Goal: Task Accomplishment & Management: Manage account settings

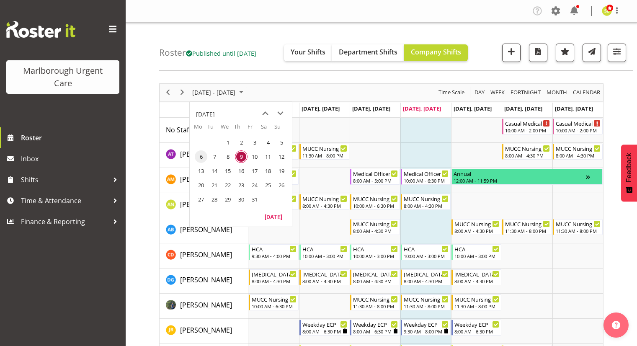
scroll to position [42, 0]
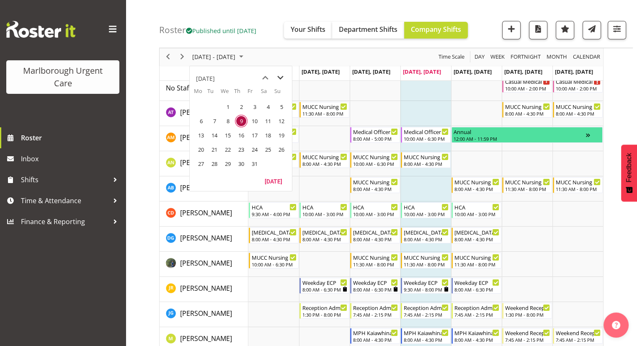
click at [282, 71] on span "next month" at bounding box center [280, 77] width 15 height 15
click at [202, 134] on span "10" at bounding box center [201, 135] width 13 height 13
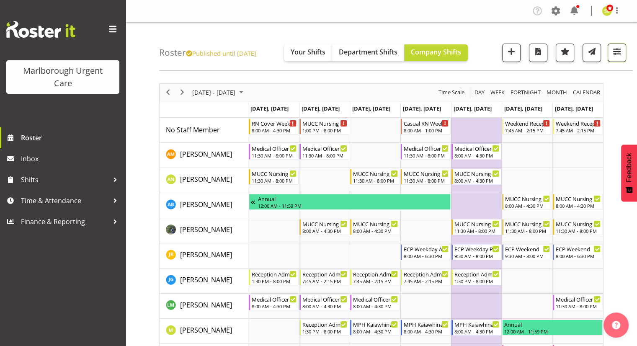
click at [614, 51] on span "button" at bounding box center [616, 51] width 11 height 11
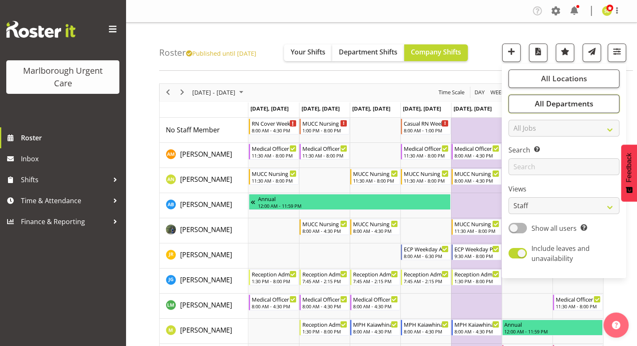
click at [564, 103] on span "All Departments" at bounding box center [563, 103] width 59 height 10
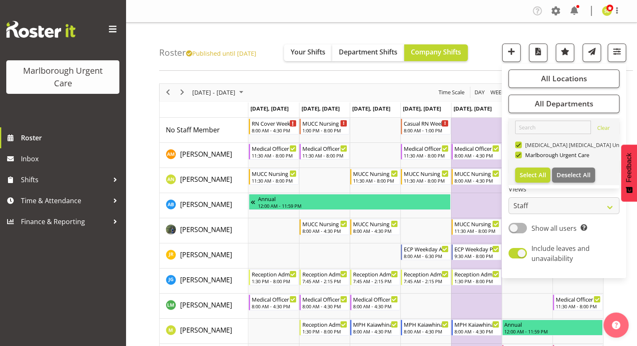
click at [536, 147] on span "[MEDICAL_DATA] [MEDICAL_DATA] Unit" at bounding box center [571, 144] width 101 height 7
click at [520, 147] on input "[MEDICAL_DATA] [MEDICAL_DATA] Unit" at bounding box center [517, 144] width 5 height 5
checkbox input "false"
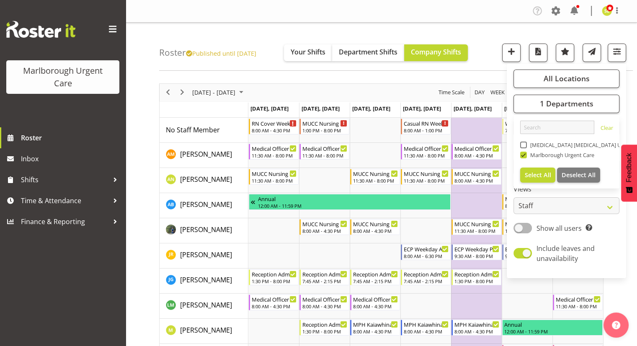
click at [457, 27] on div "Roster Published until Nov 9, 2025 Your Shifts Department Shifts Company Shifts…" at bounding box center [395, 47] width 473 height 48
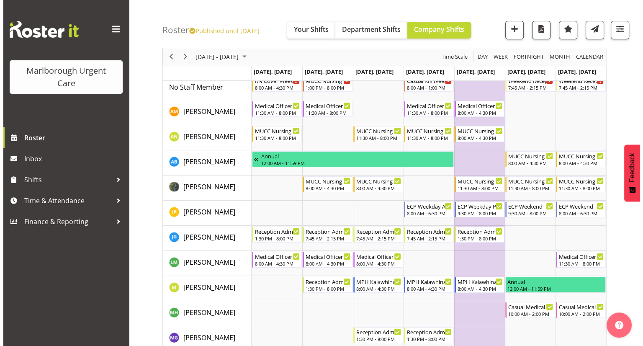
scroll to position [42, 0]
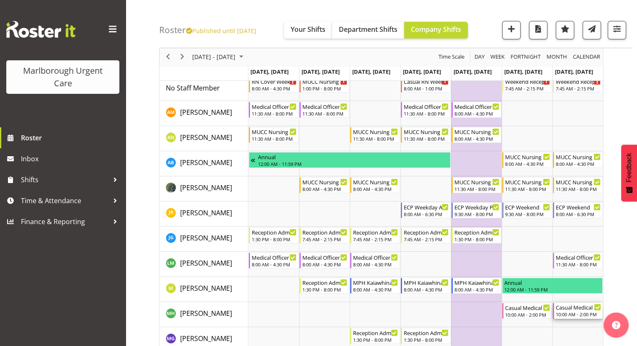
click at [568, 310] on div "Casual Medical Officer Weekend" at bounding box center [577, 307] width 45 height 8
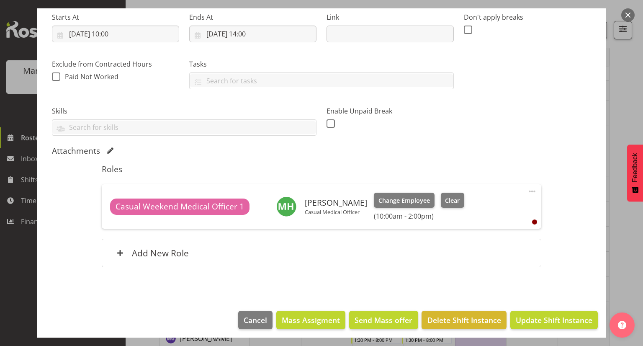
scroll to position [138, 0]
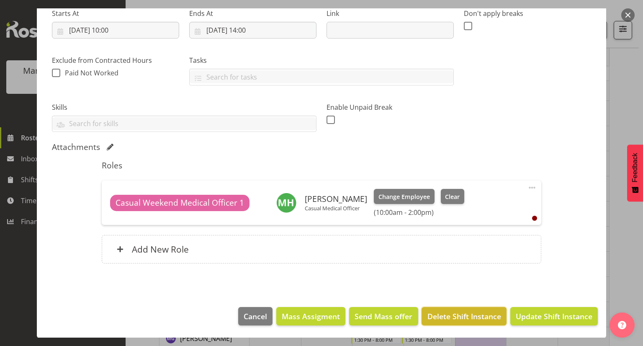
click at [457, 317] on span "Delete Shift Instance" at bounding box center [464, 316] width 74 height 11
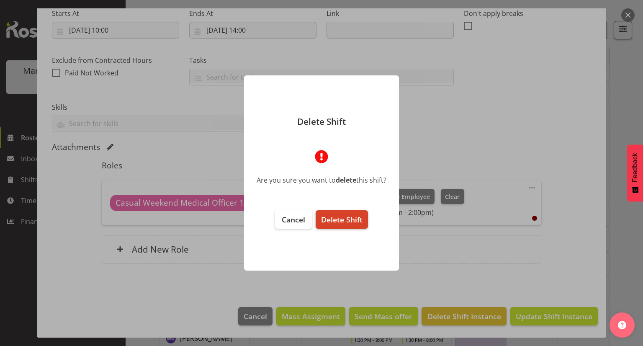
click at [355, 223] on span "Delete Shift" at bounding box center [341, 219] width 41 height 10
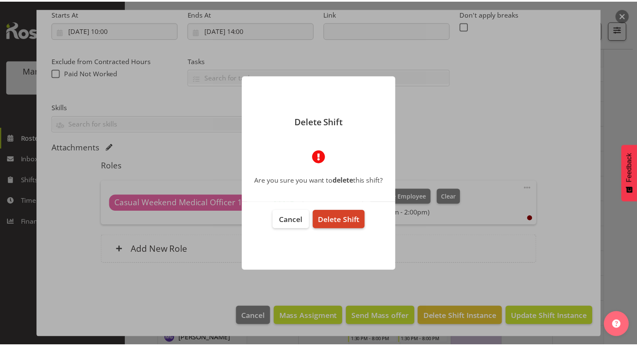
scroll to position [105, 0]
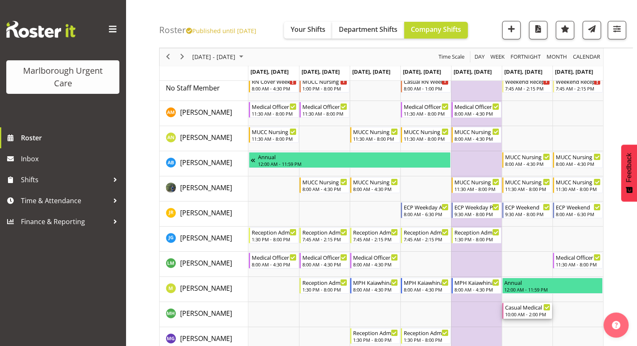
click at [525, 311] on div "10:00 AM - 2:00 PM" at bounding box center [527, 314] width 45 height 7
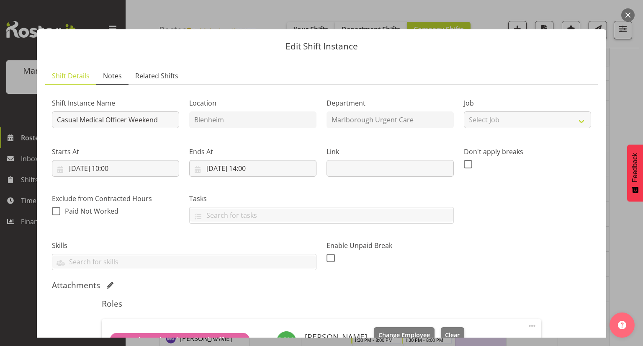
click at [126, 78] on link "Notes" at bounding box center [112, 75] width 32 height 17
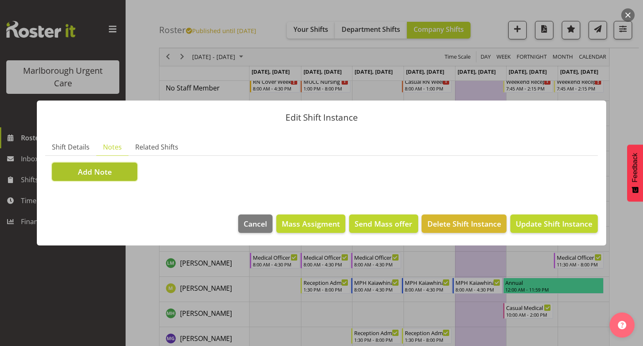
click at [107, 175] on span "Add Note" at bounding box center [95, 171] width 34 height 11
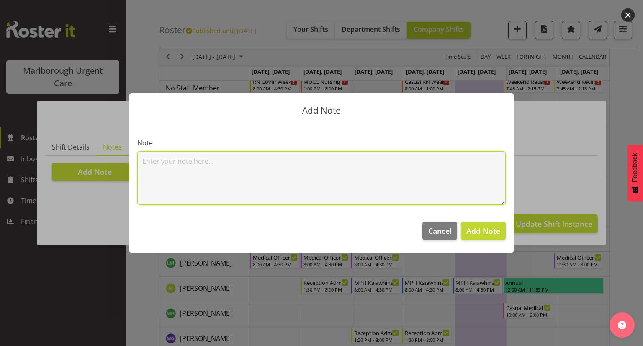
click at [161, 172] on textarea at bounding box center [321, 178] width 368 height 54
type textarea "Amber contacting to discuss 8am-12pm"
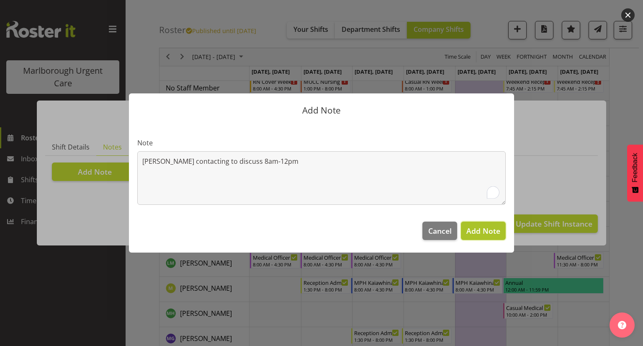
click at [474, 226] on span "Add Note" at bounding box center [483, 231] width 34 height 10
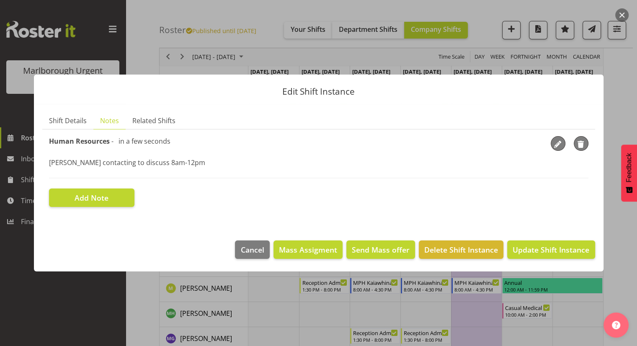
click at [597, 265] on footer "Cancel Mass Assigment Send Mass offer Delete Shift Instance Update Shift Instan…" at bounding box center [318, 251] width 569 height 39
click at [549, 249] on span "Update Shift Instance" at bounding box center [550, 249] width 77 height 11
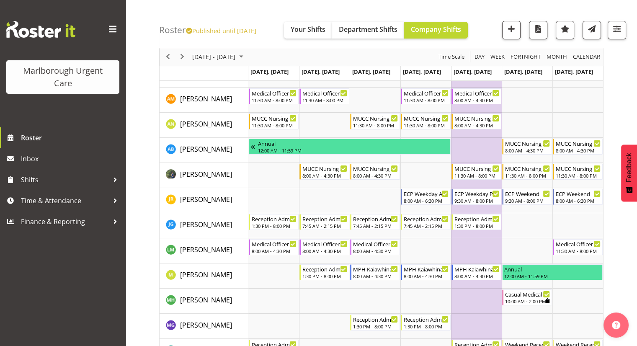
scroll to position [42, 0]
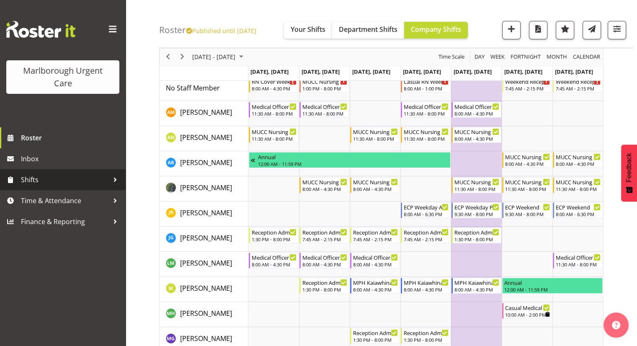
click at [80, 176] on span "Shifts" at bounding box center [65, 179] width 88 height 13
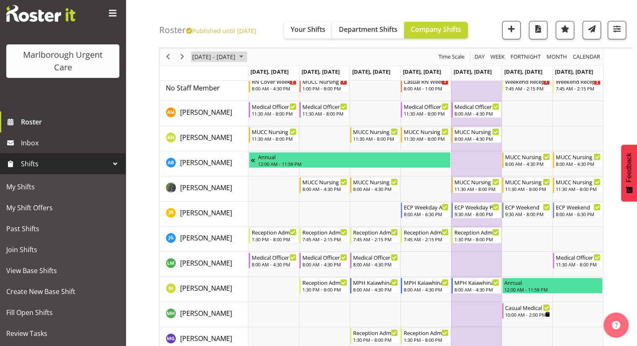
click at [217, 52] on span "November 10 - 16, 2025" at bounding box center [213, 57] width 45 height 10
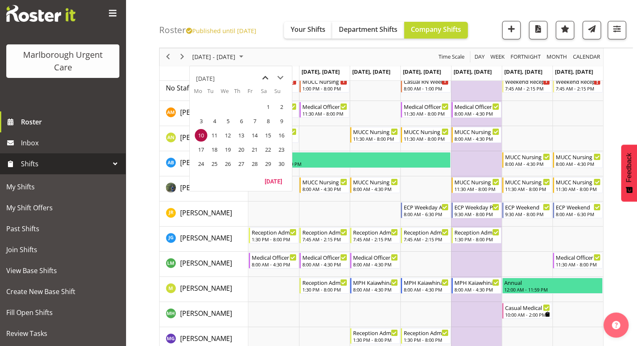
click at [265, 80] on span "previous month" at bounding box center [265, 77] width 15 height 15
click at [257, 124] on span "10" at bounding box center [254, 121] width 13 height 13
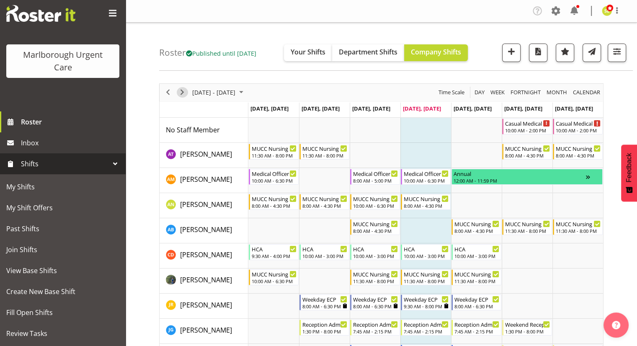
drag, startPoint x: 181, startPoint y: 95, endPoint x: 362, endPoint y: 157, distance: 192.2
click at [181, 95] on span "Next" at bounding box center [182, 92] width 10 height 10
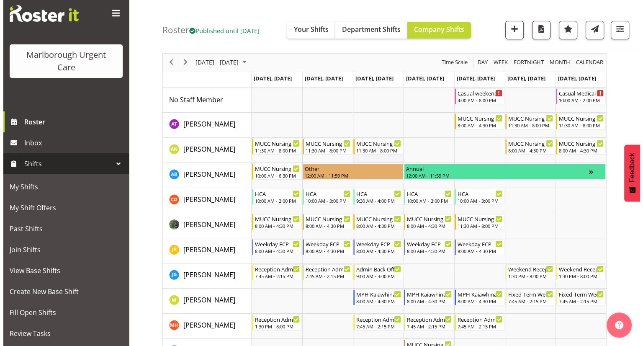
scroll to position [42, 0]
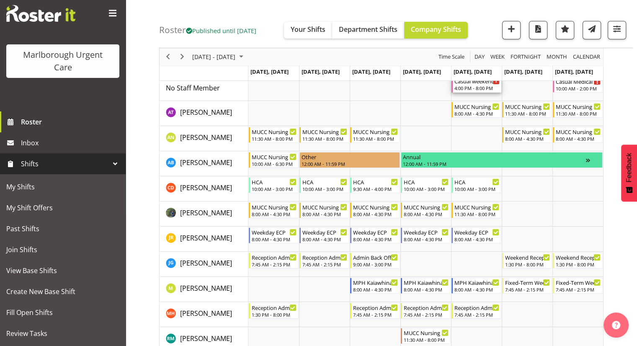
click at [472, 90] on div "4:00 PM - 8:00 PM" at bounding box center [476, 88] width 45 height 7
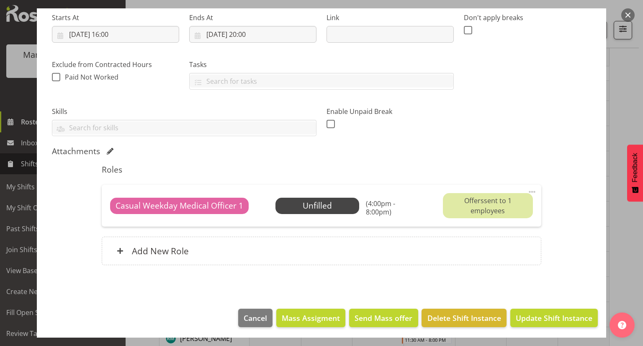
scroll to position [136, 0]
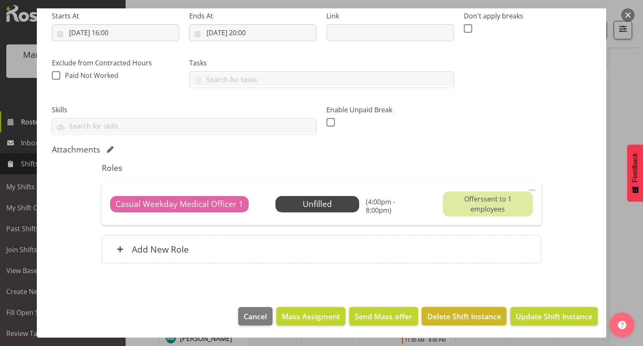
click at [449, 311] on span "Delete Shift Instance" at bounding box center [464, 316] width 74 height 11
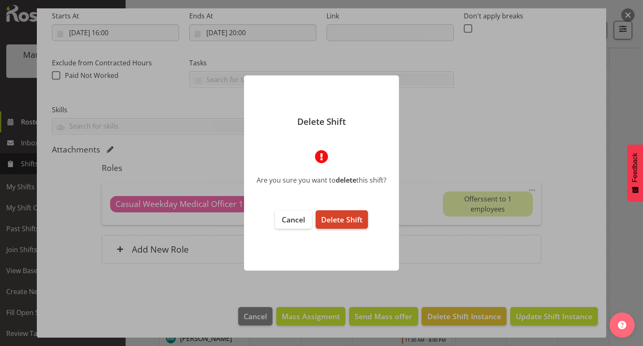
click at [360, 221] on span "Delete Shift" at bounding box center [341, 219] width 41 height 10
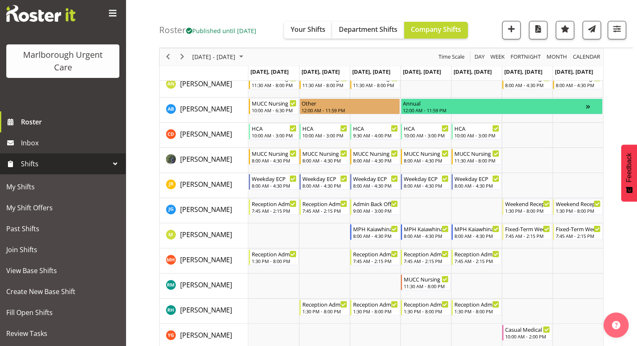
scroll to position [84, 0]
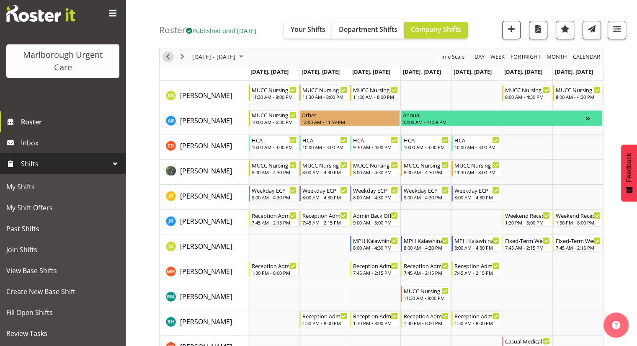
click at [171, 56] on span "Previous" at bounding box center [168, 57] width 10 height 10
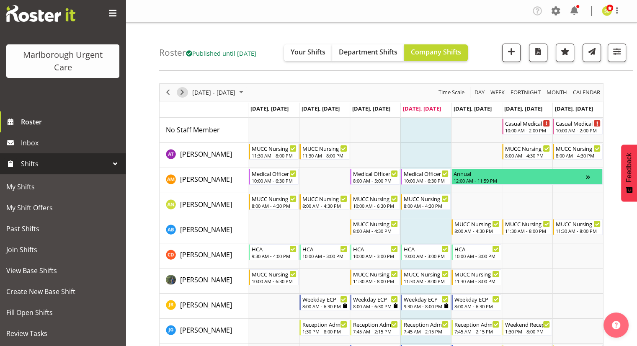
click at [183, 96] on span "Next" at bounding box center [182, 92] width 10 height 10
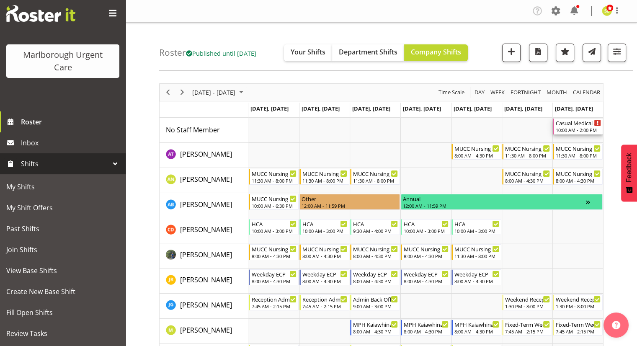
click at [574, 128] on div "10:00 AM - 2:00 PM" at bounding box center [577, 129] width 45 height 7
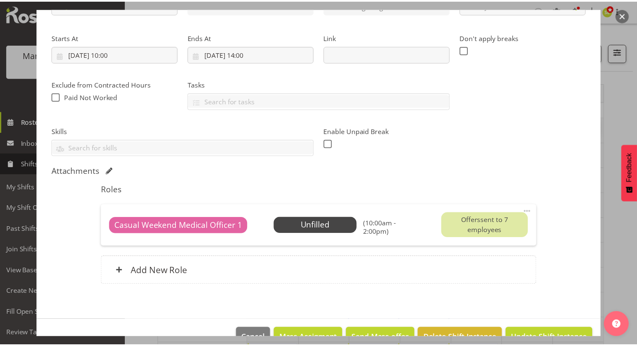
scroll to position [126, 0]
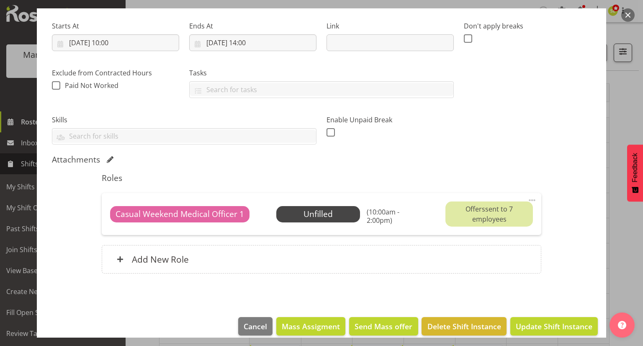
click at [628, 17] on button "button" at bounding box center [627, 14] width 13 height 13
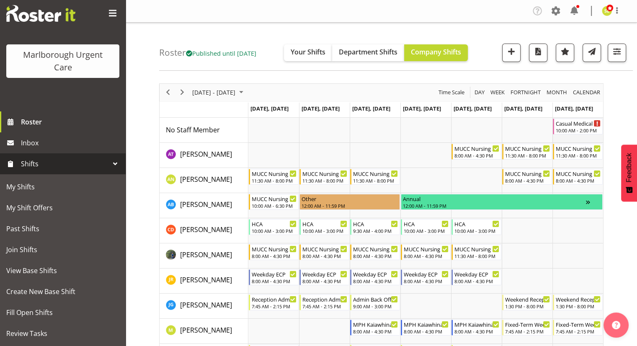
click at [569, 136] on td "Timeline Week of October 17, 2025" at bounding box center [577, 130] width 51 height 25
click at [511, 56] on span "button" at bounding box center [511, 51] width 11 height 11
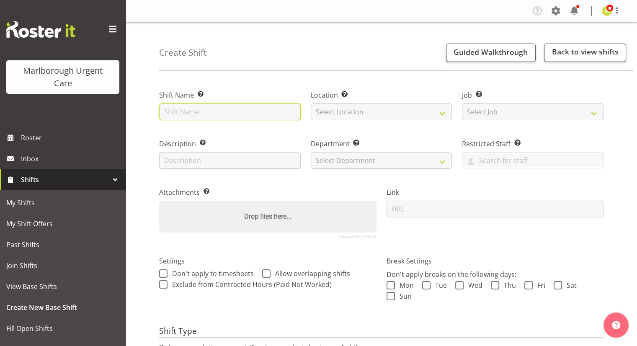
click at [244, 108] on input "text" at bounding box center [229, 111] width 141 height 17
type input "Casual Medical Officer Weekend"
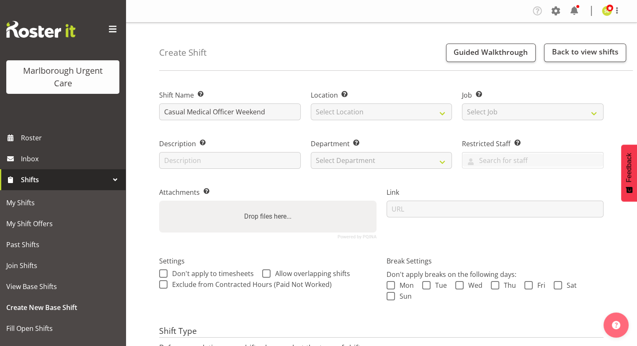
click at [344, 101] on div "Location Enter the location where the shift will occur. Select Location Blenheim" at bounding box center [381, 105] width 141 height 30
click at [342, 112] on select "Select Location Blenheim" at bounding box center [381, 111] width 141 height 17
select select "1282"
click at [311, 103] on select "Select Location Blenheim" at bounding box center [381, 111] width 141 height 17
click at [338, 164] on select "Select Department Haemodialysis Dialysis Unit Marlborough Urgent Care" at bounding box center [381, 160] width 141 height 17
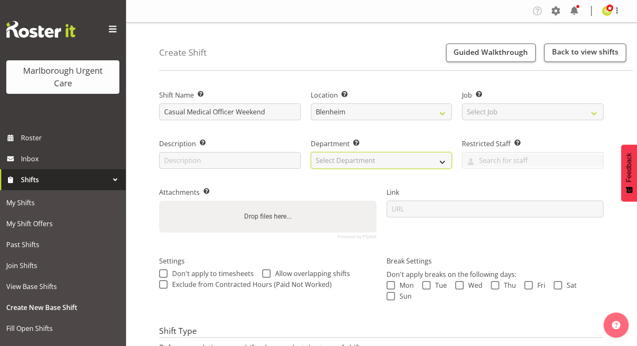
select select "925"
click at [311, 152] on select "Select Department Haemodialysis Dialysis Unit Marlborough Urgent Care" at bounding box center [381, 160] width 141 height 17
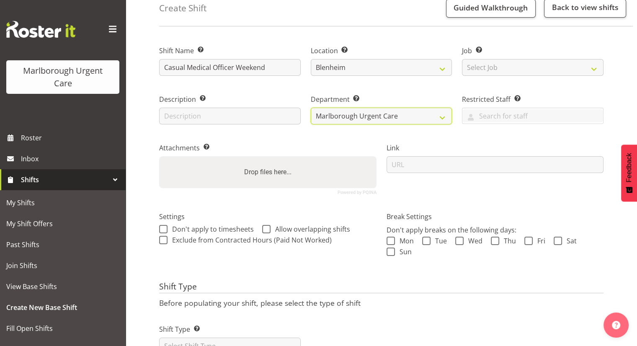
scroll to position [79, 0]
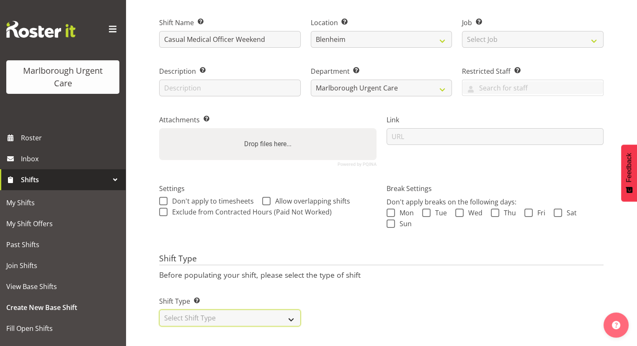
click at [213, 309] on select "Select Shift Type One Off Shift Recurring Shift Rotating Shift" at bounding box center [229, 317] width 141 height 17
select select "one_off"
click at [159, 309] on select "Select Shift Type One Off Shift Recurring Shift Rotating Shift" at bounding box center [229, 317] width 141 height 17
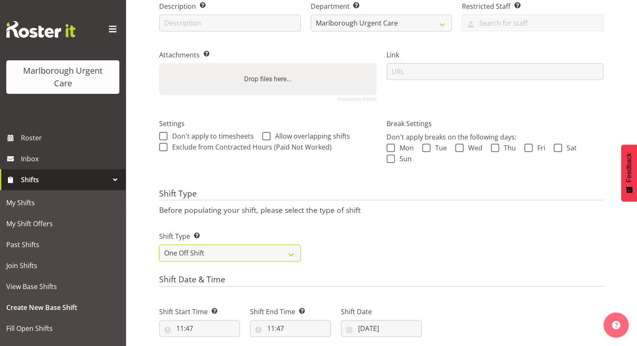
scroll to position [205, 0]
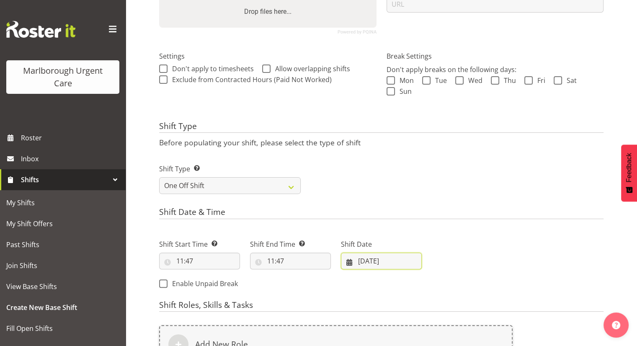
click at [380, 255] on input "09/10/2025" at bounding box center [381, 260] width 81 height 17
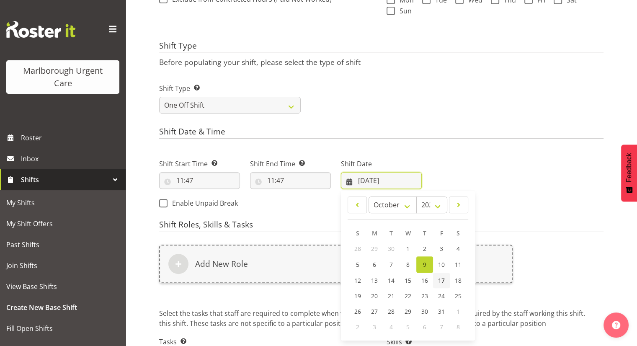
scroll to position [288, 0]
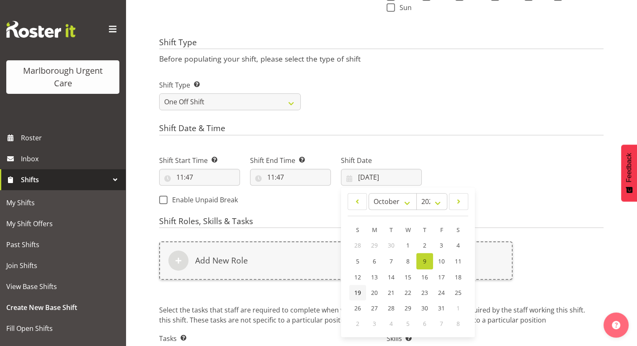
click at [356, 295] on span "19" at bounding box center [357, 292] width 7 height 8
type input "19/10/2025"
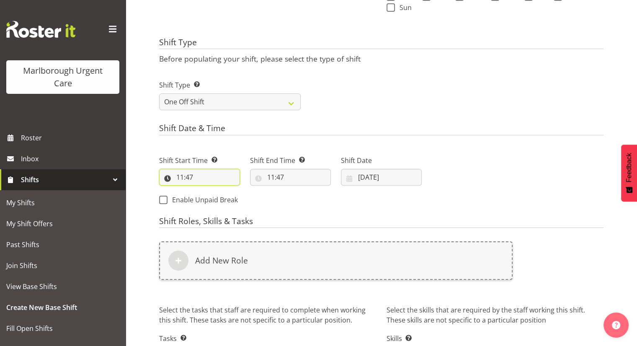
click at [197, 178] on input "11:47" at bounding box center [199, 177] width 81 height 17
click at [214, 200] on select "00 01 02 03 04 05 06 07 08 09 10 11 12 13 14 15 16 17 18 19 20 21 22 23" at bounding box center [216, 198] width 19 height 17
select select "10"
click at [207, 190] on select "00 01 02 03 04 05 06 07 08 09 10 11 12 13 14 15 16 17 18 19 20 21 22 23" at bounding box center [216, 198] width 19 height 17
type input "10:47"
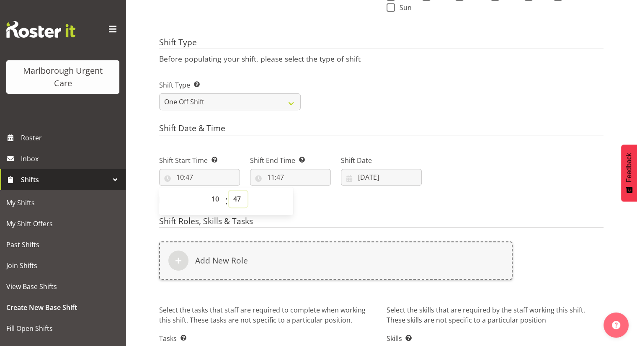
click at [238, 200] on select "00 01 02 03 04 05 06 07 08 09 10 11 12 13 14 15 16 17 18 19 20 21 22 23 24 25 2…" at bounding box center [238, 198] width 19 height 17
select select "0"
type input "10:00"
click at [310, 206] on div "Shift Start Time Set the time of the day you wish this shift to start 10:00 00 …" at bounding box center [290, 178] width 272 height 68
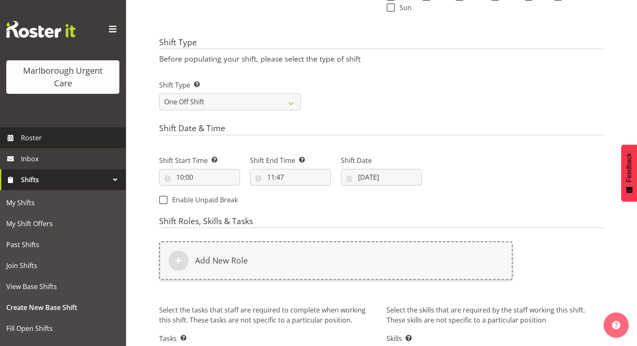
click at [71, 133] on span "Roster" at bounding box center [71, 137] width 100 height 13
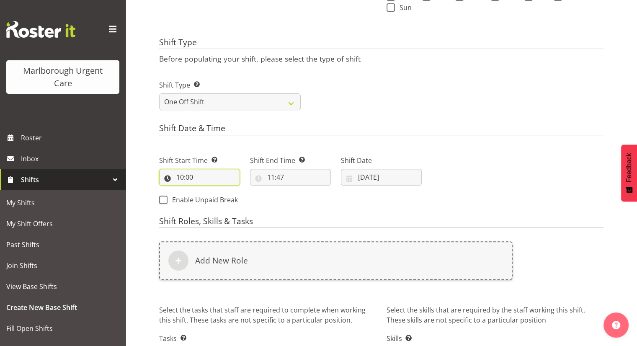
click at [193, 176] on input "10:00" at bounding box center [199, 177] width 81 height 17
click at [271, 172] on input "11:47" at bounding box center [290, 177] width 81 height 17
click at [299, 199] on select "00 01 02 03 04 05 06 07 08 09 10 11 12 13 14 15 16 17 18 19 20 21 22 23" at bounding box center [307, 198] width 19 height 17
select select "14"
click at [298, 190] on select "00 01 02 03 04 05 06 07 08 09 10 11 12 13 14 15 16 17 18 19 20 21 22 23" at bounding box center [307, 198] width 19 height 17
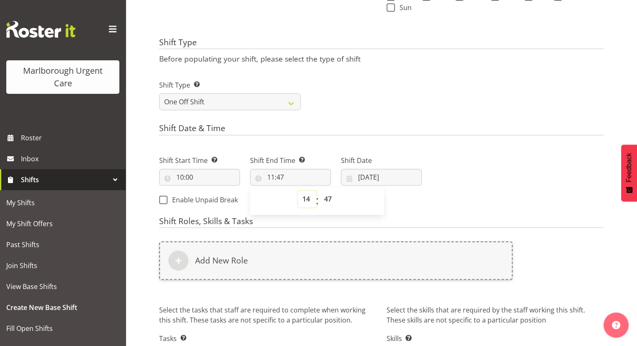
type input "14:47"
click at [327, 198] on select "00 01 02 03 04 05 06 07 08 09 10 11 12 13 14 15 16 17 18 19 20 21 22 23 24 25 2…" at bounding box center [328, 198] width 19 height 17
select select "0"
type input "14:00"
click at [467, 195] on div "Next Shifts" at bounding box center [517, 178] width 182 height 68
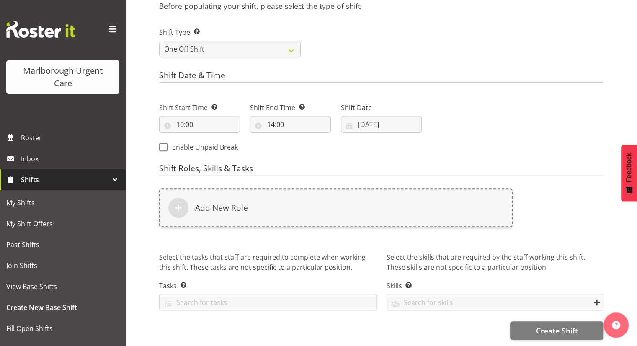
scroll to position [347, 0]
click at [301, 223] on div "Add New Role" at bounding box center [335, 212] width 363 height 59
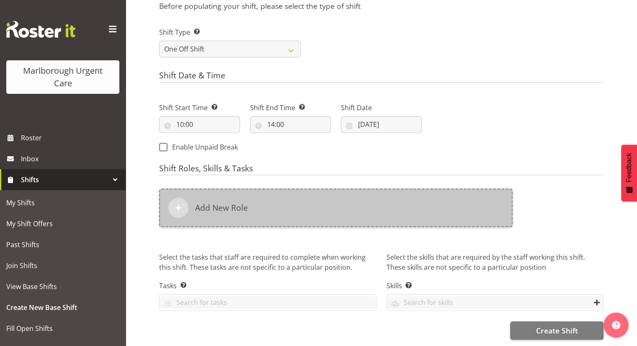
click at [298, 206] on div "Add New Role" at bounding box center [335, 207] width 353 height 39
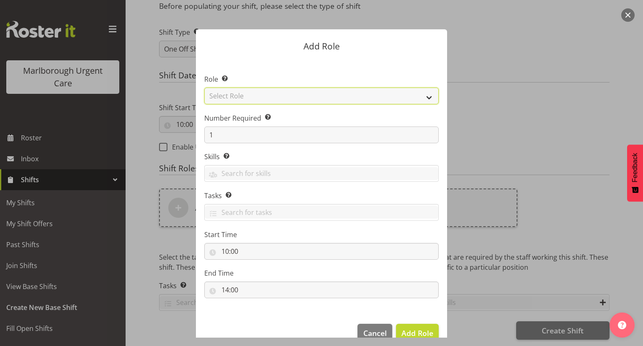
click at [313, 95] on select "Select Role Casual Registered Nurse Casual Weekday Medical Officer Casual Weekd…" at bounding box center [321, 95] width 234 height 17
select select "1559"
click at [204, 87] on select "Select Role Casual Registered Nurse Casual Weekday Medical Officer Casual Weekd…" at bounding box center [321, 95] width 234 height 17
click at [414, 329] on span "Add Role" at bounding box center [417, 333] width 32 height 10
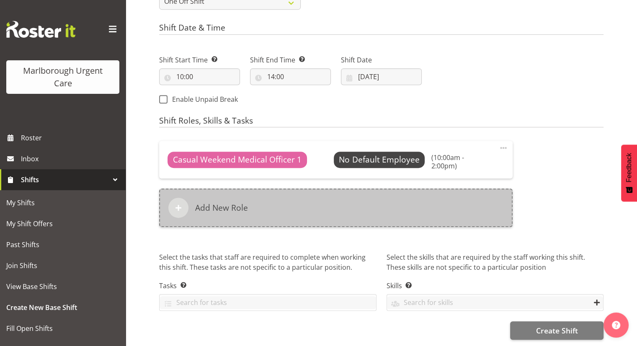
scroll to position [390, 0]
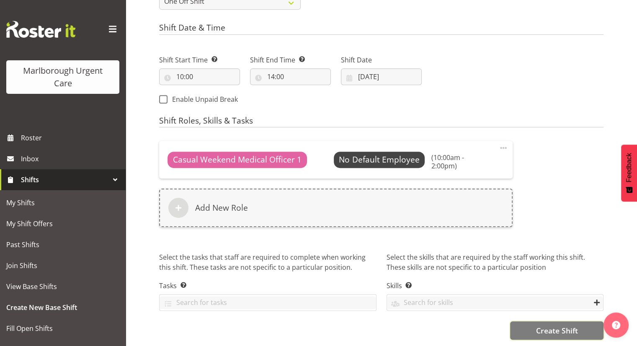
click at [527, 327] on button "Create Shift" at bounding box center [556, 330] width 93 height 18
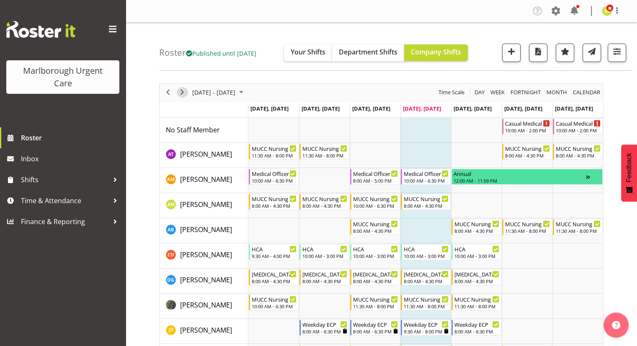
click at [180, 92] on span "Next" at bounding box center [182, 92] width 10 height 10
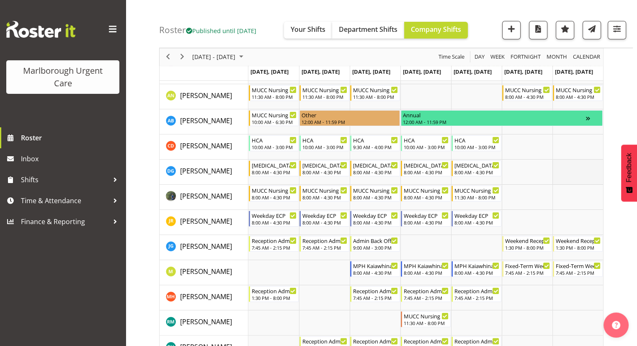
scroll to position [42, 0]
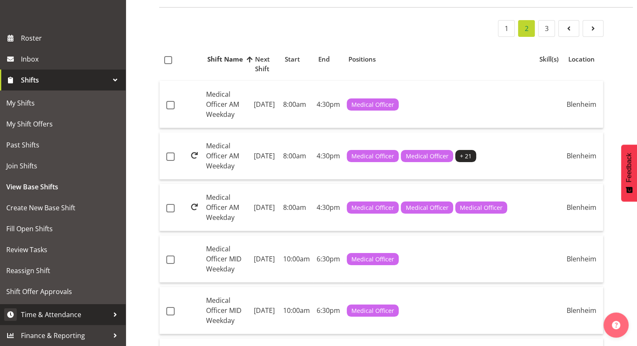
scroll to position [84, 0]
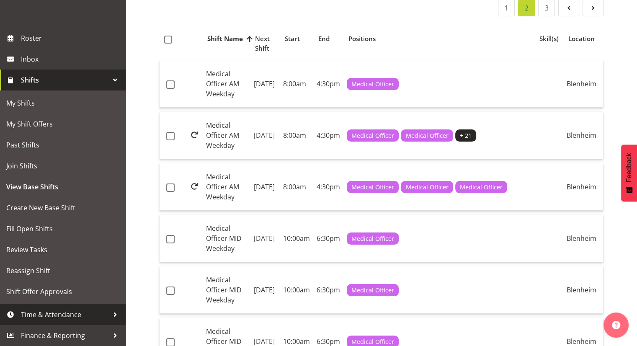
click at [52, 309] on span "Time & Attendance" at bounding box center [65, 314] width 88 height 13
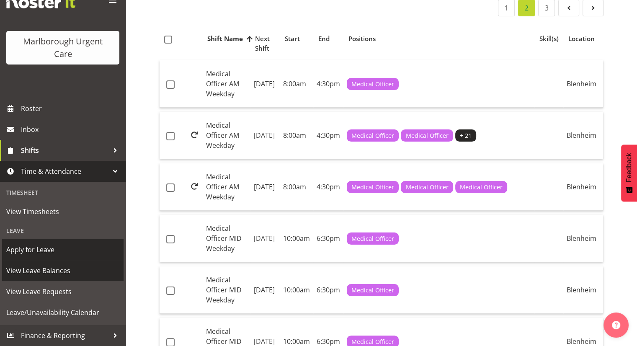
scroll to position [29, 0]
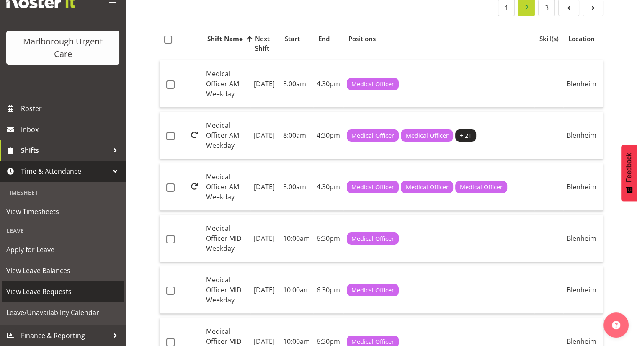
click at [44, 295] on span "View Leave Requests" at bounding box center [62, 291] width 113 height 13
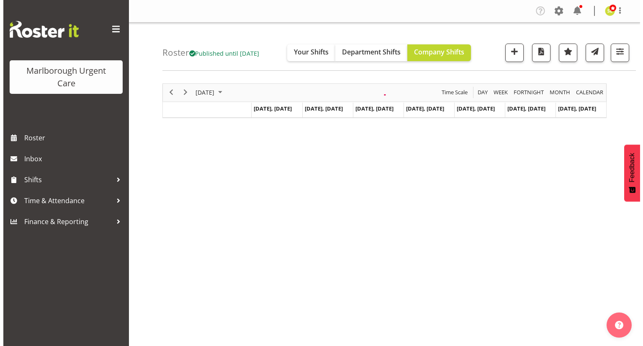
scroll to position [42, 0]
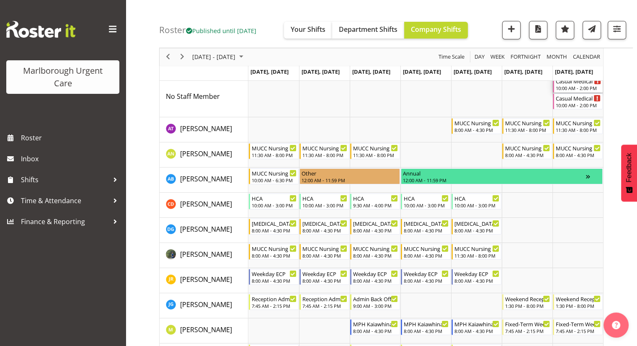
click at [569, 88] on div "10:00 AM - 2:00 PM" at bounding box center [577, 88] width 45 height 7
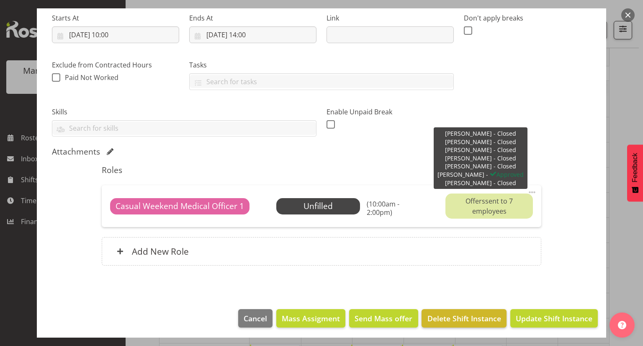
scroll to position [136, 0]
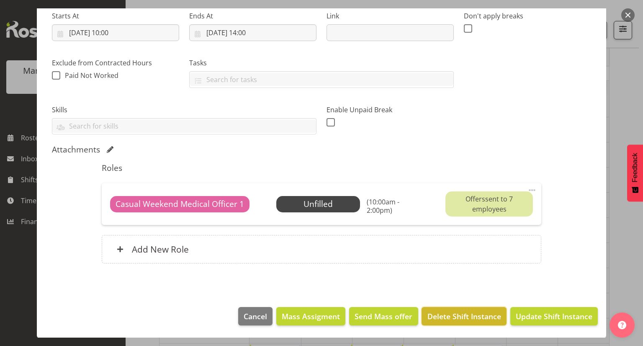
click at [476, 314] on span "Delete Shift Instance" at bounding box center [464, 316] width 74 height 11
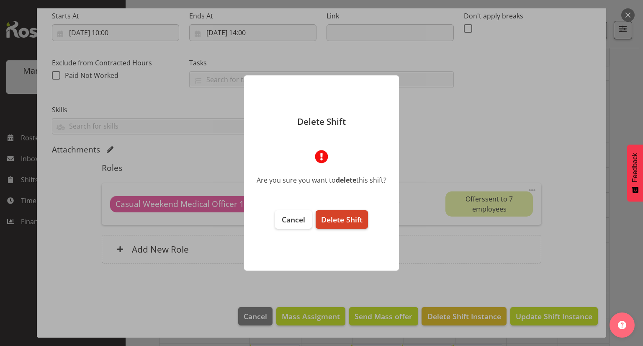
click at [342, 218] on span "Delete Shift" at bounding box center [341, 219] width 41 height 10
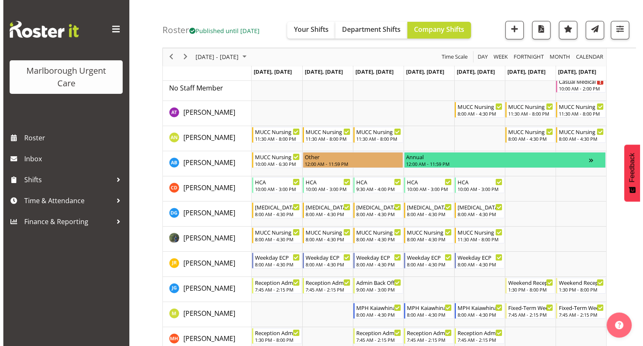
scroll to position [0, 0]
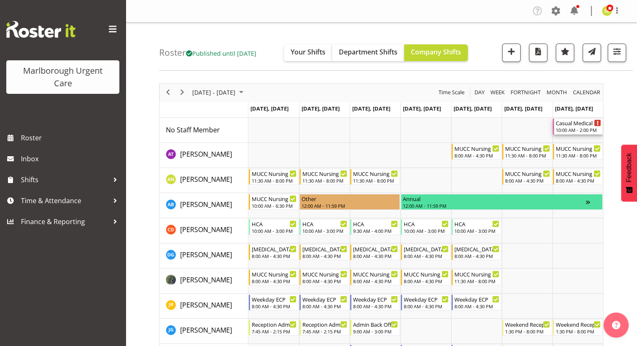
click at [563, 131] on div "10:00 AM - 2:00 PM" at bounding box center [577, 129] width 45 height 7
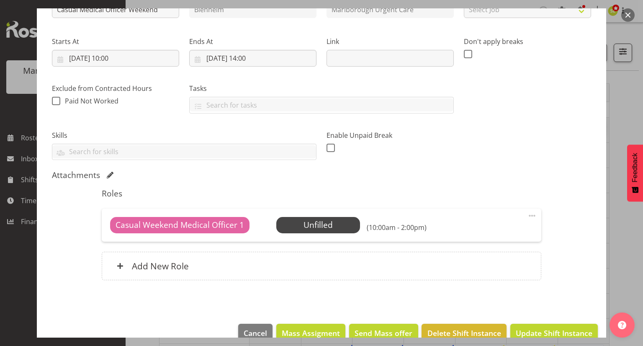
scroll to position [126, 0]
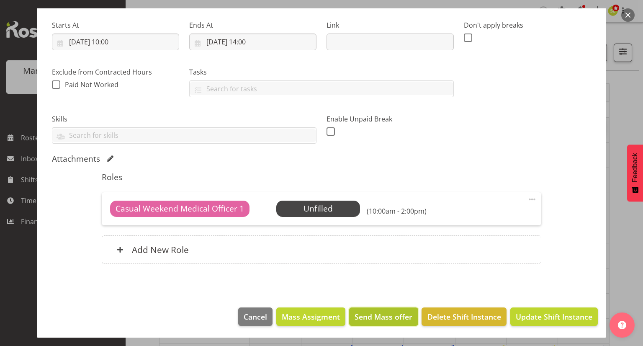
click at [385, 313] on span "Send Mass offer" at bounding box center [383, 316] width 58 height 11
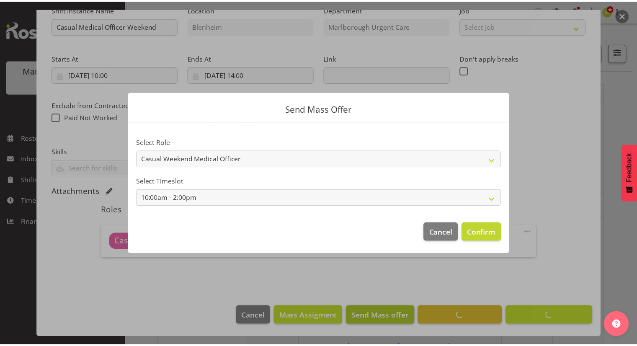
scroll to position [93, 0]
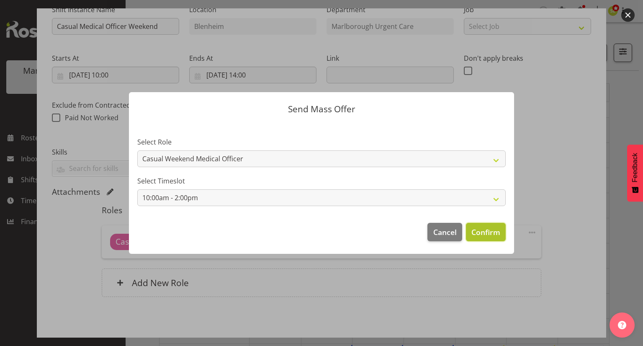
click at [477, 234] on span "Confirm" at bounding box center [485, 231] width 29 height 11
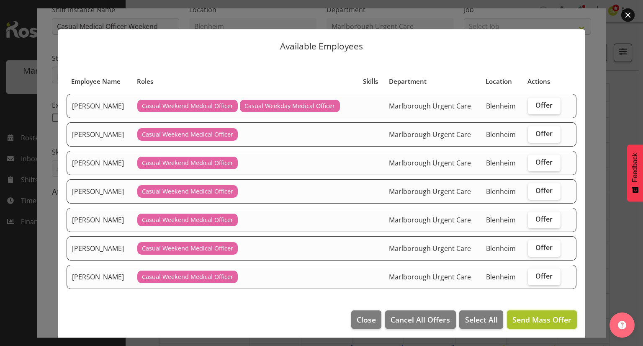
click at [539, 319] on span "Send Mass Offer" at bounding box center [541, 319] width 59 height 10
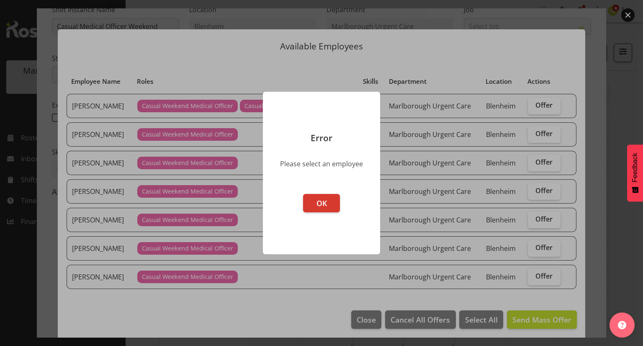
click at [293, 204] on footer "OK" at bounding box center [321, 219] width 117 height 69
click at [318, 201] on span "OK" at bounding box center [321, 203] width 10 height 10
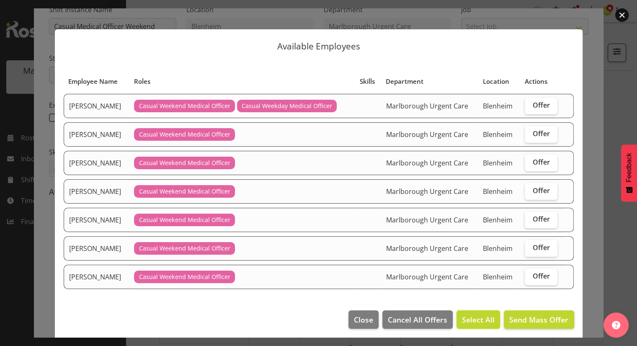
click at [482, 316] on span "Select All" at bounding box center [478, 319] width 33 height 11
checkbox input "true"
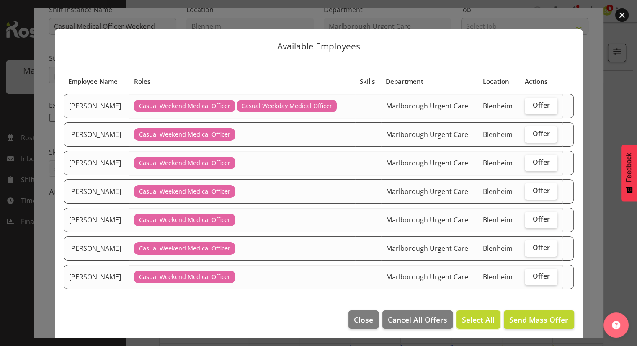
checkbox input "true"
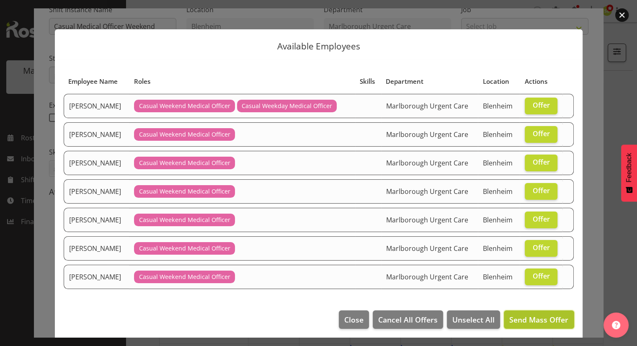
click at [516, 316] on span "Send Mass Offer" at bounding box center [538, 319] width 59 height 10
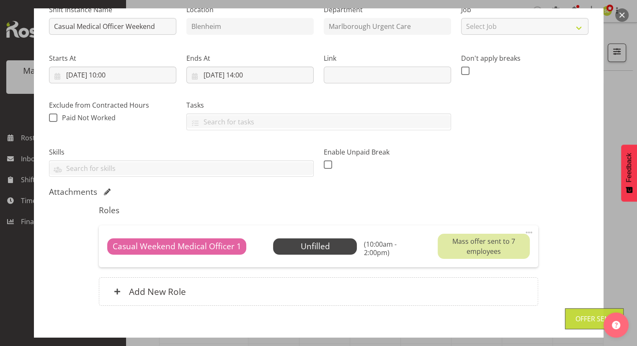
click at [622, 15] on button "button" at bounding box center [621, 14] width 13 height 13
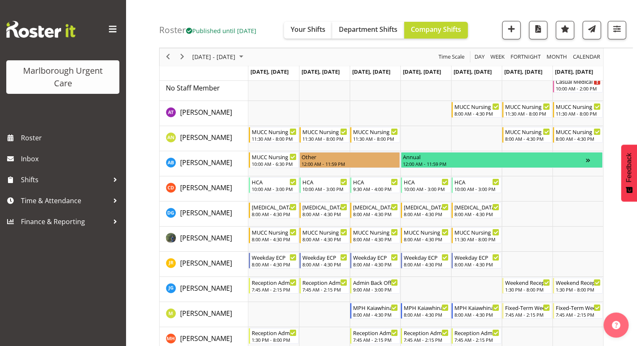
scroll to position [0, 0]
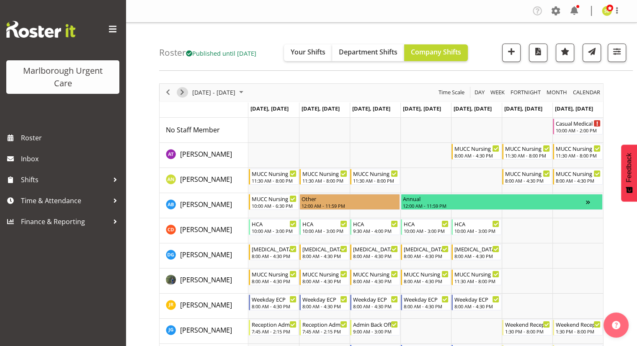
click at [180, 93] on span "Next" at bounding box center [182, 92] width 10 height 10
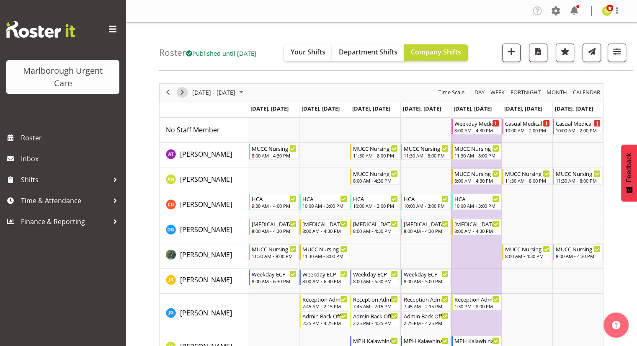
click at [181, 93] on span "Next" at bounding box center [182, 92] width 10 height 10
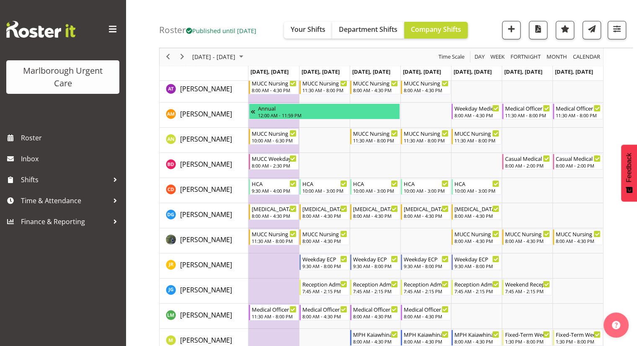
scroll to position [84, 0]
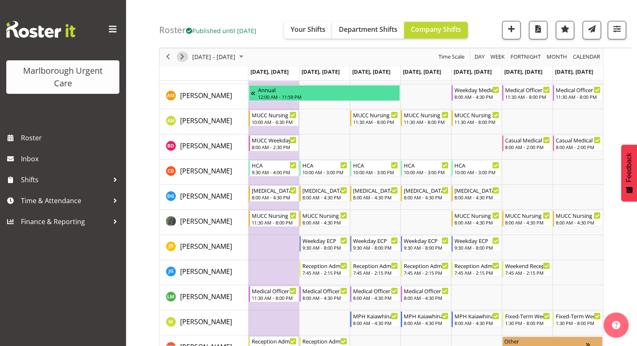
click at [180, 61] on span "Next" at bounding box center [182, 57] width 10 height 10
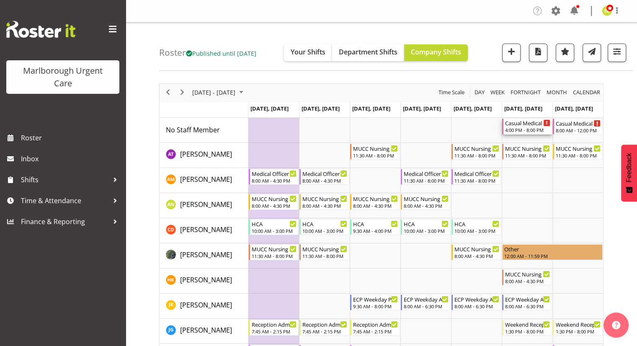
click at [525, 129] on div "4:00 PM - 8:00 PM" at bounding box center [527, 129] width 45 height 7
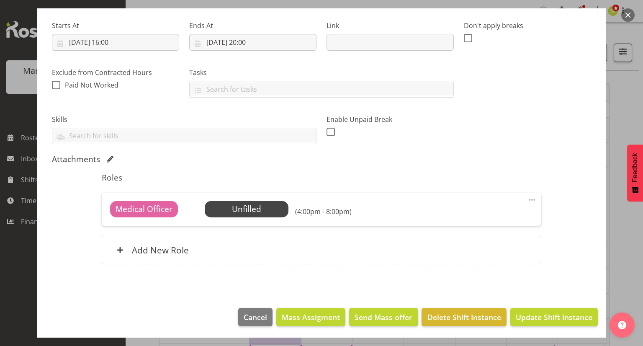
scroll to position [126, 0]
click at [463, 315] on span "Delete Shift Instance" at bounding box center [464, 316] width 74 height 11
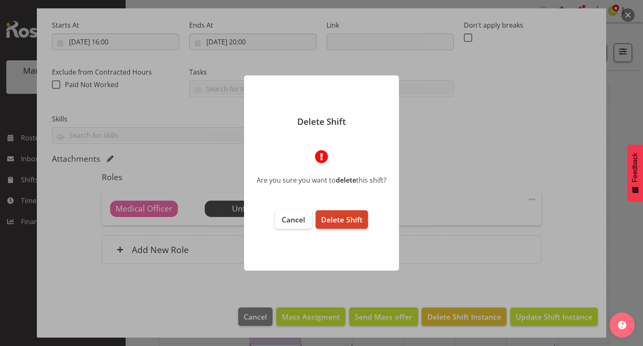
click at [362, 223] on span "Delete Shift" at bounding box center [341, 219] width 41 height 10
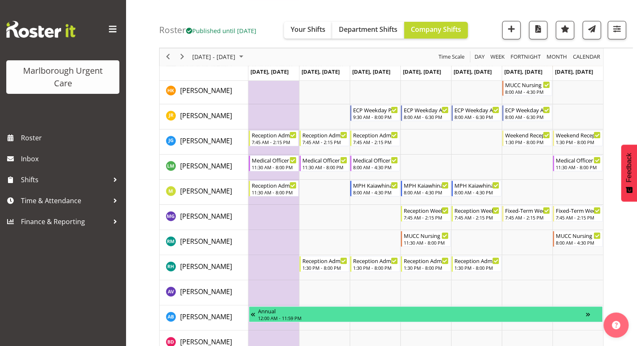
scroll to position [209, 0]
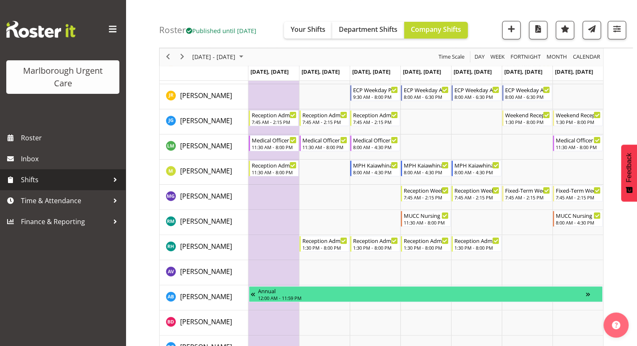
click at [88, 178] on span "Shifts" at bounding box center [65, 179] width 88 height 13
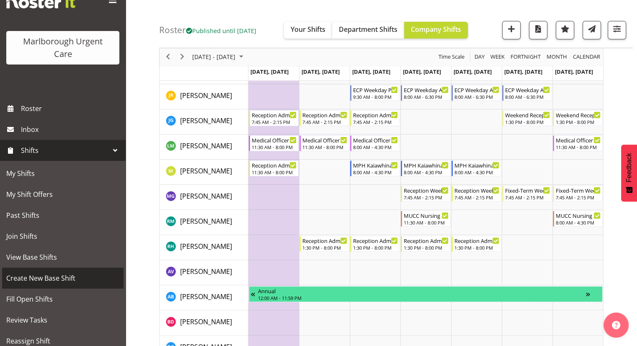
scroll to position [42, 0]
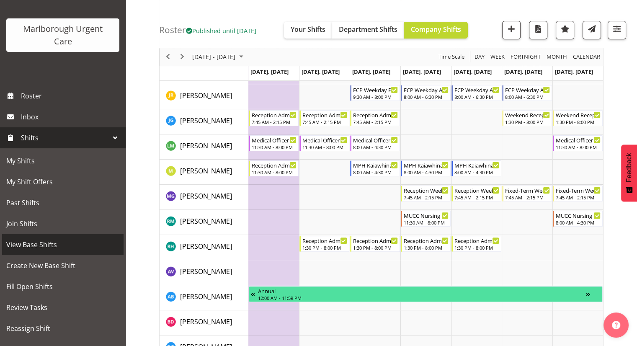
click at [53, 240] on span "View Base Shifts" at bounding box center [62, 244] width 113 height 13
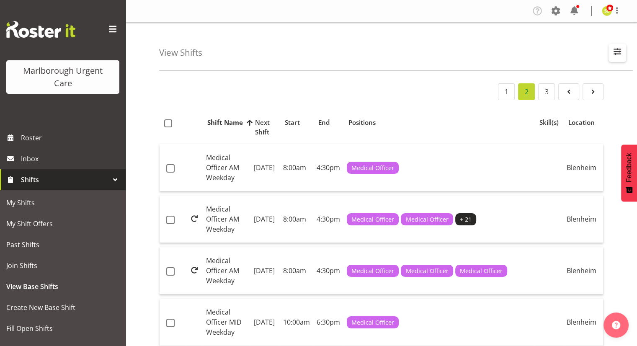
click at [617, 51] on span "button" at bounding box center [616, 51] width 11 height 11
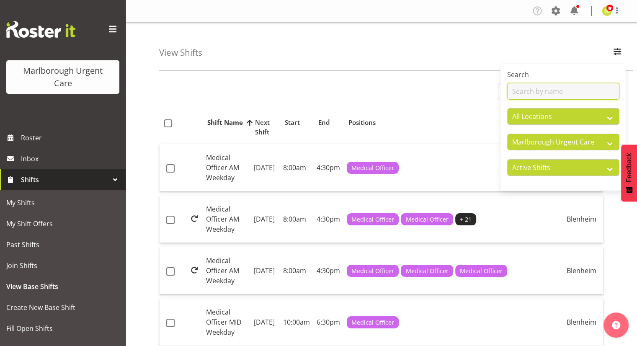
click at [548, 92] on input "text" at bounding box center [563, 91] width 112 height 17
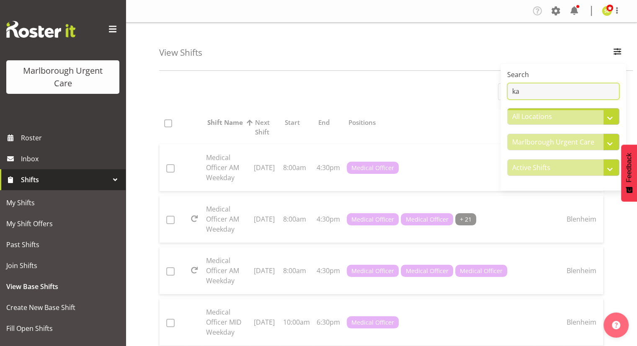
type input "k"
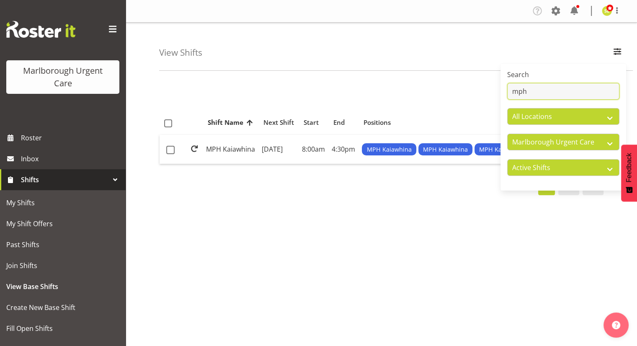
type input "mph"
click at [342, 218] on div "1 Shift Name Location Shift Name Next Shift Start End Positions Skill(s) Locati…" at bounding box center [398, 244] width 478 height 335
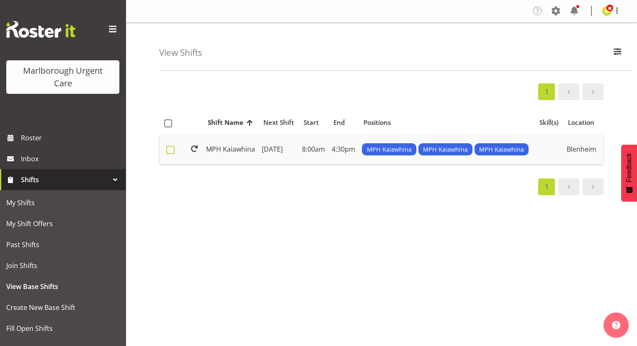
click at [174, 154] on label at bounding box center [172, 150] width 13 height 8
checkbox input "true"
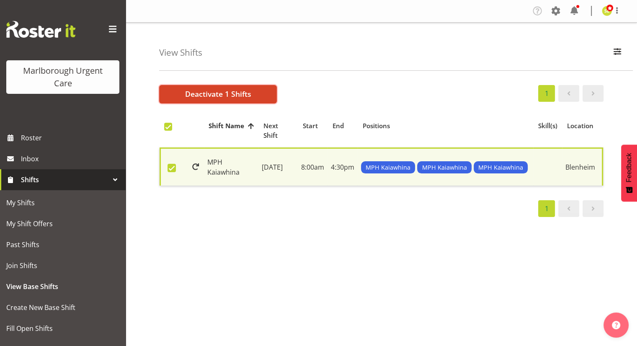
click at [254, 98] on button "Deactivate 1 Shifts" at bounding box center [218, 94] width 118 height 18
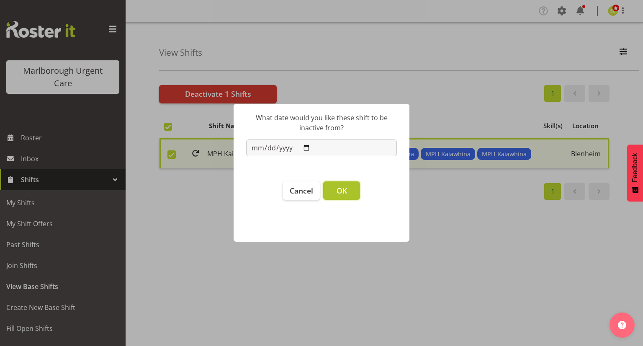
click at [343, 194] on span "OK" at bounding box center [341, 190] width 10 height 10
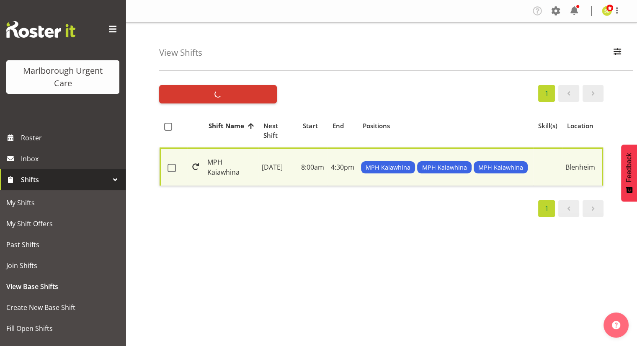
checkbox input "false"
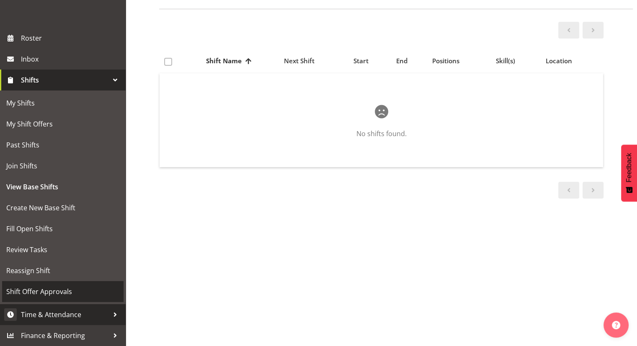
scroll to position [72, 0]
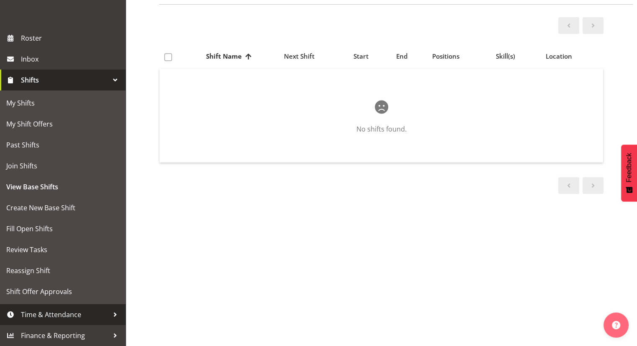
click at [80, 310] on span "Time & Attendance" at bounding box center [65, 314] width 88 height 13
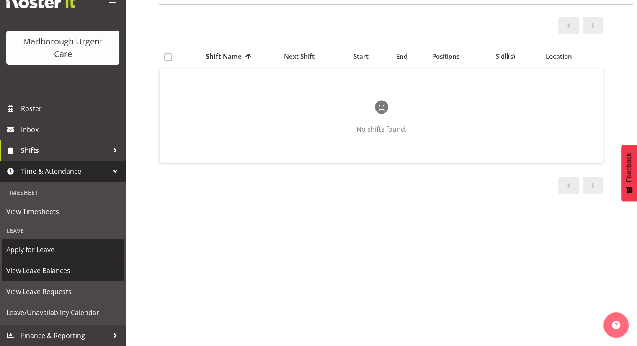
scroll to position [29, 0]
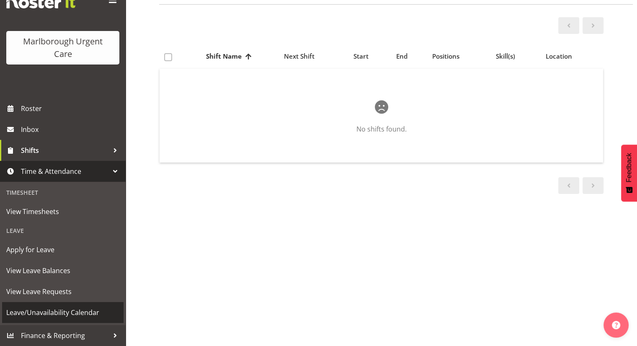
click at [84, 311] on span "Leave/Unavailability Calendar" at bounding box center [62, 312] width 113 height 13
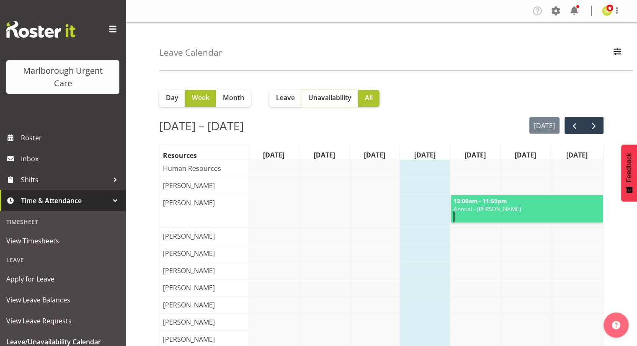
click at [340, 98] on span "Unavailability" at bounding box center [329, 97] width 43 height 10
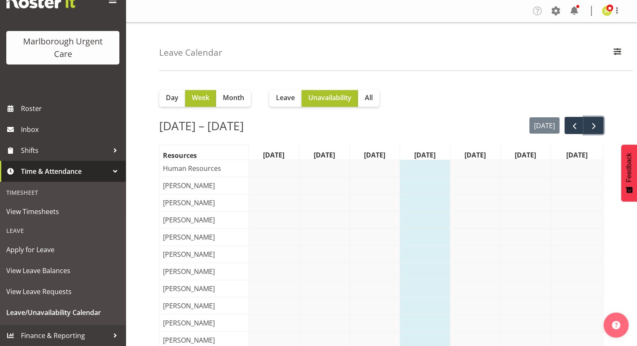
click at [598, 128] on button "next" at bounding box center [593, 125] width 20 height 17
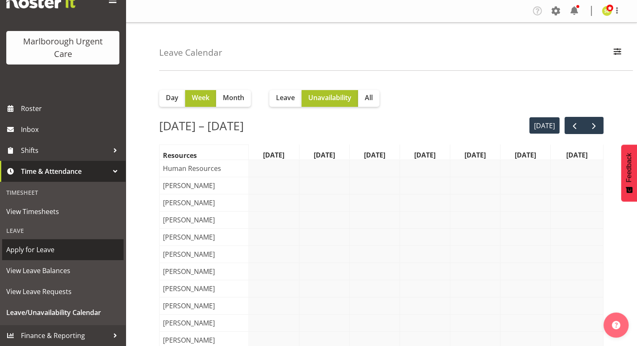
click at [64, 247] on span "Apply for Leave" at bounding box center [62, 249] width 113 height 13
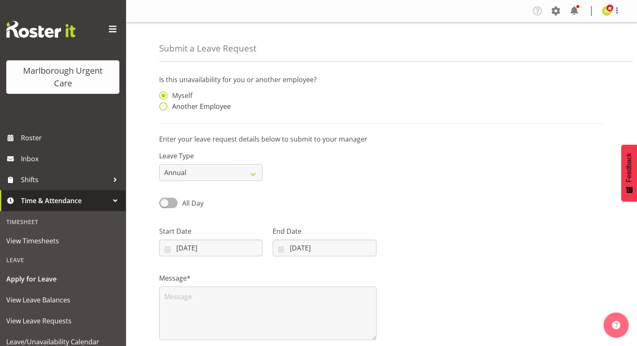
click at [208, 109] on span "Another Employee" at bounding box center [198, 106] width 63 height 8
click at [164, 109] on input "Another Employee" at bounding box center [161, 106] width 5 height 5
radio input "true"
click at [203, 174] on select "Annual Sick Leave Without Pay Bereavement Domestic Violence Parental Jury Servi…" at bounding box center [210, 172] width 103 height 17
select select "Other"
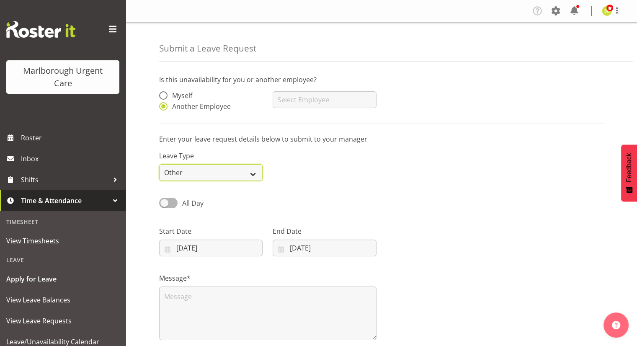
click at [159, 164] on select "Annual Sick Leave Without Pay Bereavement Domestic Violence Parental Jury Servi…" at bounding box center [210, 172] width 103 height 17
click at [288, 198] on div "All Day Single Day" at bounding box center [381, 200] width 454 height 28
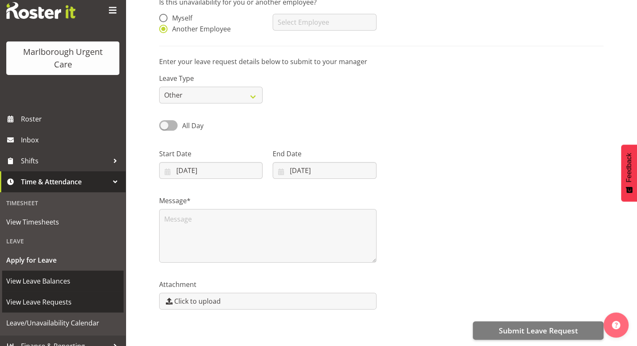
scroll to position [29, 0]
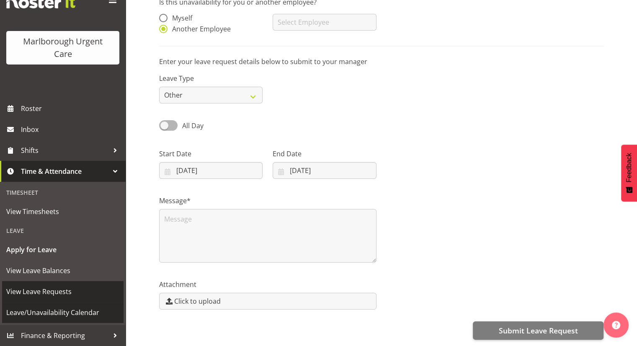
click at [55, 305] on link "Leave/Unavailability Calendar" at bounding box center [62, 312] width 121 height 21
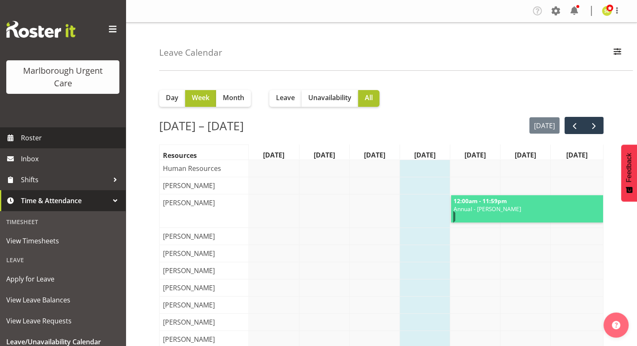
click at [55, 137] on span "Roster" at bounding box center [71, 137] width 100 height 13
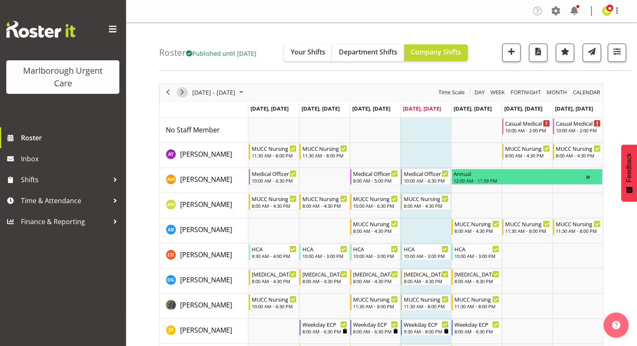
click at [180, 94] on span "Next" at bounding box center [182, 92] width 10 height 10
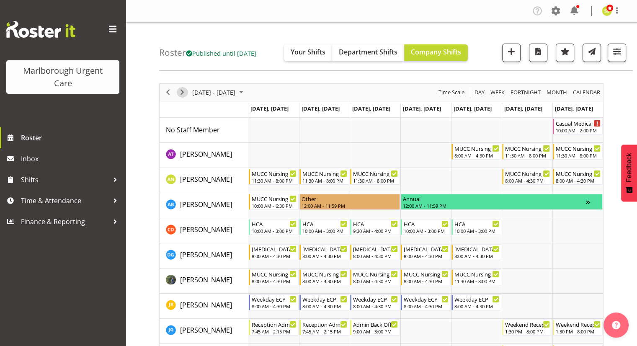
click at [180, 93] on span "Next" at bounding box center [182, 92] width 10 height 10
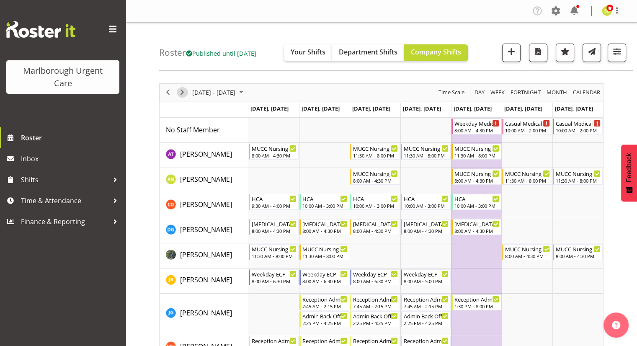
click at [180, 92] on span "Next" at bounding box center [182, 92] width 10 height 10
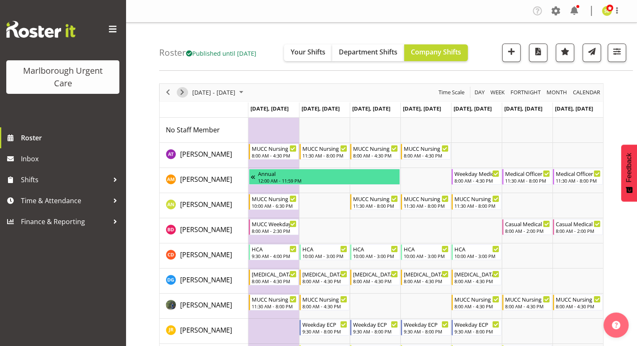
click at [180, 92] on span "Next" at bounding box center [182, 92] width 10 height 10
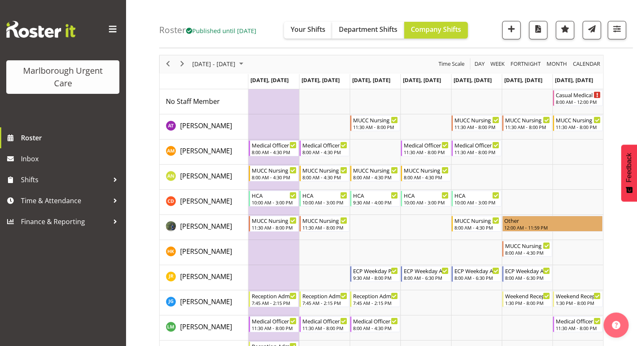
scroll to position [42, 0]
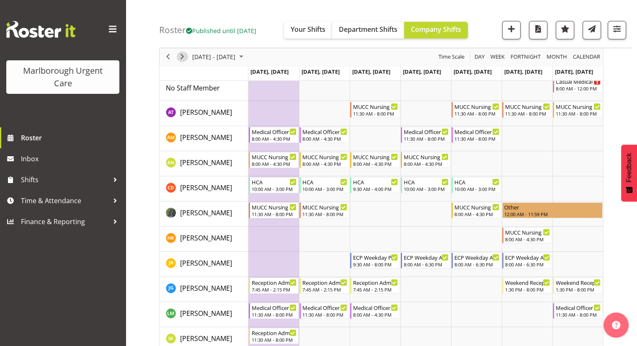
click at [184, 59] on span "Next" at bounding box center [182, 57] width 10 height 10
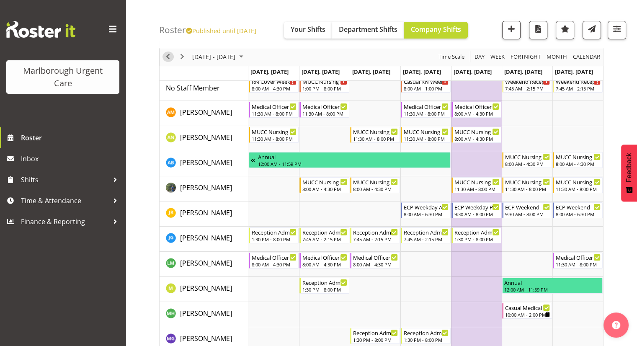
click at [167, 56] on span "Previous" at bounding box center [168, 57] width 10 height 10
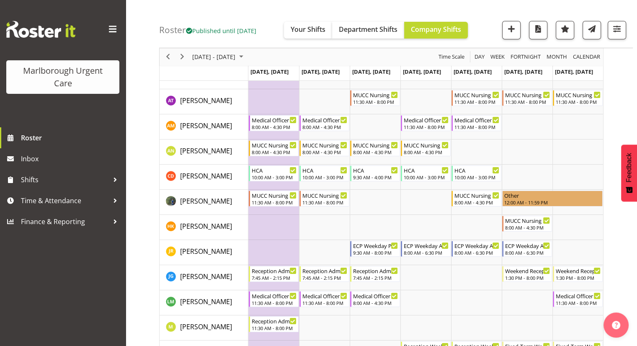
scroll to position [42, 0]
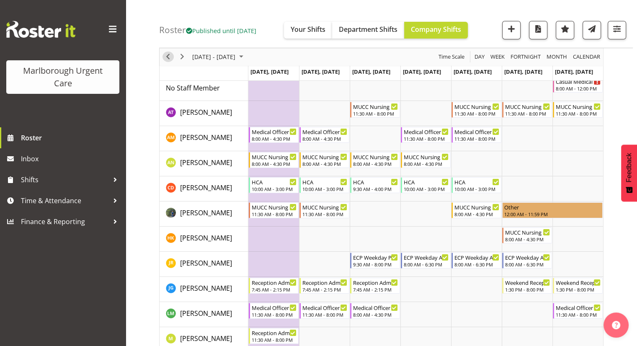
drag, startPoint x: 167, startPoint y: 56, endPoint x: 185, endPoint y: 61, distance: 19.2
click at [167, 56] on span "Previous" at bounding box center [168, 57] width 10 height 10
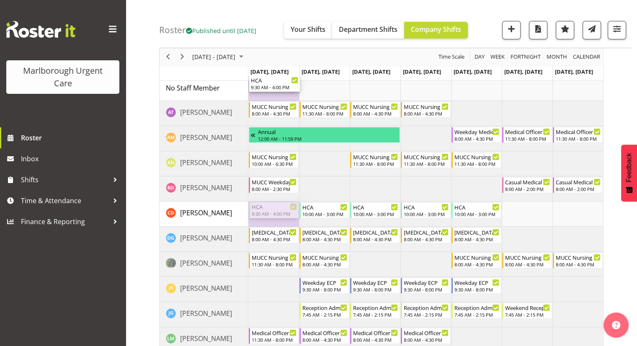
drag, startPoint x: 283, startPoint y: 211, endPoint x: 282, endPoint y: 98, distance: 113.9
drag, startPoint x: 417, startPoint y: 210, endPoint x: 285, endPoint y: 216, distance: 132.4
drag, startPoint x: 277, startPoint y: 87, endPoint x: 293, endPoint y: 106, distance: 24.7
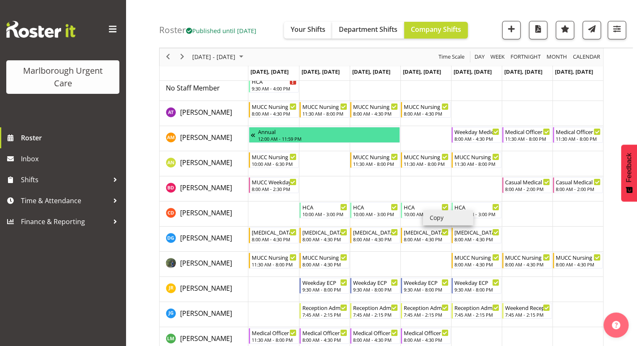
click at [429, 216] on li "Copy" at bounding box center [448, 217] width 50 height 15
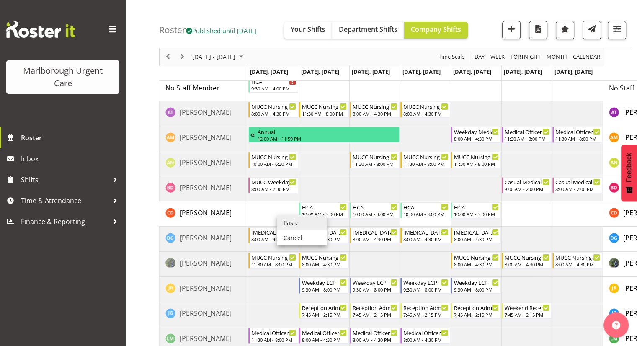
click at [286, 221] on li "Paste" at bounding box center [302, 222] width 50 height 15
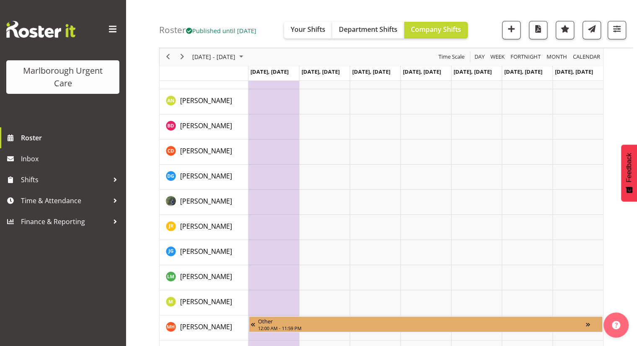
scroll to position [167, 0]
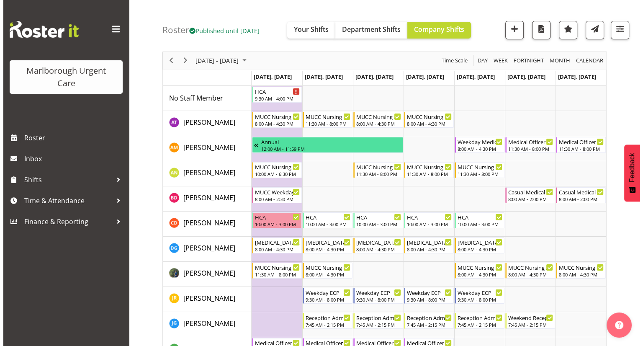
scroll to position [24, 0]
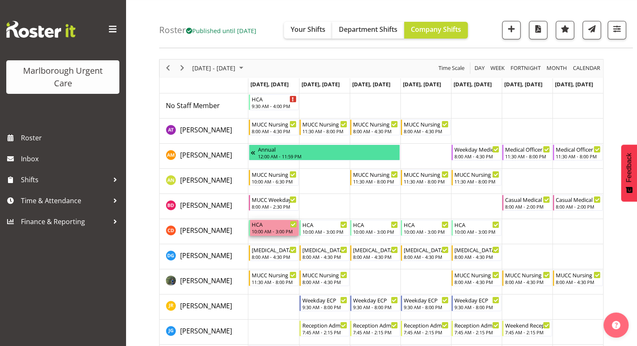
click at [276, 231] on div "10:00 AM - 3:00 PM" at bounding box center [274, 231] width 45 height 7
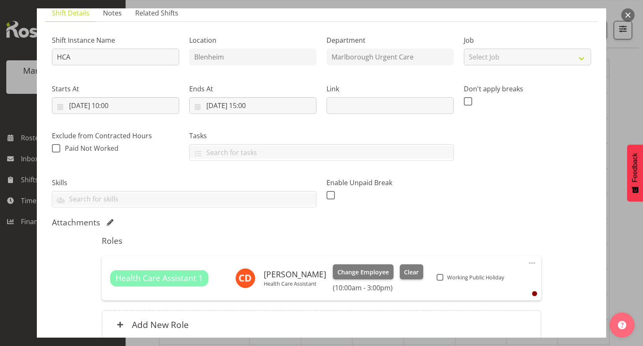
scroll to position [126, 0]
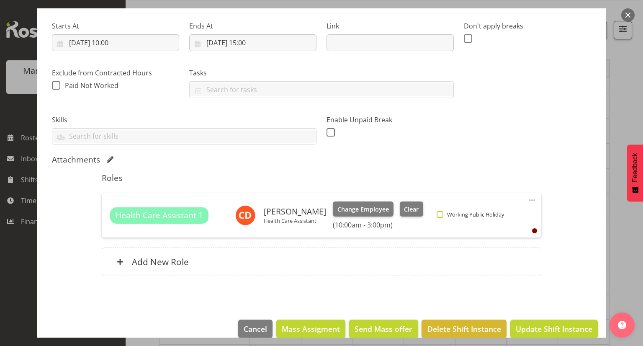
click at [437, 215] on span at bounding box center [440, 214] width 7 height 7
click at [437, 215] on input "Working Public Holiday" at bounding box center [439, 214] width 5 height 5
checkbox input "true"
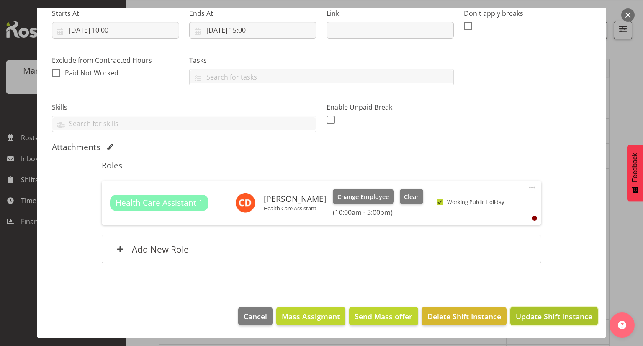
click at [546, 312] on span "Update Shift Instance" at bounding box center [554, 316] width 77 height 11
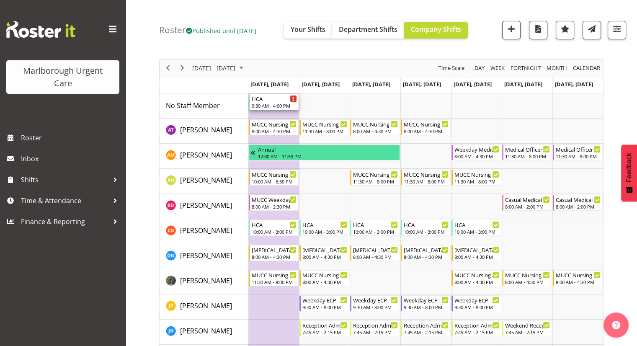
click at [281, 104] on div "9:30 AM - 4:00 PM" at bounding box center [274, 105] width 45 height 7
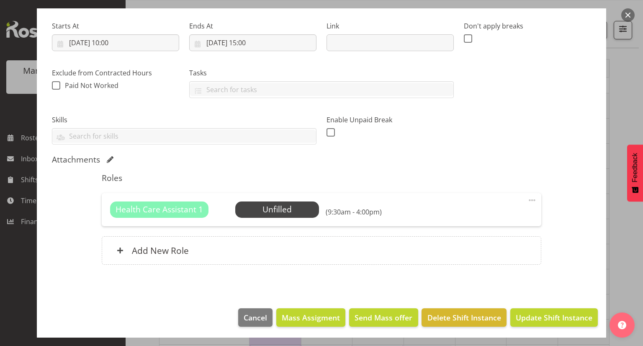
scroll to position [126, 0]
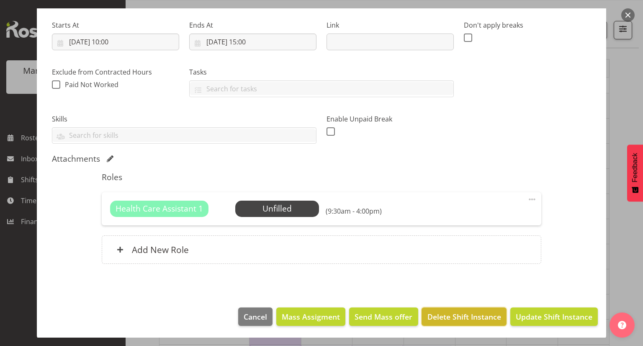
click at [445, 311] on span "Delete Shift Instance" at bounding box center [464, 316] width 74 height 11
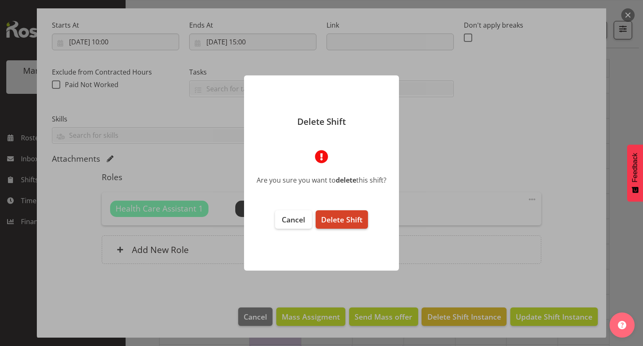
click at [355, 227] on button "Delete Shift" at bounding box center [342, 219] width 52 height 18
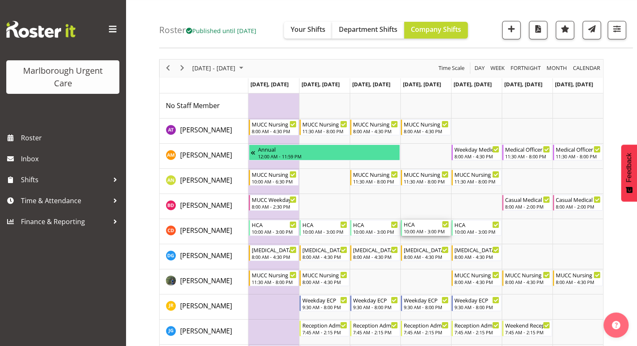
click at [429, 232] on div "10:00 AM - 3:00 PM" at bounding box center [425, 231] width 45 height 7
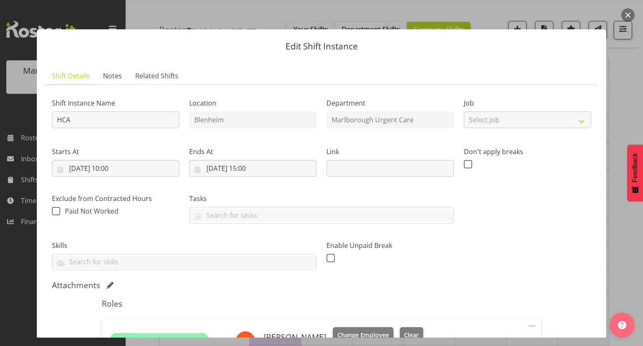
scroll to position [84, 0]
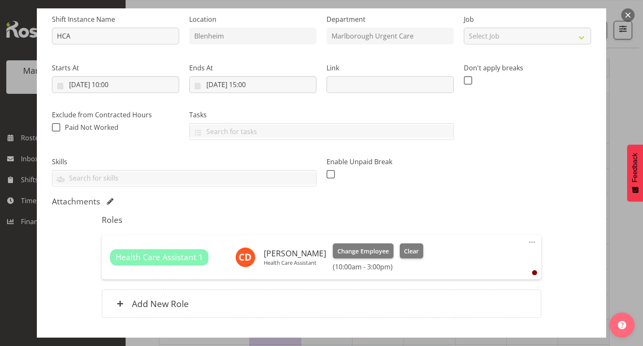
click at [527, 241] on span at bounding box center [532, 242] width 10 height 10
click at [494, 255] on link "Edit" at bounding box center [497, 260] width 80 height 15
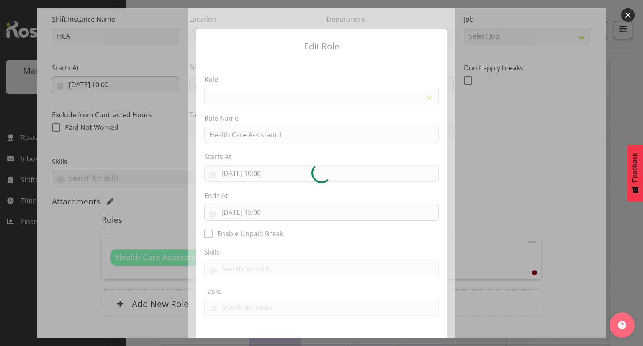
select select "1557"
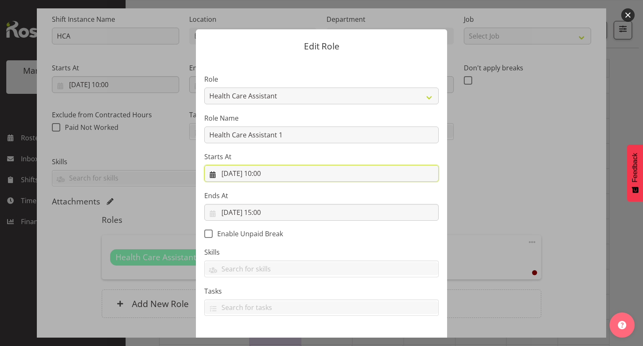
click at [270, 177] on input "30/10/2025, 10:00" at bounding box center [321, 173] width 234 height 17
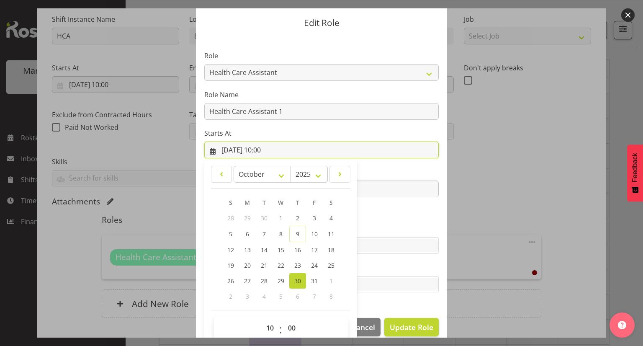
scroll to position [35, 0]
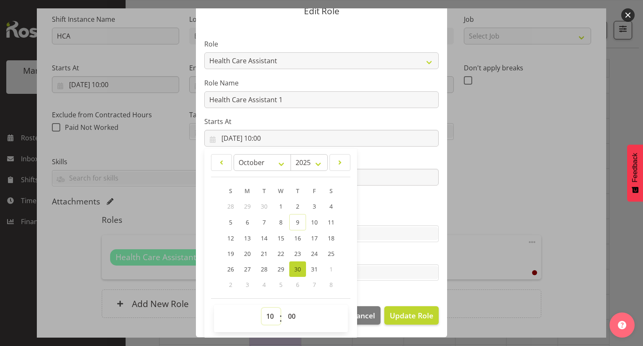
click at [266, 315] on select "00 01 02 03 04 05 06 07 08 09 10 11 12 13 14 15 16 17 18 19 20 21 22 23" at bounding box center [271, 316] width 19 height 17
select select "9"
click at [262, 308] on select "00 01 02 03 04 05 06 07 08 09 10 11 12 13 14 15 16 17 18 19 20 21 22 23" at bounding box center [271, 316] width 19 height 17
type input "30/10/2025, 09:00"
click at [290, 316] on select "00 01 02 03 04 05 06 07 08 09 10 11 12 13 14 15 16 17 18 19 20 21 22 23 24 25 2…" at bounding box center [292, 316] width 19 height 17
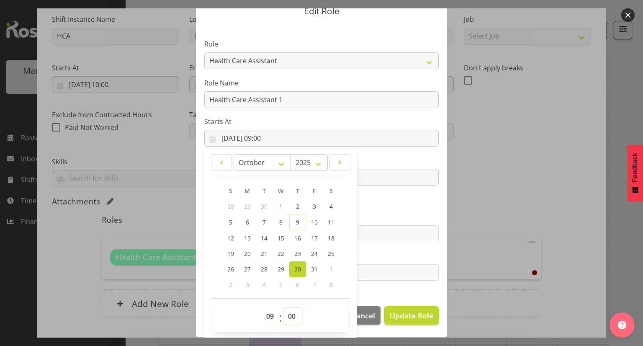
select select "30"
type input "30/10/2025, 09:30"
click at [406, 251] on label "Tasks" at bounding box center [321, 256] width 234 height 10
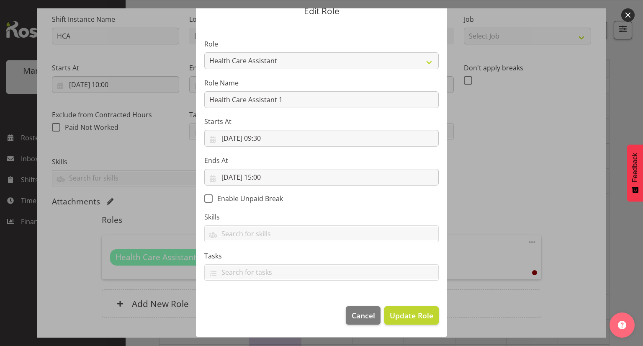
scroll to position [35, 0]
click at [271, 180] on input "30/10/2025, 15:00" at bounding box center [321, 177] width 234 height 17
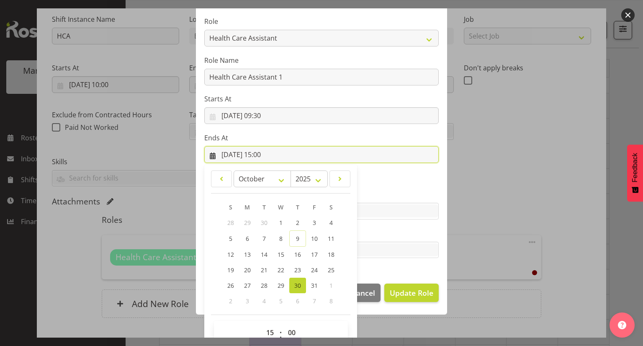
scroll to position [74, 0]
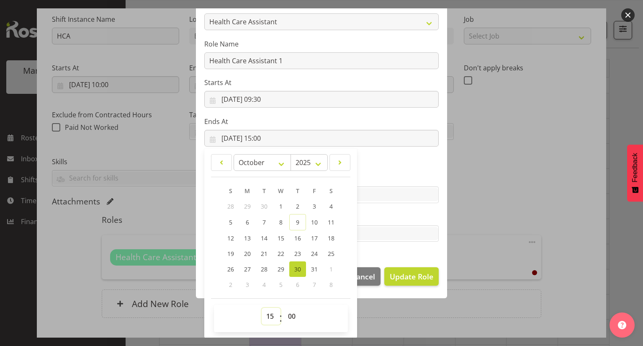
click at [262, 314] on select "00 01 02 03 04 05 06 07 08 09 10 11 12 13 14 15 16 17 18 19 20 21 22 23" at bounding box center [271, 316] width 19 height 17
select select "16"
click at [262, 308] on select "00 01 02 03 04 05 06 07 08 09 10 11 12 13 14 15 16 17 18 19 20 21 22 23" at bounding box center [271, 316] width 19 height 17
type input "30/10/2025, 16:00"
click at [389, 228] on input "text" at bounding box center [322, 233] width 234 height 13
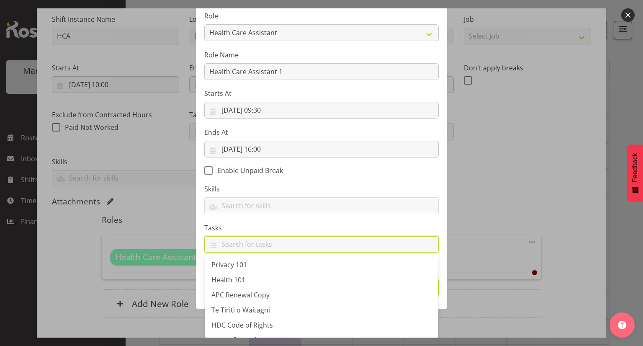
click at [345, 189] on label "Skills" at bounding box center [321, 189] width 234 height 10
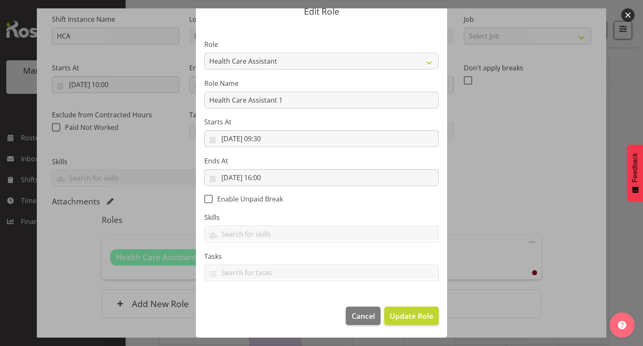
scroll to position [35, 0]
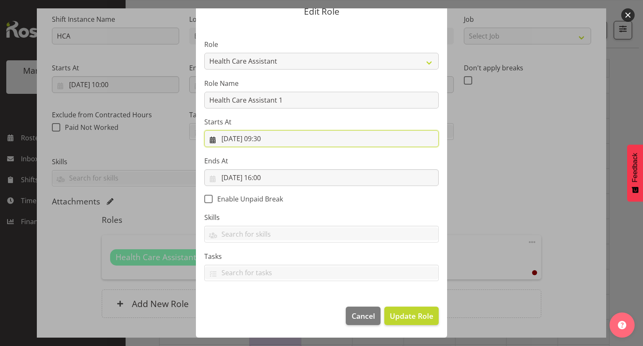
click at [265, 140] on input "30/10/2025, 09:30" at bounding box center [321, 138] width 234 height 17
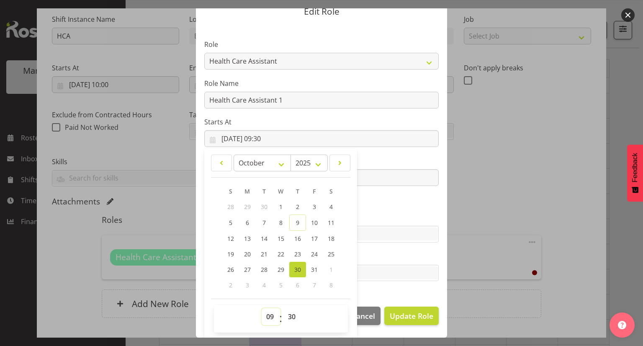
click at [267, 315] on select "00 01 02 03 04 05 06 07 08 09 10 11 12 13 14 15 16 17 18 19 20 21 22 23" at bounding box center [271, 316] width 19 height 17
select select "8"
click at [262, 308] on select "00 01 02 03 04 05 06 07 08 09 10 11 12 13 14 15 16 17 18 19 20 21 22 23" at bounding box center [271, 316] width 19 height 17
type input "30/10/2025, 08:30"
click at [288, 319] on select "00 01 02 03 04 05 06 07 08 09 10 11 12 13 14 15 16 17 18 19 20 21 22 23 24 25 2…" at bounding box center [292, 316] width 19 height 17
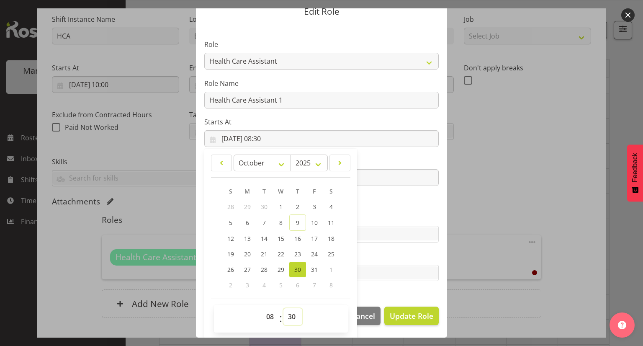
select select "0"
click at [283, 308] on select "00 01 02 03 04 05 06 07 08 09 10 11 12 13 14 15 16 17 18 19 20 21 22 23 24 25 2…" at bounding box center [292, 316] width 19 height 17
type input "30/10/2025, 08:00"
click at [373, 185] on input "30/10/2025, 16:00" at bounding box center [321, 177] width 234 height 17
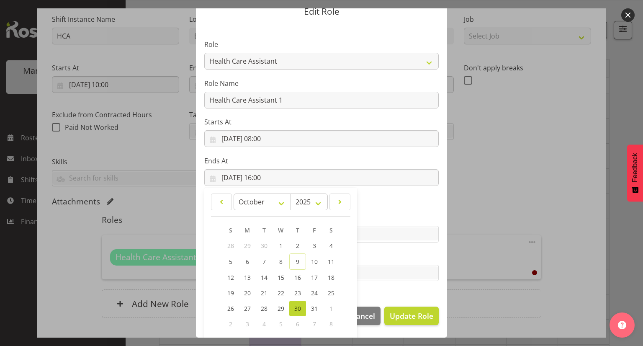
click at [398, 206] on section "Role Casual Registered Nurse Casual Weekday Medical Officer Casual Weekday Rece…" at bounding box center [321, 161] width 251 height 274
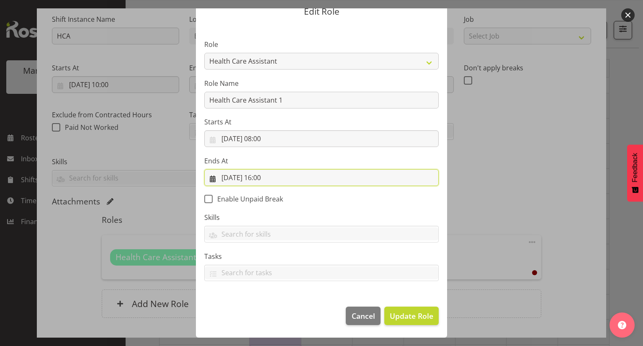
click at [272, 176] on input "30/10/2025, 16:00" at bounding box center [321, 177] width 234 height 17
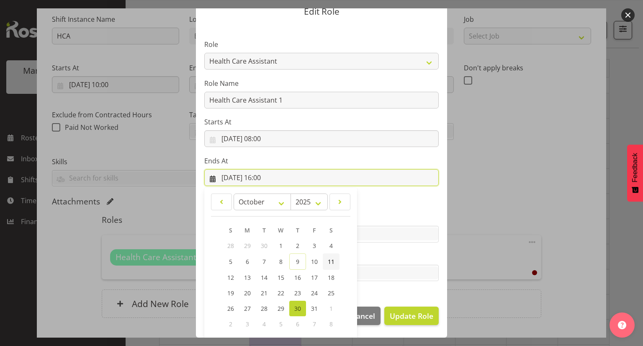
scroll to position [74, 0]
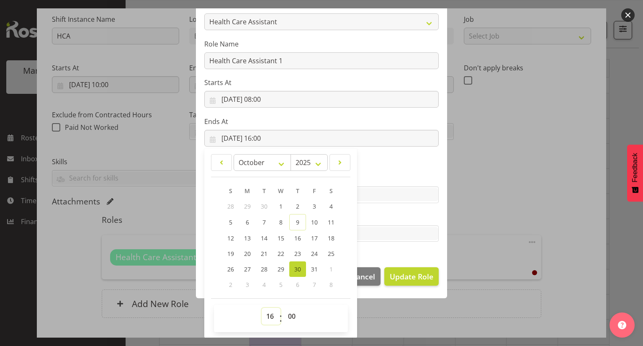
click at [268, 315] on select "00 01 02 03 04 05 06 07 08 09 10 11 12 13 14 15 16 17 18 19 20 21 22 23" at bounding box center [271, 316] width 19 height 17
select select "14"
click at [262, 308] on select "00 01 02 03 04 05 06 07 08 09 10 11 12 13 14 15 16 17 18 19 20 21 22 23" at bounding box center [271, 316] width 19 height 17
type input "30/10/2025, 14:00"
click at [287, 315] on select "00 01 02 03 04 05 06 07 08 09 10 11 12 13 14 15 16 17 18 19 20 21 22 23 24 25 2…" at bounding box center [292, 316] width 19 height 17
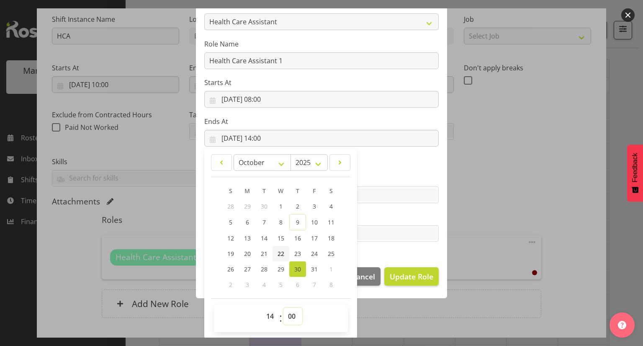
select select "30"
click at [283, 308] on select "00 01 02 03 04 05 06 07 08 09 10 11 12 13 14 15 16 17 18 19 20 21 22 23 24 25 2…" at bounding box center [292, 316] width 19 height 17
type input "30/10/2025, 14:30"
click at [400, 176] on label "Skills" at bounding box center [321, 178] width 234 height 10
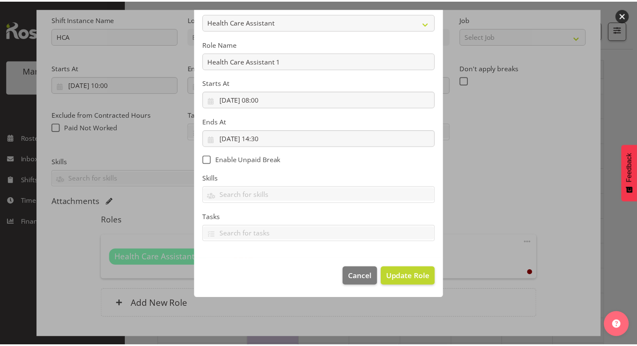
scroll to position [35, 0]
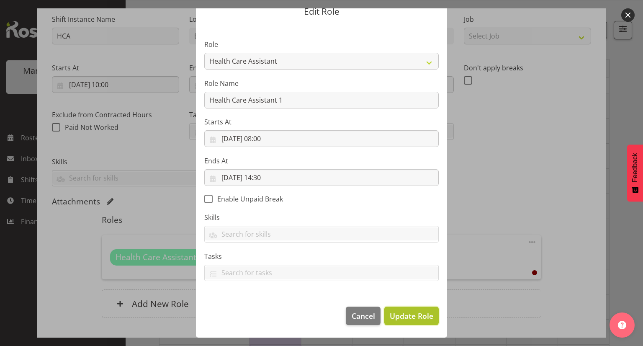
click at [403, 321] on button "Update Role" at bounding box center [411, 315] width 54 height 18
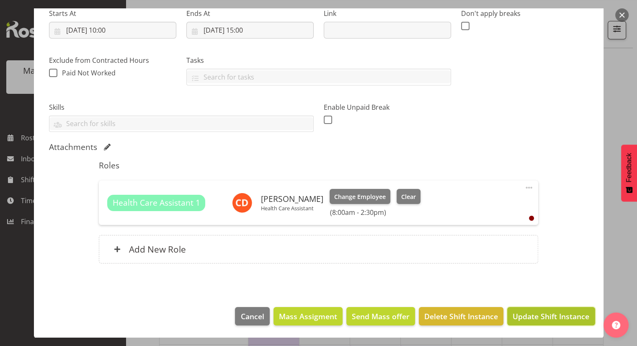
click at [529, 317] on span "Update Shift Instance" at bounding box center [550, 316] width 77 height 11
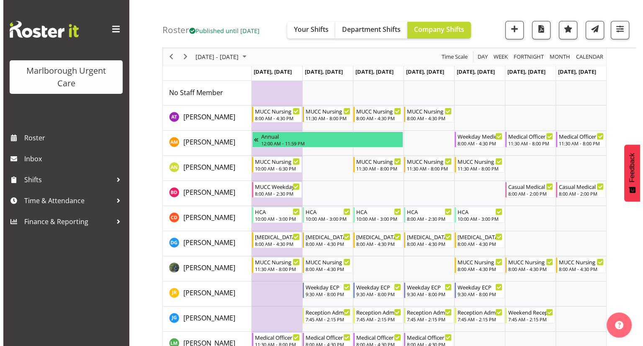
scroll to position [24, 0]
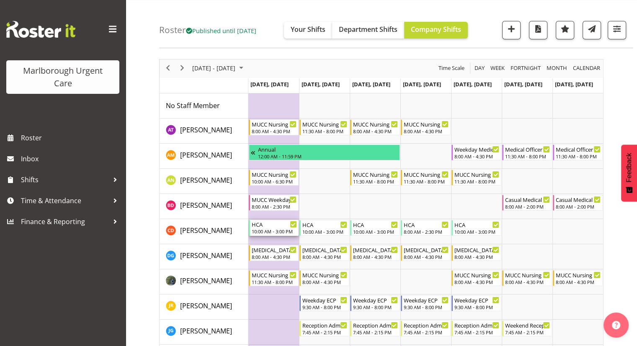
click at [269, 226] on div "HCA" at bounding box center [274, 224] width 45 height 8
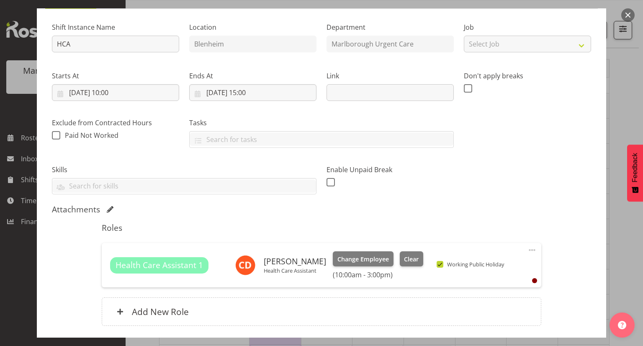
scroll to position [84, 0]
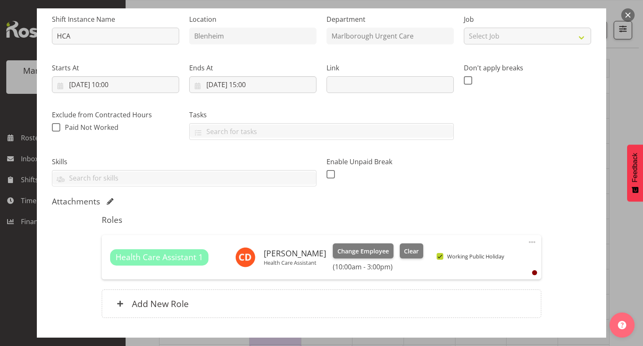
click at [443, 258] on span "Working Public Holiday" at bounding box center [473, 256] width 61 height 7
click at [442, 258] on input "Working Public Holiday" at bounding box center [439, 256] width 5 height 5
checkbox input "false"
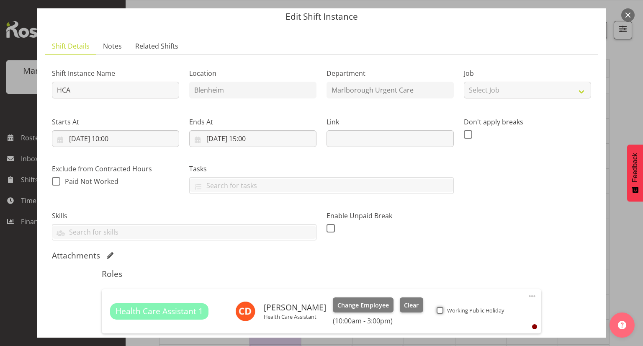
scroll to position [0, 0]
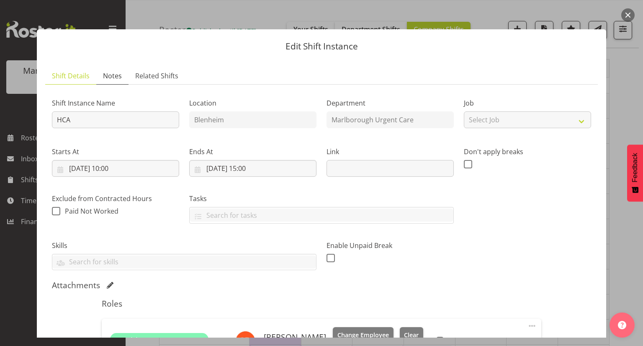
click at [118, 75] on span "Notes" at bounding box center [112, 76] width 19 height 10
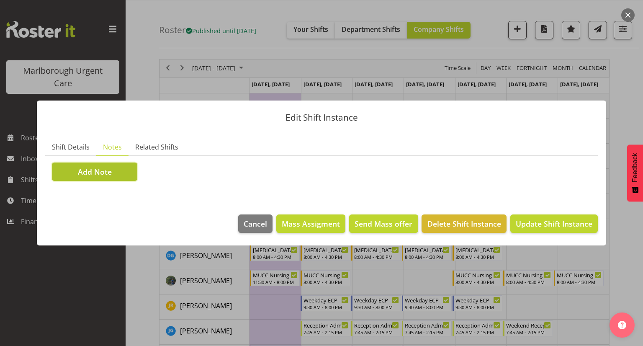
click at [128, 172] on button "Add Note" at bounding box center [94, 171] width 85 height 18
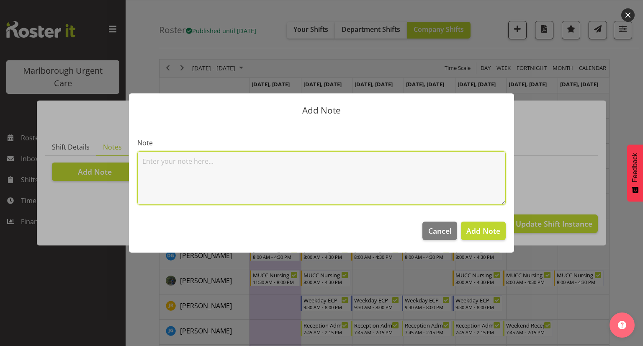
click at [176, 170] on textarea at bounding box center [321, 178] width 368 height 54
type textarea "Public Holiday Day Off"
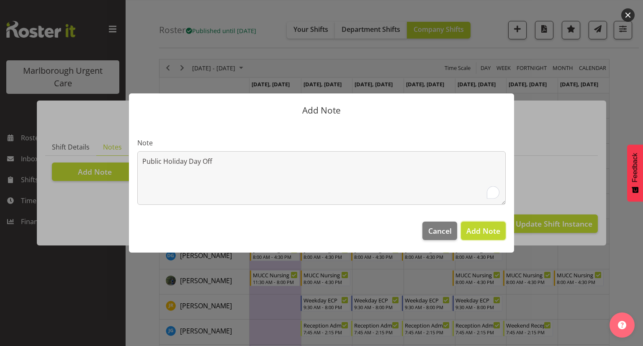
click at [489, 233] on span "Add Note" at bounding box center [483, 231] width 34 height 10
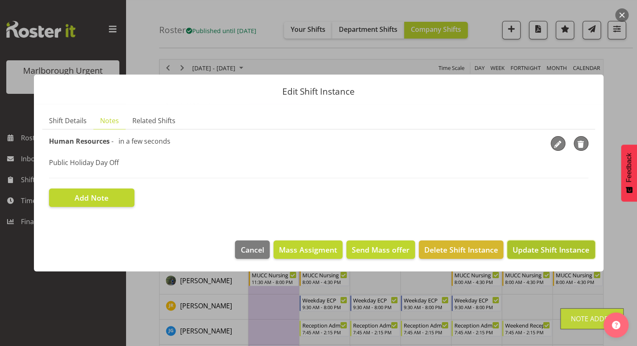
drag, startPoint x: 553, startPoint y: 248, endPoint x: 551, endPoint y: 244, distance: 4.5
click at [553, 247] on span "Update Shift Instance" at bounding box center [550, 249] width 77 height 11
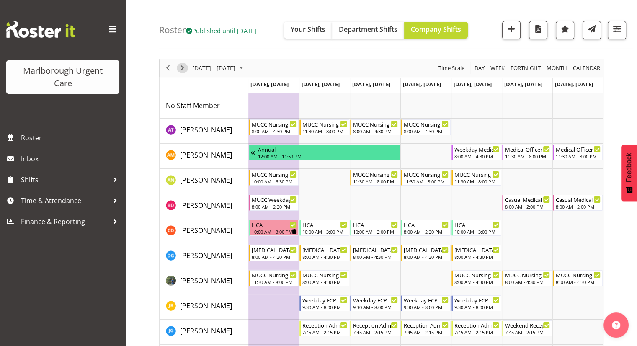
click at [177, 64] on div "next period" at bounding box center [182, 68] width 14 height 18
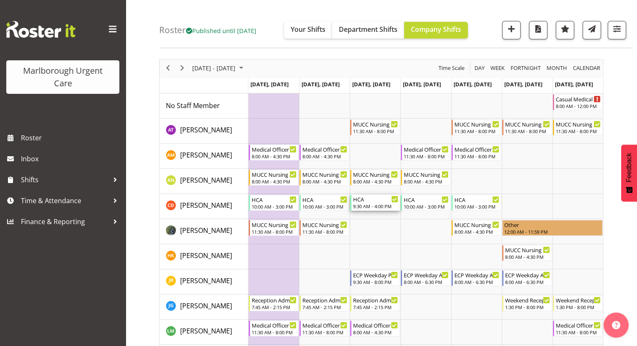
click at [377, 204] on div "9:30 AM - 4:00 PM" at bounding box center [375, 206] width 45 height 7
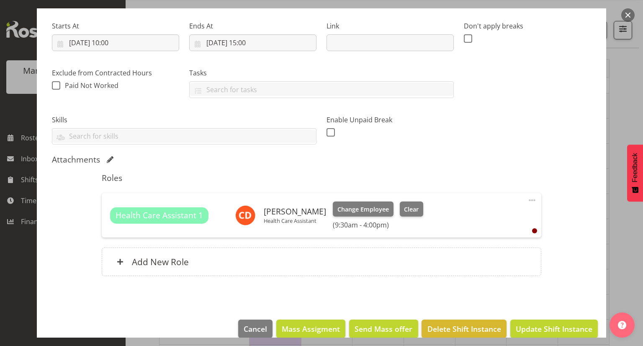
scroll to position [138, 0]
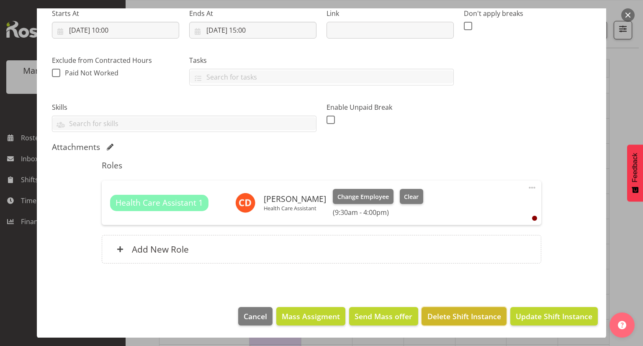
click at [449, 318] on span "Delete Shift Instance" at bounding box center [464, 316] width 74 height 11
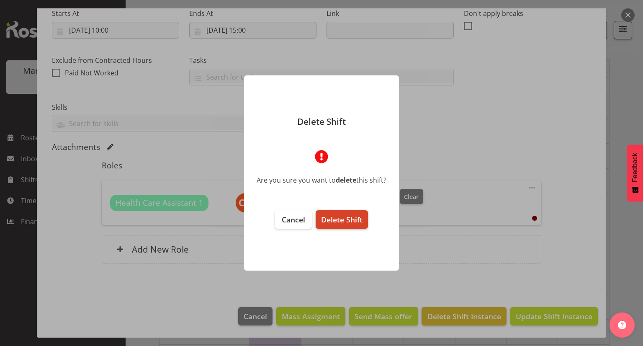
click at [352, 221] on span "Delete Shift" at bounding box center [341, 219] width 41 height 10
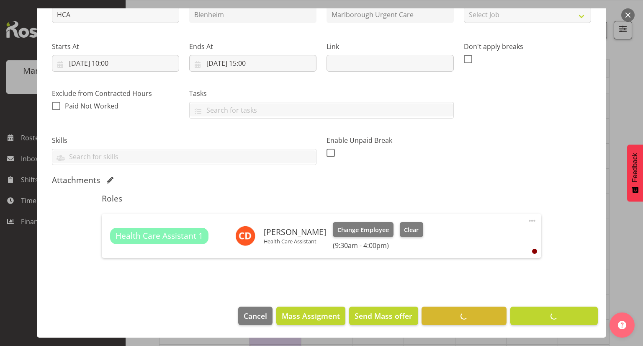
scroll to position [105, 0]
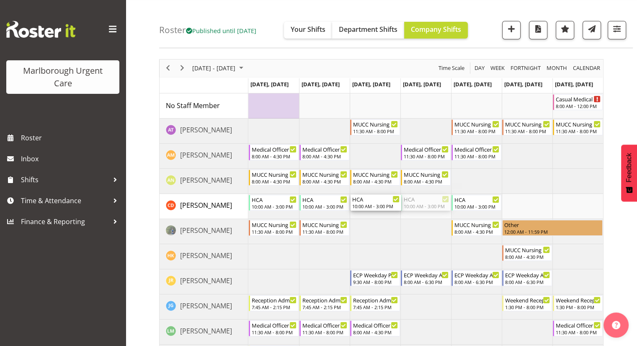
drag, startPoint x: 429, startPoint y: 203, endPoint x: 390, endPoint y: 205, distance: 39.4
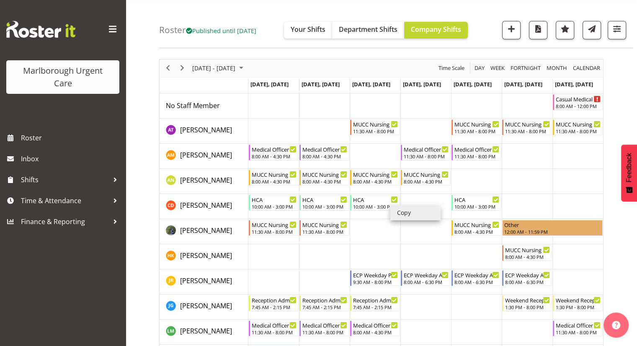
click at [397, 208] on li "Copy" at bounding box center [415, 212] width 50 height 15
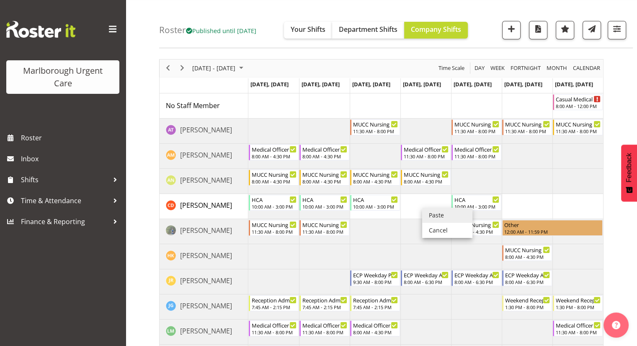
click at [438, 219] on li "Paste" at bounding box center [447, 215] width 50 height 15
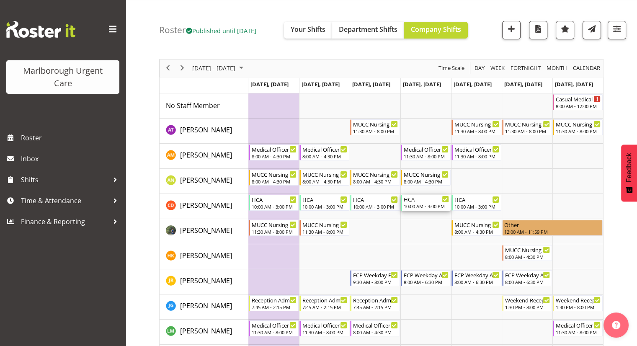
click at [427, 206] on div "10:00 AM - 3:00 PM" at bounding box center [425, 206] width 45 height 7
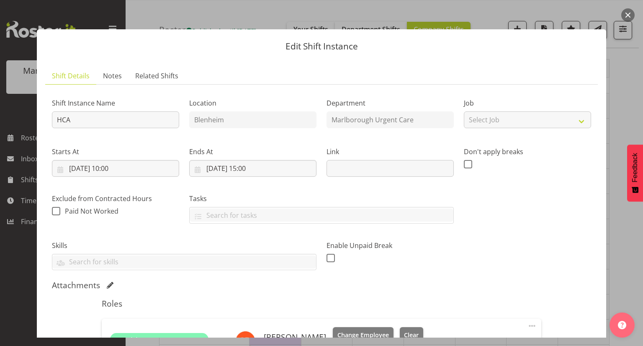
scroll to position [84, 0]
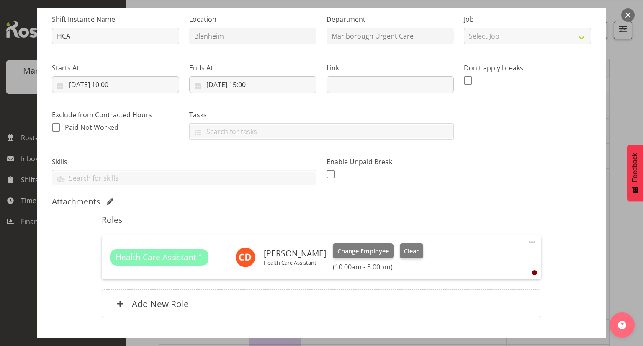
click at [527, 241] on span at bounding box center [532, 242] width 10 height 10
click at [488, 257] on link "Edit" at bounding box center [497, 260] width 80 height 15
select select "10"
select select "2025"
select select "10"
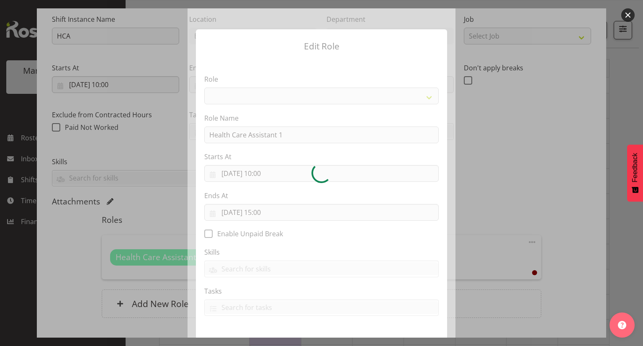
select select "1557"
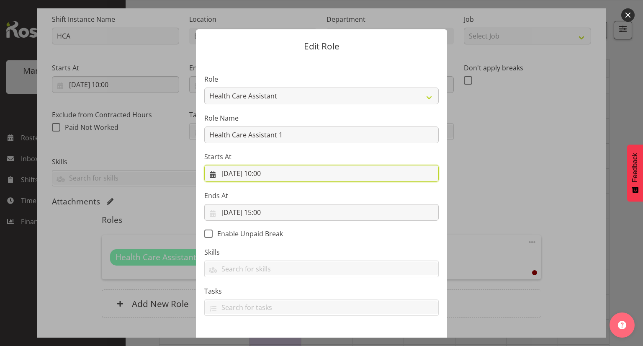
click at [271, 178] on input "06/11/2025, 10:00" at bounding box center [321, 173] width 234 height 17
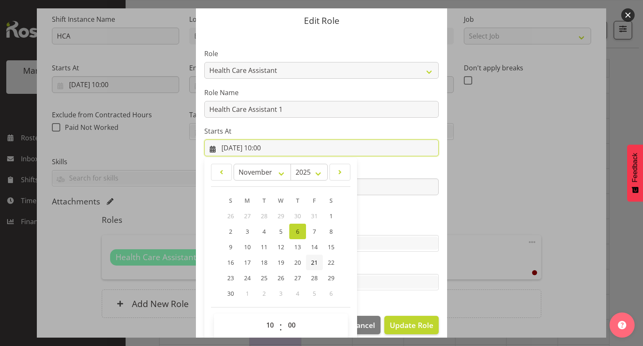
scroll to position [35, 0]
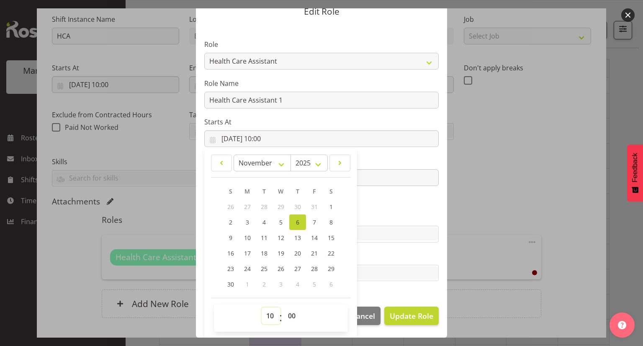
click at [264, 316] on select "00 01 02 03 04 05 06 07 08 09 10 11 12 13 14 15 16 17 18 19 20 21 22 23" at bounding box center [271, 315] width 19 height 17
select select "11"
click at [262, 307] on select "00 01 02 03 04 05 06 07 08 09 10 11 12 13 14 15 16 17 18 19 20 21 22 23" at bounding box center [271, 315] width 19 height 17
type input "06/11/2025, 11:00"
click at [290, 313] on select "00 01 02 03 04 05 06 07 08 09 10 11 12 13 14 15 16 17 18 19 20 21 22 23 24 25 2…" at bounding box center [292, 315] width 19 height 17
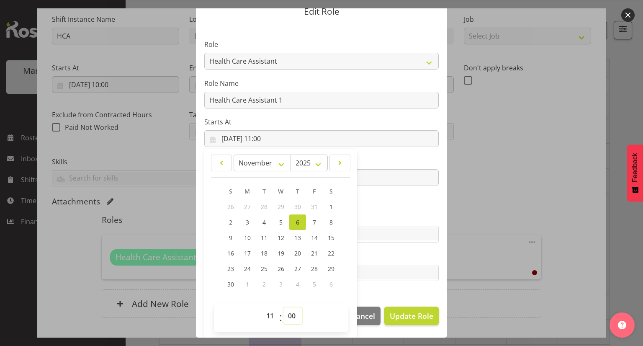
select select "30"
type input "06/11/2025, 11:30"
click at [368, 290] on section "Role Casual Registered Nurse Casual Weekday Medical Officer Casual Weekday Rece…" at bounding box center [321, 161] width 251 height 274
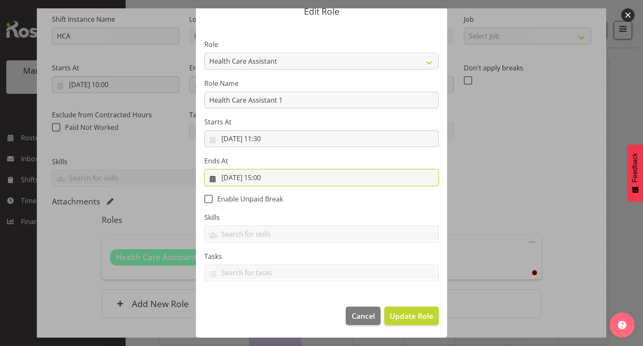
click at [270, 180] on input "06/11/2025, 15:00" at bounding box center [321, 177] width 234 height 17
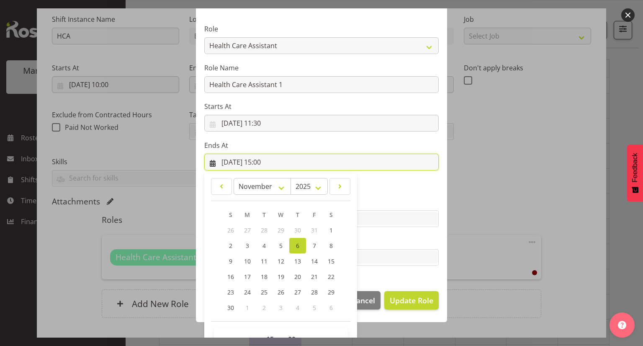
scroll to position [74, 0]
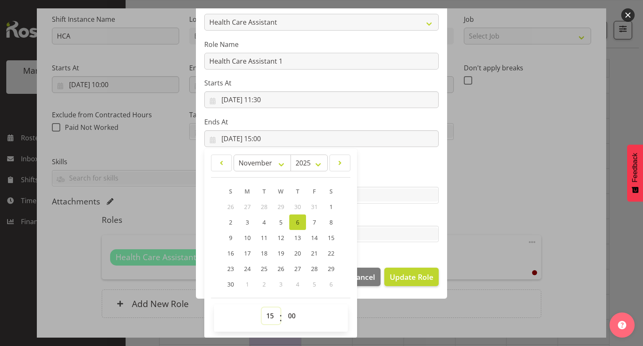
click at [265, 314] on select "00 01 02 03 04 05 06 07 08 09 10 11 12 13 14 15 16 17 18 19 20 21 22 23" at bounding box center [271, 315] width 19 height 17
select select "18"
click at [262, 307] on select "00 01 02 03 04 05 06 07 08 09 10 11 12 13 14 15 16 17 18 19 20 21 22 23" at bounding box center [271, 315] width 19 height 17
type input "06/11/2025, 18:00"
click at [385, 222] on div "Tasks Privacy 101 Health 101 APC Renewal Copy Te Tiriti o Waitagni HDC Code of …" at bounding box center [321, 227] width 234 height 30
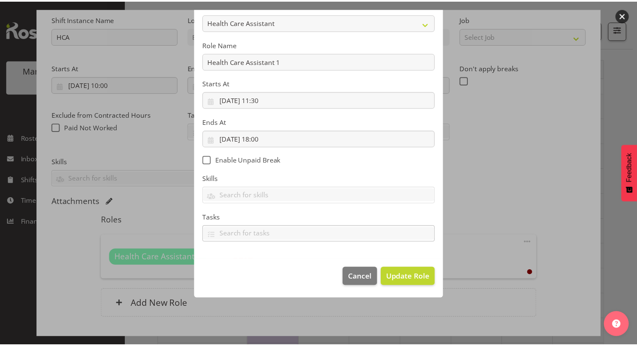
scroll to position [35, 0]
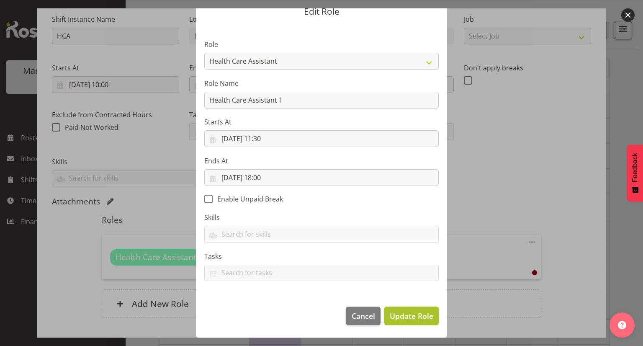
click at [397, 318] on span "Update Role" at bounding box center [412, 315] width 44 height 11
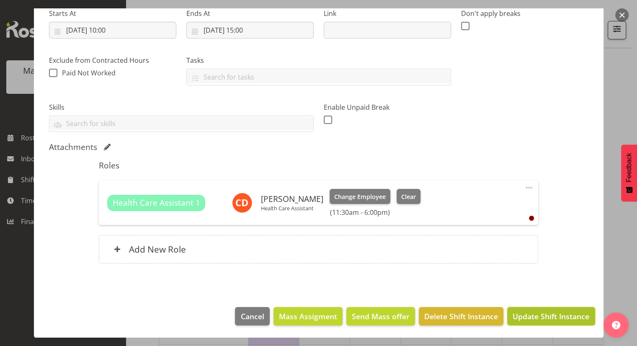
click at [541, 318] on span "Update Shift Instance" at bounding box center [550, 316] width 77 height 11
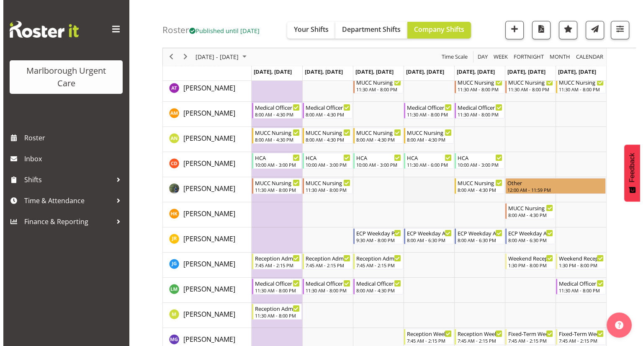
scroll to position [0, 0]
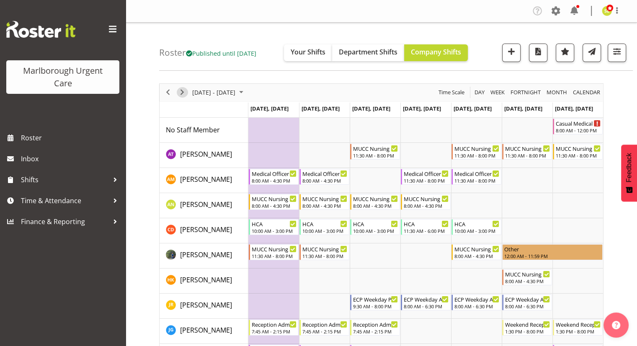
click at [183, 92] on span "Next" at bounding box center [182, 92] width 10 height 10
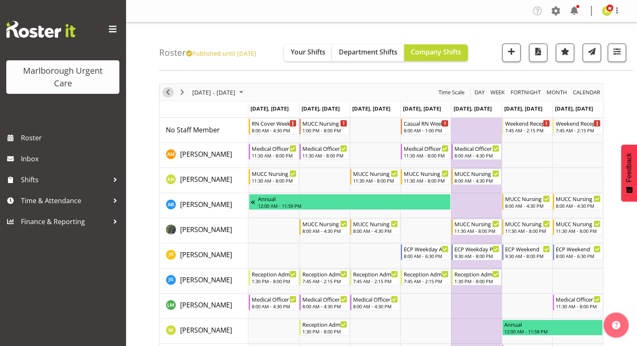
click at [170, 94] on span "Previous" at bounding box center [168, 92] width 10 height 10
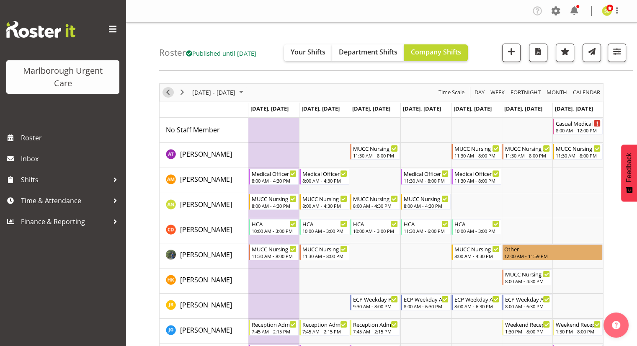
click at [171, 93] on span "Previous" at bounding box center [168, 92] width 10 height 10
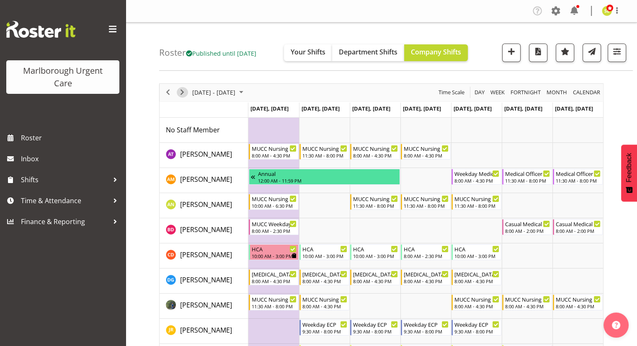
click at [182, 92] on span "Next" at bounding box center [182, 92] width 10 height 10
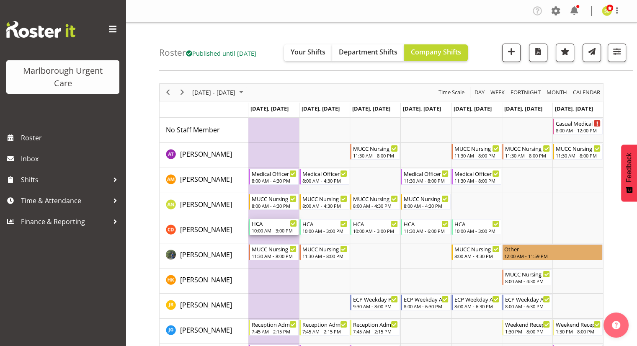
click at [278, 228] on div "10:00 AM - 3:00 PM" at bounding box center [274, 230] width 45 height 7
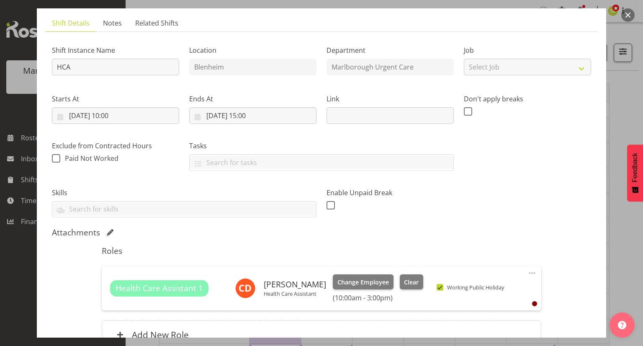
scroll to position [84, 0]
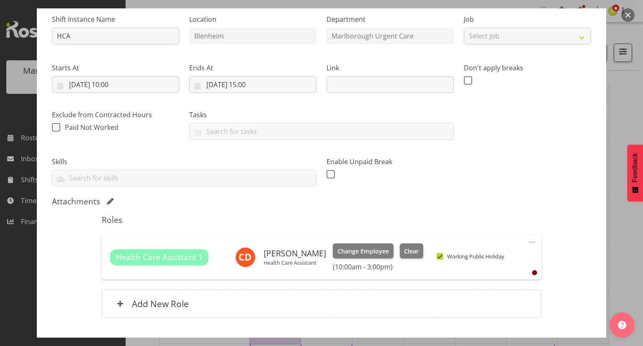
click at [437, 257] on span at bounding box center [440, 256] width 7 height 7
click at [437, 257] on input "Working Public Holiday" at bounding box center [439, 256] width 5 height 5
checkbox input "false"
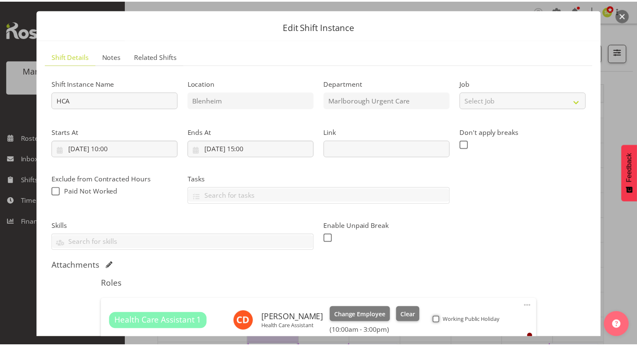
scroll to position [0, 0]
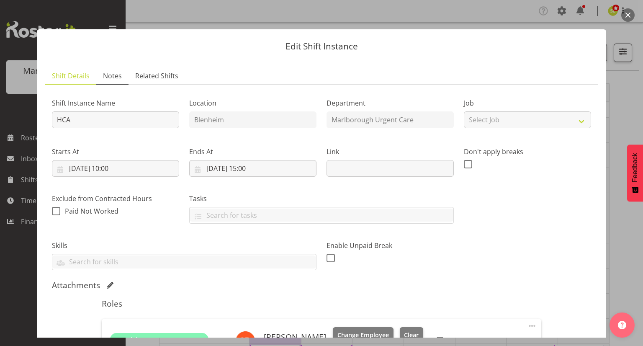
click at [122, 76] on link "Notes" at bounding box center [112, 75] width 32 height 17
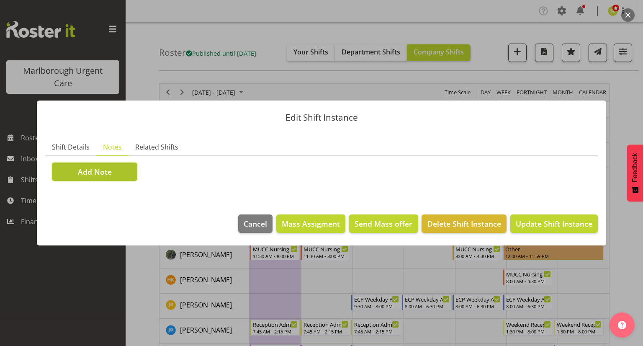
click at [100, 164] on button "Add Note" at bounding box center [94, 171] width 85 height 18
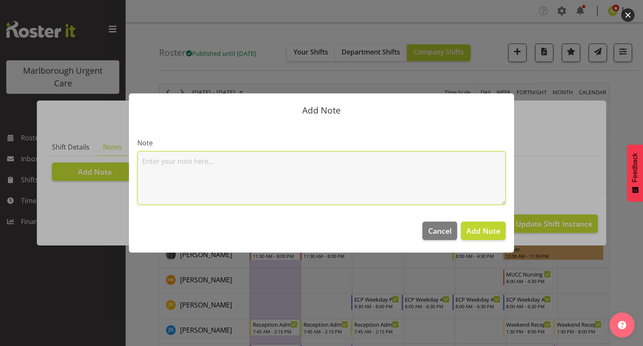
click at [182, 177] on textarea at bounding box center [321, 178] width 368 height 54
type textarea "Public Holiday Day Off"
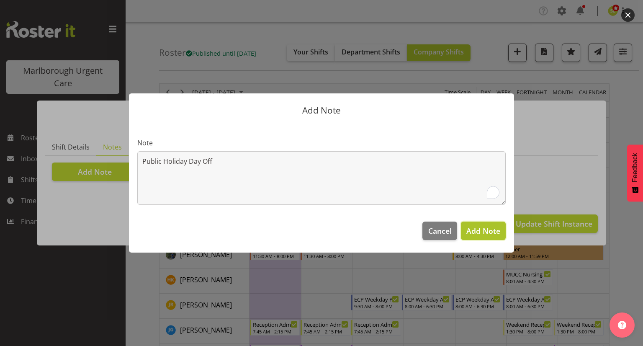
click at [470, 231] on span "Add Note" at bounding box center [483, 231] width 34 height 10
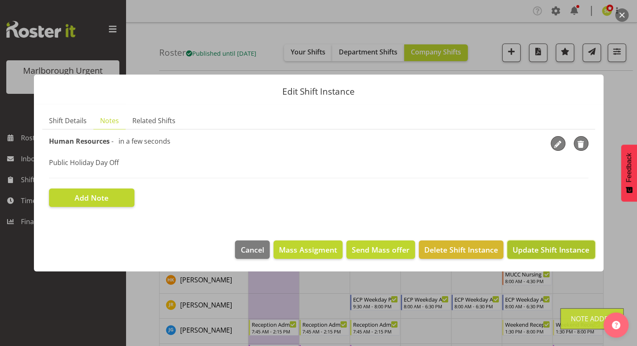
click at [530, 250] on span "Update Shift Instance" at bounding box center [550, 249] width 77 height 11
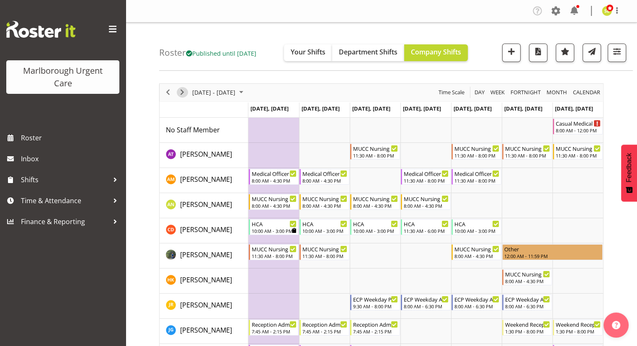
click at [182, 94] on span "Next" at bounding box center [182, 92] width 10 height 10
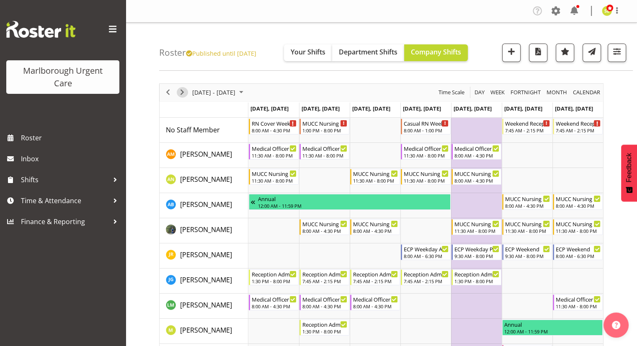
click at [184, 92] on span "Next" at bounding box center [182, 92] width 10 height 10
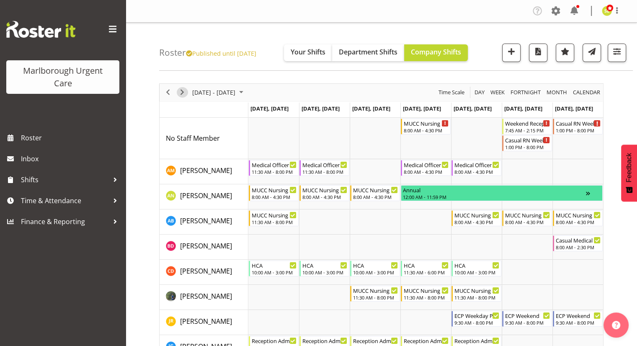
click at [184, 92] on span "Next" at bounding box center [182, 92] width 10 height 10
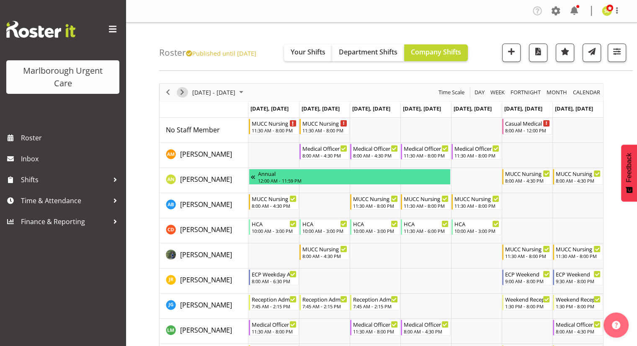
click at [185, 94] on span "Next" at bounding box center [182, 92] width 10 height 10
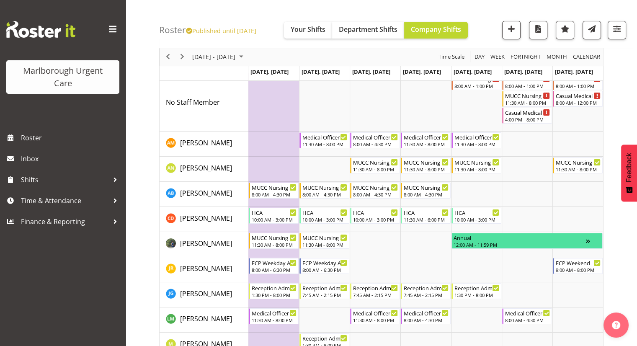
scroll to position [42, 0]
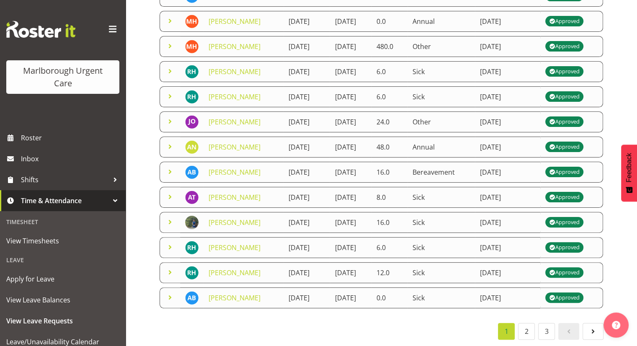
scroll to position [262, 0]
click at [527, 324] on link "2" at bounding box center [526, 331] width 17 height 17
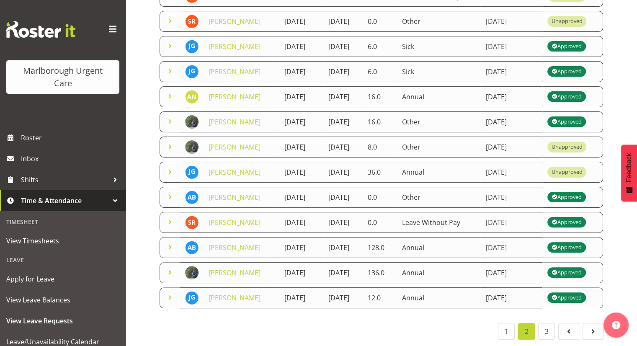
scroll to position [275, 0]
click at [548, 330] on link "3" at bounding box center [546, 331] width 17 height 17
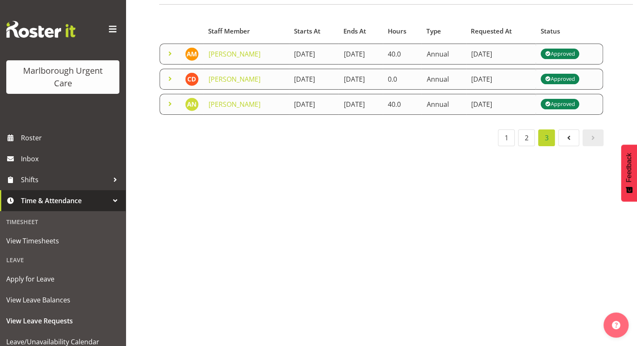
scroll to position [0, 0]
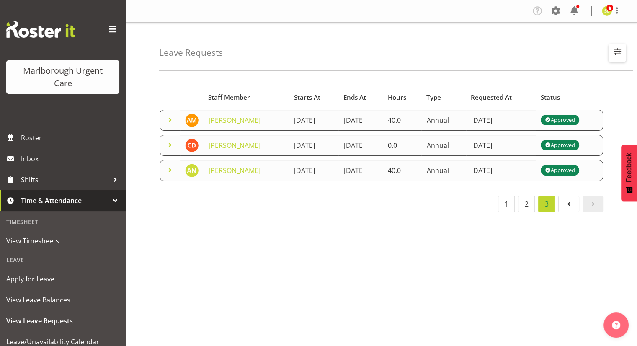
click at [612, 49] on span "button" at bounding box center [616, 51] width 11 height 11
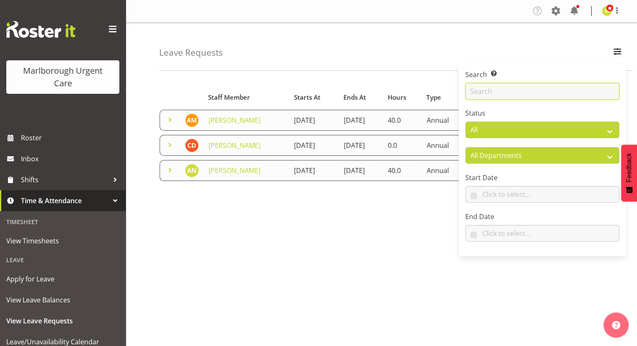
click at [495, 98] on input "text" at bounding box center [542, 91] width 154 height 17
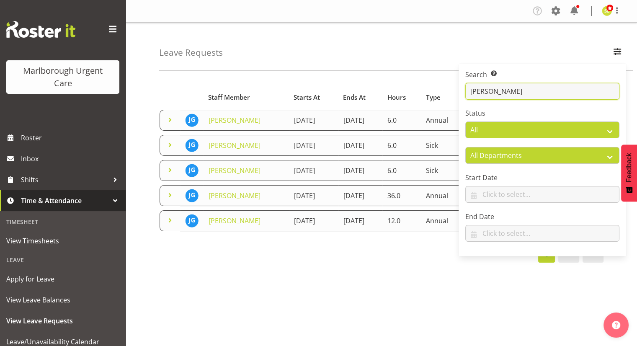
type input "[PERSON_NAME]"
click at [316, 262] on div "1" at bounding box center [381, 254] width 444 height 17
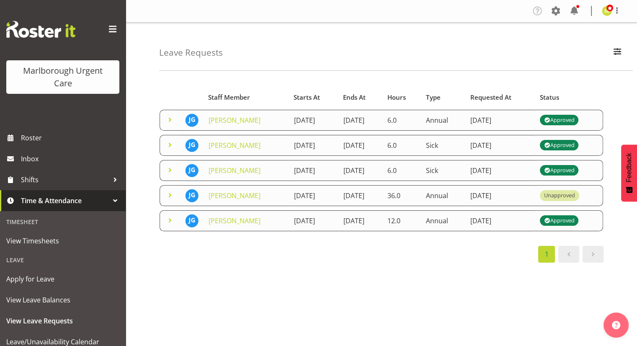
click at [174, 200] on span at bounding box center [170, 195] width 10 height 10
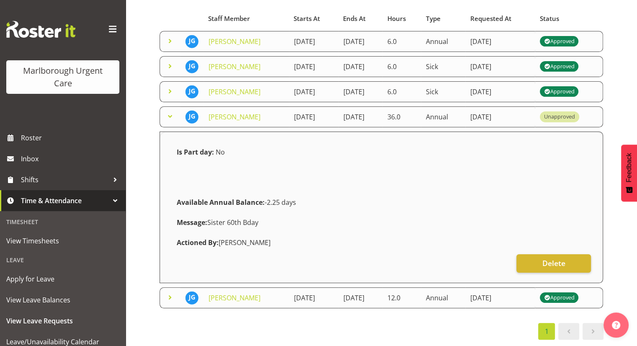
scroll to position [116, 0]
click at [575, 113] on div "Unapproved" at bounding box center [559, 117] width 31 height 8
click at [531, 254] on button "Delete" at bounding box center [553, 263] width 74 height 18
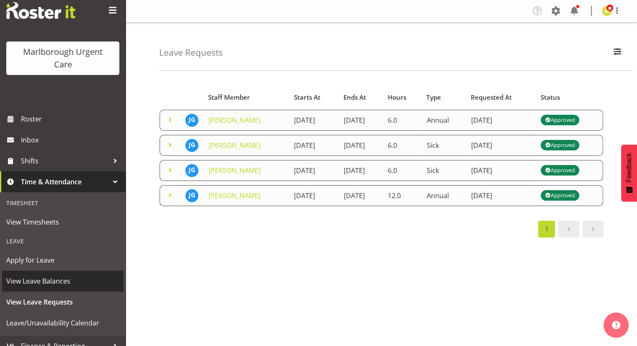
scroll to position [29, 0]
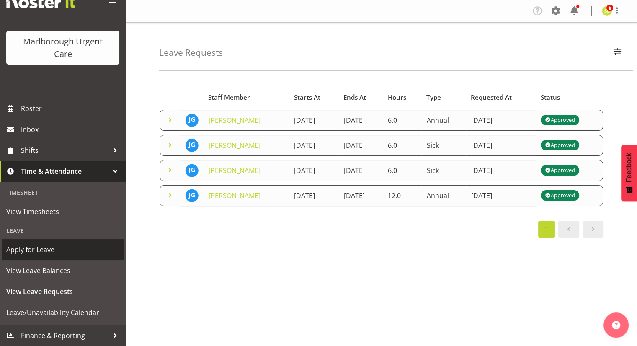
click at [62, 250] on span "Apply for Leave" at bounding box center [62, 249] width 113 height 13
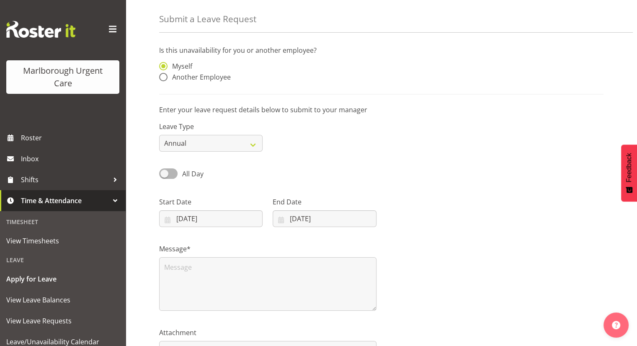
scroll to position [42, 0]
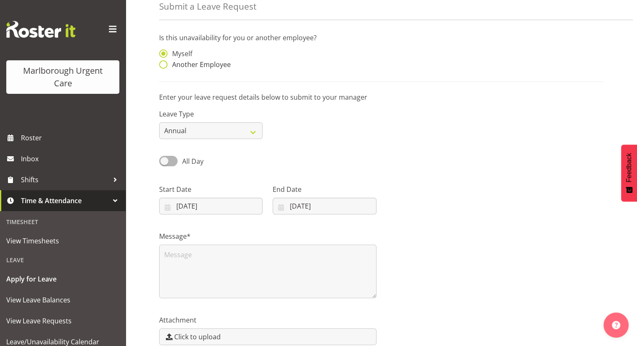
click at [210, 64] on span "Another Employee" at bounding box center [198, 64] width 63 height 8
click at [164, 64] on input "Another Employee" at bounding box center [161, 64] width 5 height 5
radio input "true"
click at [357, 59] on input "text" at bounding box center [323, 57] width 103 height 17
drag, startPoint x: 317, startPoint y: 80, endPoint x: 306, endPoint y: 87, distance: 13.2
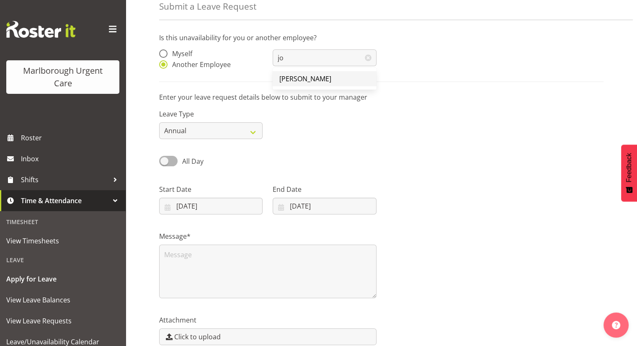
click at [317, 80] on span "[PERSON_NAME]" at bounding box center [305, 78] width 52 height 9
type input "[PERSON_NAME]"
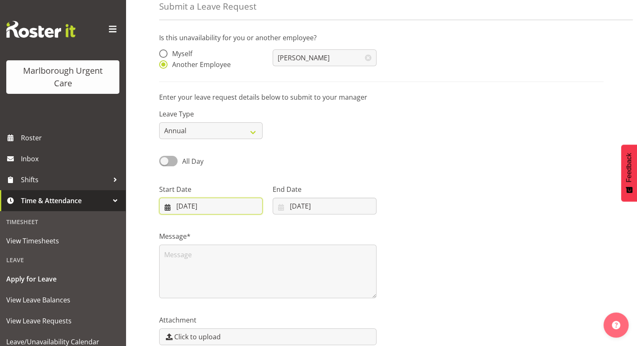
click at [206, 211] on input "[DATE]" at bounding box center [210, 206] width 103 height 17
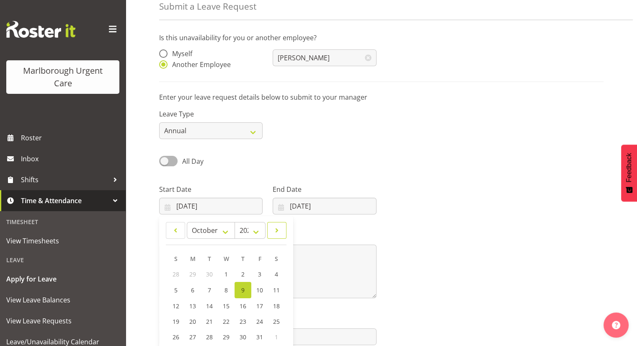
click at [277, 235] on span at bounding box center [276, 230] width 8 height 10
click at [277, 234] on span at bounding box center [276, 230] width 8 height 10
select select "11"
click at [211, 277] on link "2" at bounding box center [209, 273] width 17 height 15
type input "[DATE]"
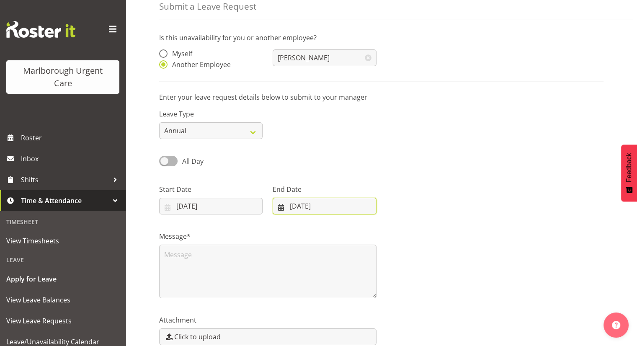
click at [325, 205] on input "[DATE]" at bounding box center [323, 206] width 103 height 17
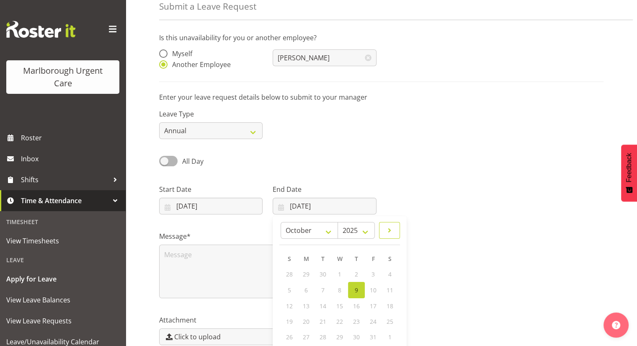
click at [393, 234] on span at bounding box center [389, 230] width 10 height 10
select select "11"
click at [342, 291] on span "10" at bounding box center [339, 289] width 7 height 8
type input "[DATE]"
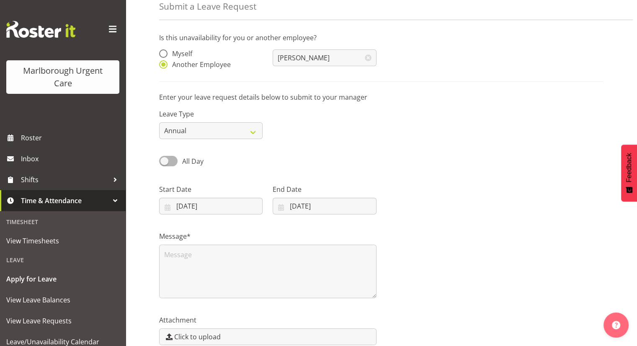
click at [423, 258] on div "Message*" at bounding box center [381, 261] width 454 height 84
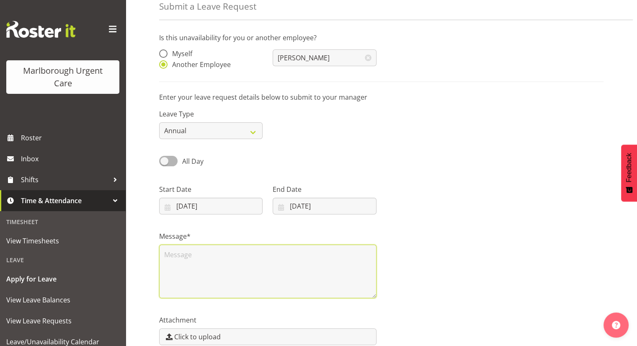
click at [250, 276] on textarea at bounding box center [267, 271] width 217 height 54
type textarea "a"
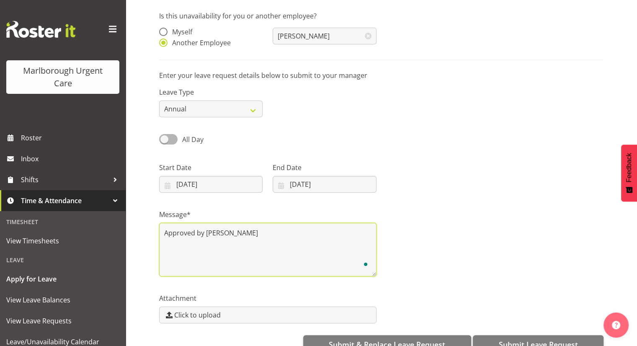
scroll to position [84, 0]
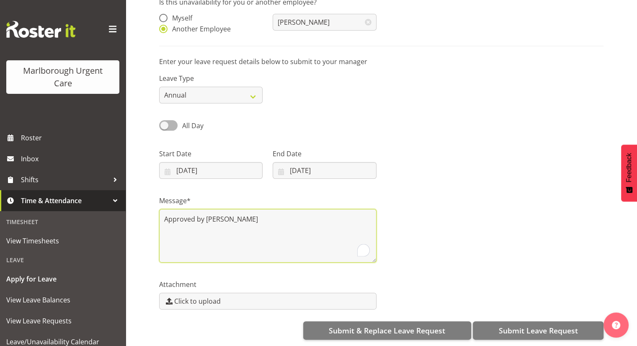
type textarea "Approved by [PERSON_NAME]"
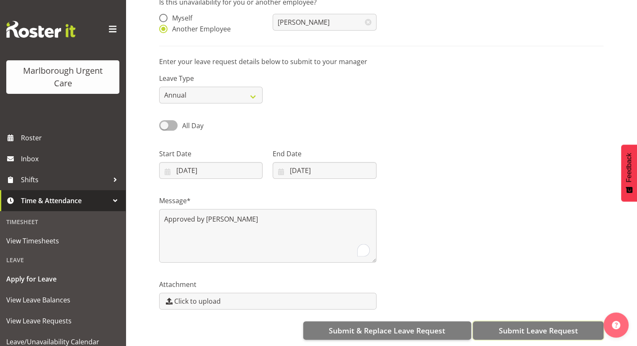
click at [521, 325] on span "Submit Leave Request" at bounding box center [537, 330] width 79 height 11
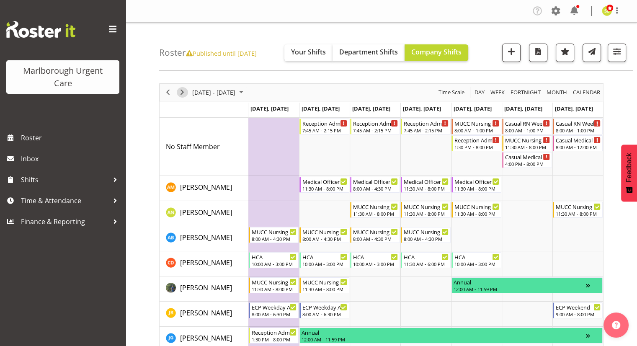
click at [185, 92] on span "Next" at bounding box center [182, 92] width 10 height 10
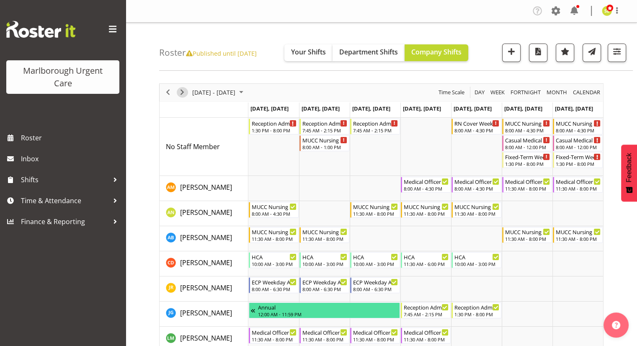
click at [185, 92] on span "Next" at bounding box center [182, 92] width 10 height 10
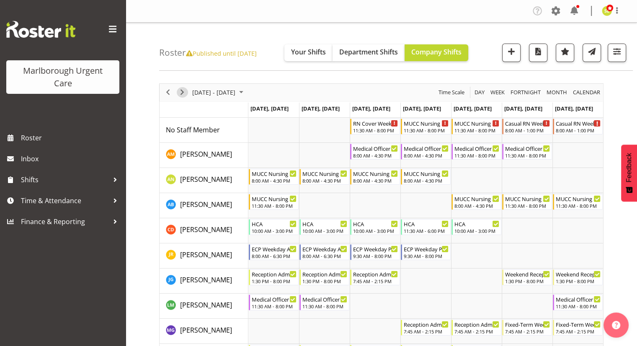
click at [182, 92] on span "Next" at bounding box center [182, 92] width 10 height 10
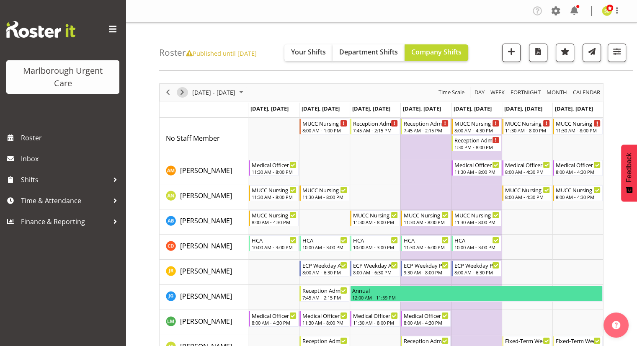
click at [178, 95] on span "Next" at bounding box center [182, 92] width 10 height 10
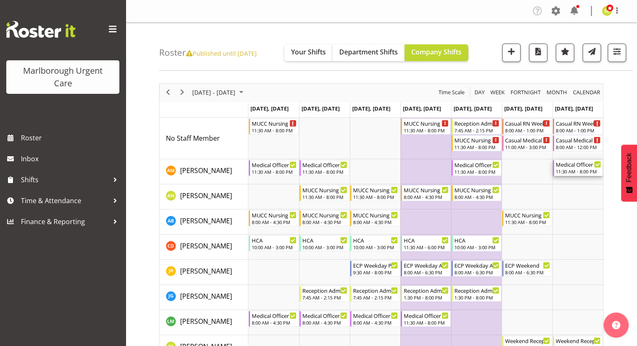
click at [574, 170] on div "11:30 AM - 8:00 PM" at bounding box center [577, 171] width 45 height 7
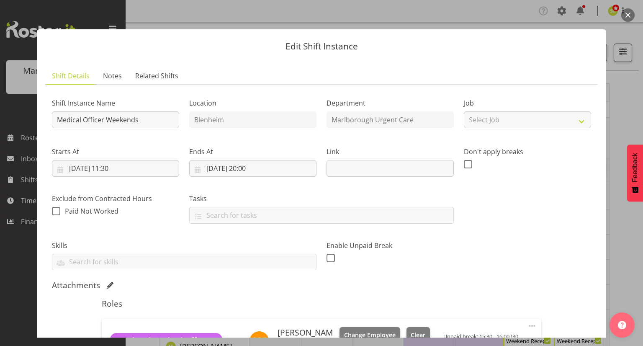
scroll to position [84, 0]
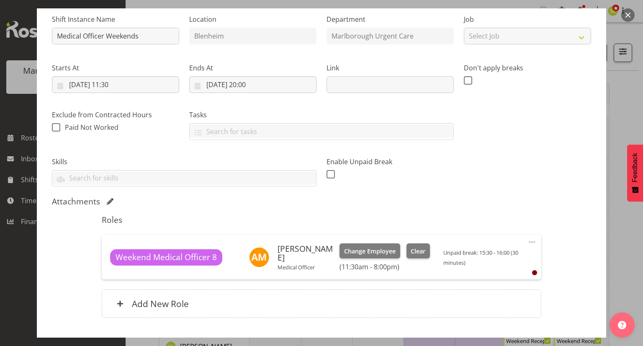
click at [527, 242] on span at bounding box center [532, 242] width 10 height 10
click at [491, 259] on link "Edit" at bounding box center [497, 260] width 80 height 15
select select "2026"
select select "11"
select select "30"
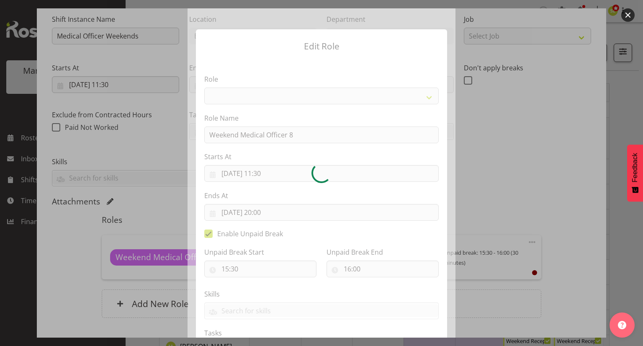
select select "1564"
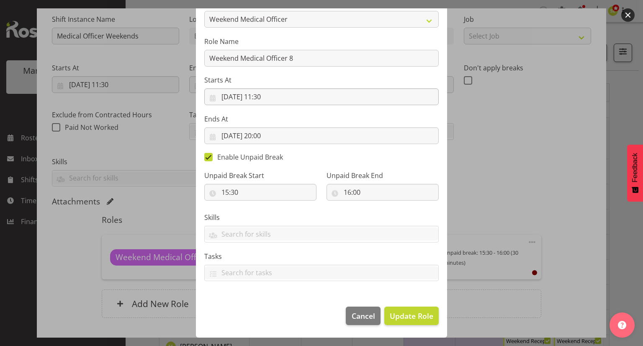
scroll to position [35, 0]
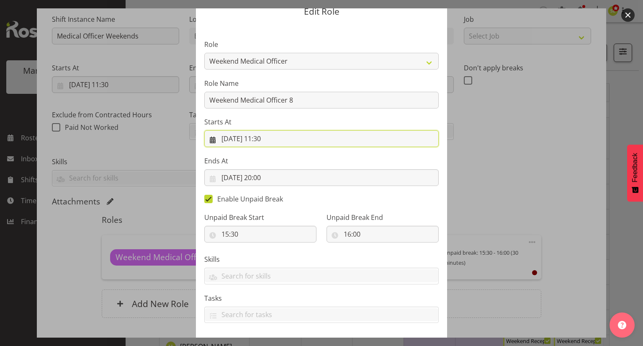
click at [269, 143] on input "[DATE] 11:30" at bounding box center [321, 138] width 234 height 17
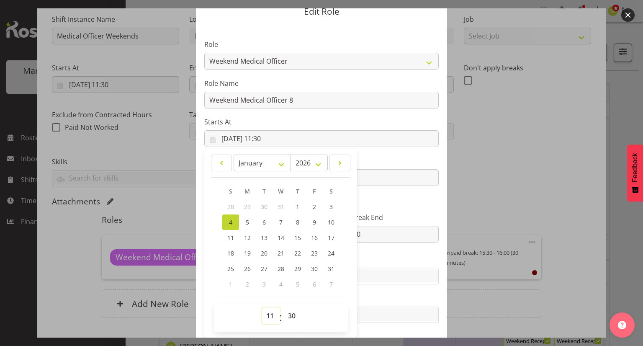
click at [266, 315] on select "00 01 02 03 04 05 06 07 08 09 10 11 12 13 14 15 16 17 18 19 20 21 22 23" at bounding box center [271, 315] width 19 height 17
select select "8"
type input "[DATE] 08:30"
click at [290, 313] on select "00 01 02 03 04 05 06 07 08 09 10 11 12 13 14 15 16 17 18 19 20 21 22 23 24 25 2…" at bounding box center [292, 315] width 19 height 17
select select "0"
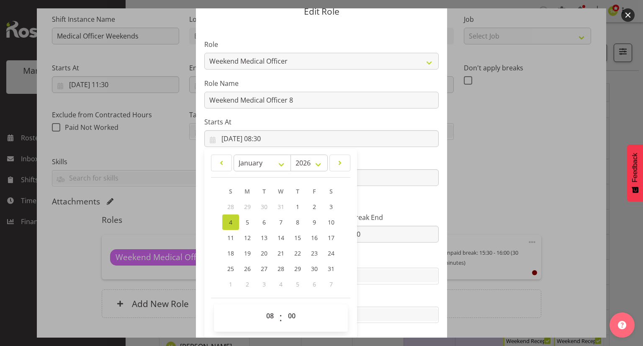
type input "[DATE] 08:00"
click at [385, 250] on section "Role Casual Registered Nurse Casual Weekday Medical Officer Casual Weekday Rece…" at bounding box center [321, 182] width 251 height 316
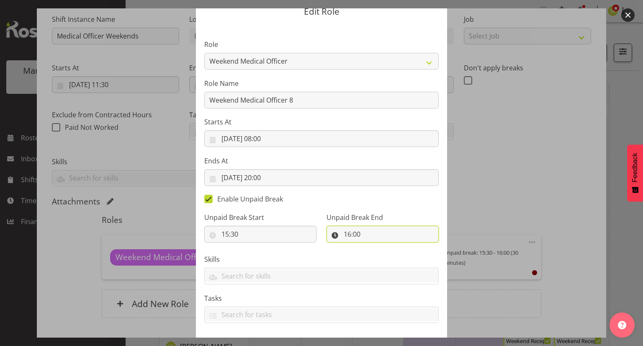
click at [370, 234] on input "16:00" at bounding box center [382, 234] width 112 height 17
click at [305, 258] on label "Skills" at bounding box center [321, 259] width 234 height 10
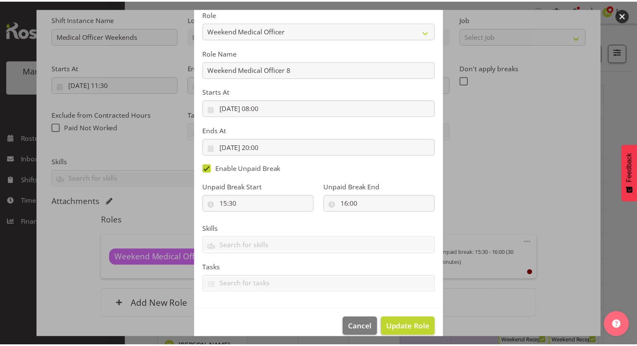
scroll to position [77, 0]
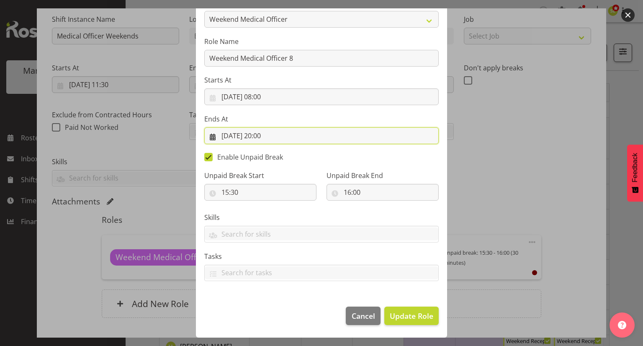
click at [284, 131] on input "[DATE] 20:00" at bounding box center [321, 135] width 234 height 17
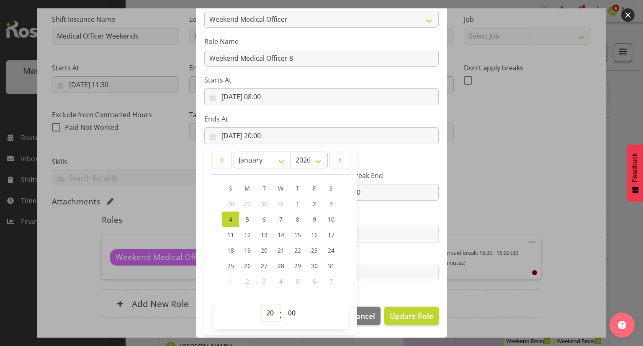
click at [269, 315] on select "00 01 02 03 04 05 06 07 08 09 10 11 12 13 14 15 16 17 18 19 20 21 22 23" at bounding box center [271, 312] width 19 height 17
select select "16"
type input "[DATE] 16:00"
drag, startPoint x: 285, startPoint y: 311, endPoint x: 284, endPoint y: 305, distance: 6.3
click at [285, 311] on select "00 01 02 03 04 05 06 07 08 09 10 11 12 13 14 15 16 17 18 19 20 21 22 23 24 25 2…" at bounding box center [292, 312] width 19 height 17
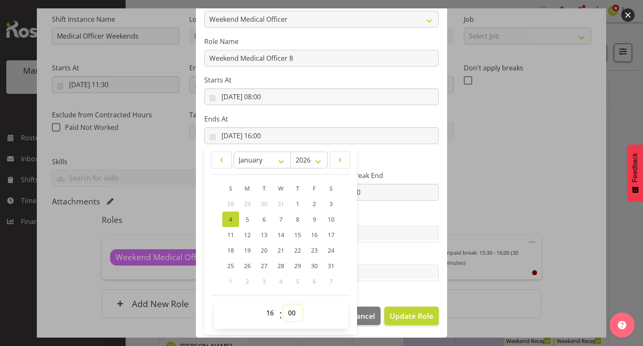
select select "30"
type input "[DATE] 16:30"
click at [398, 214] on label "Skills" at bounding box center [321, 217] width 234 height 10
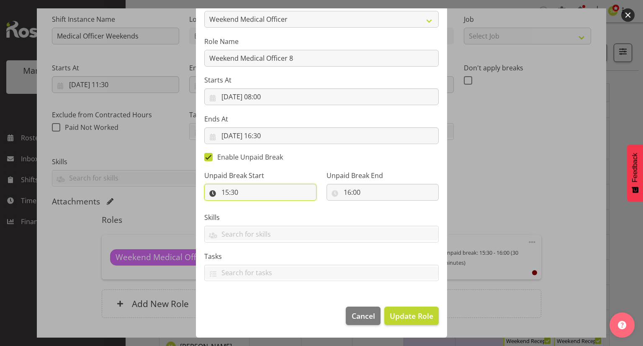
click at [233, 200] on input "15:30" at bounding box center [260, 192] width 112 height 17
click at [254, 207] on select "00 01 02 03 04 05 06 07 08 09 10 11 12 13 14 15 16 17 18 19 20 21 22 23" at bounding box center [261, 213] width 19 height 17
select select "12"
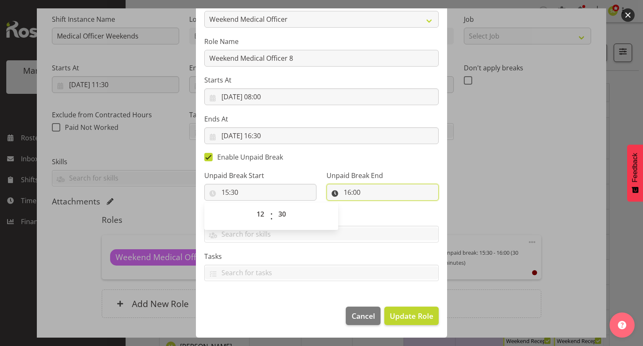
type input "12:30"
click at [355, 191] on input "16:00" at bounding box center [382, 192] width 112 height 17
click at [383, 217] on select "00 01 02 03 04 05 06 07 08 09 10 11 12 13 14 15 16 17 18 19 20 21 22 23" at bounding box center [383, 213] width 19 height 17
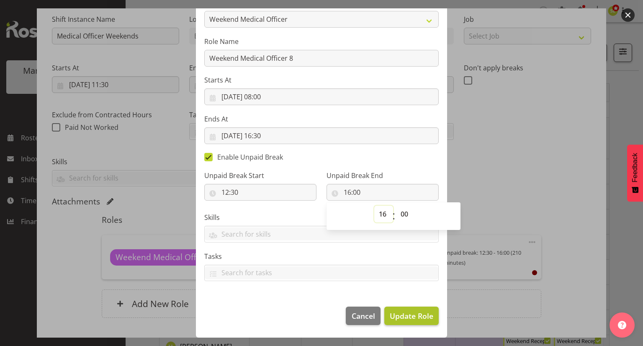
select select "13"
type input "13:00"
click at [413, 309] on button "Update Role" at bounding box center [411, 315] width 54 height 18
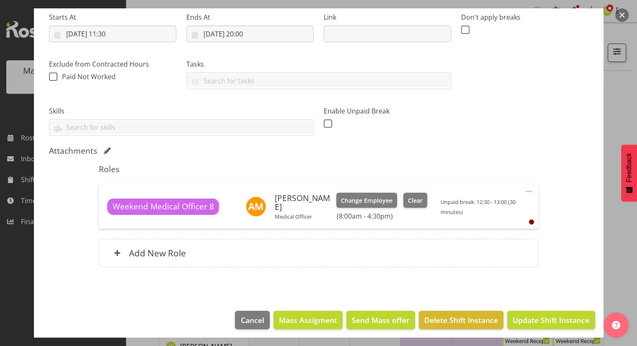
scroll to position [138, 0]
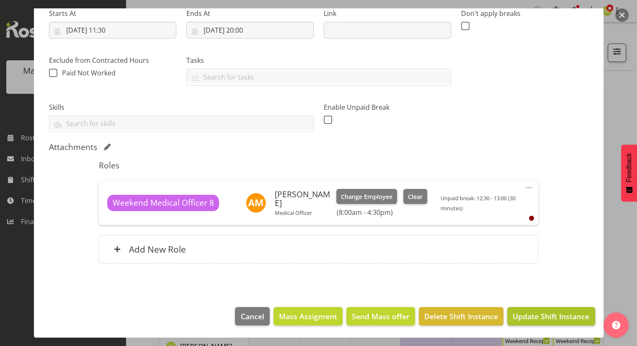
click at [513, 306] on footer "Cancel Mass Assigment Send Mass offer Delete Shift Instance Update Shift Instan…" at bounding box center [318, 317] width 569 height 39
click at [519, 314] on span "Update Shift Instance" at bounding box center [550, 316] width 77 height 11
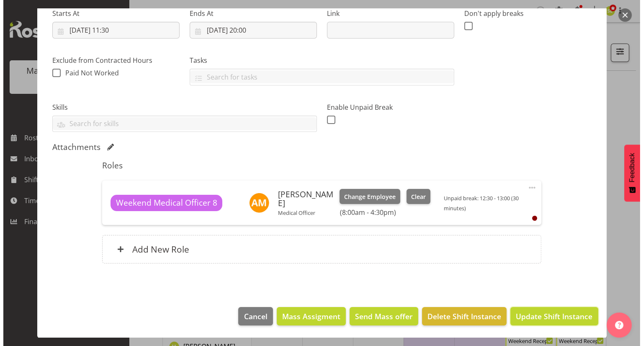
scroll to position [105, 0]
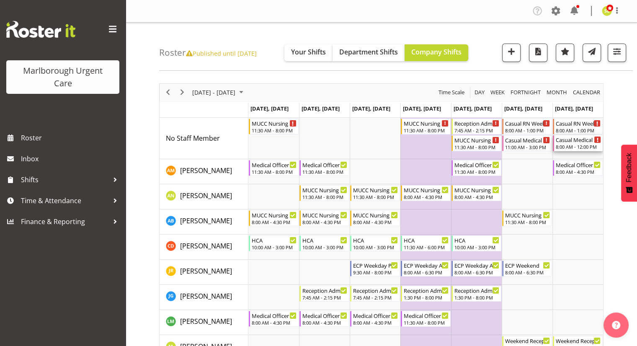
click at [575, 146] on div "8:00 AM - 12:00 PM" at bounding box center [577, 146] width 45 height 7
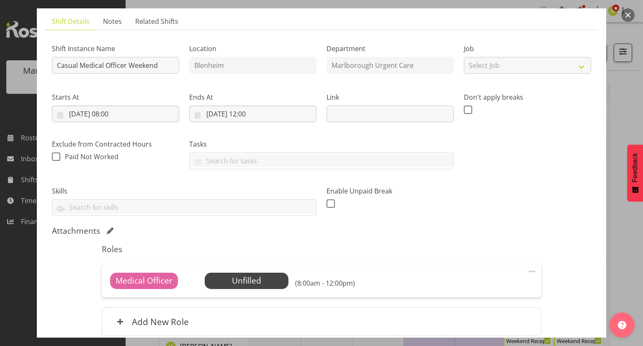
scroll to position [84, 0]
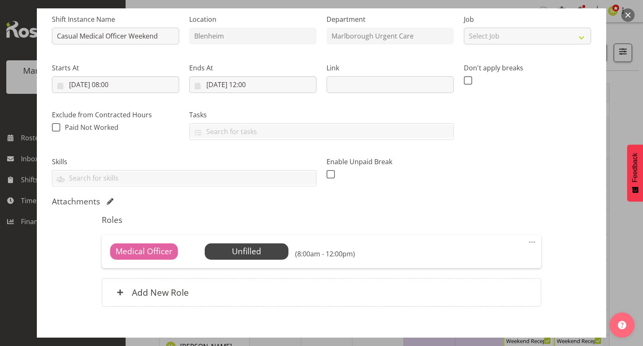
click at [527, 240] on span at bounding box center [532, 242] width 10 height 10
click at [489, 257] on link "Edit" at bounding box center [497, 260] width 80 height 15
select select "2026"
select select "8"
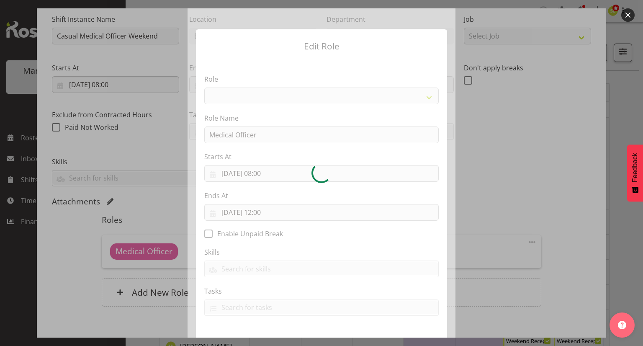
select select "1559"
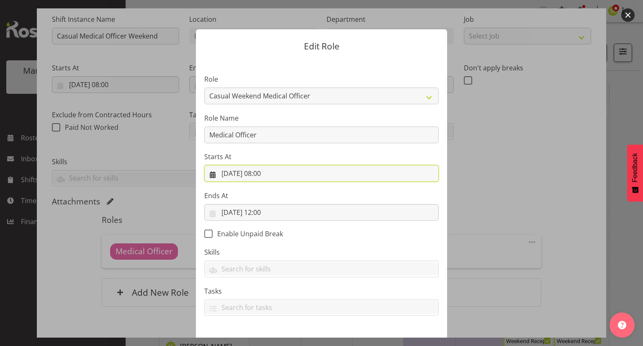
click at [274, 176] on input "[DATE] 08:00" at bounding box center [321, 173] width 234 height 17
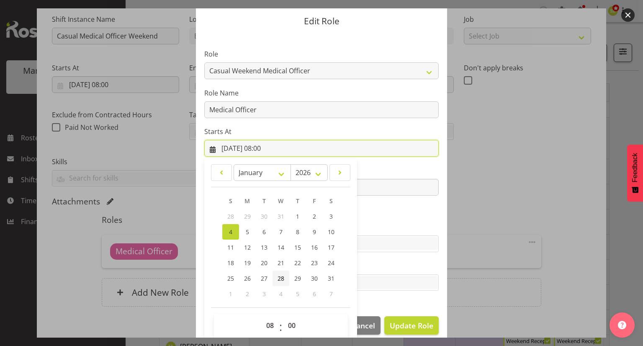
scroll to position [35, 0]
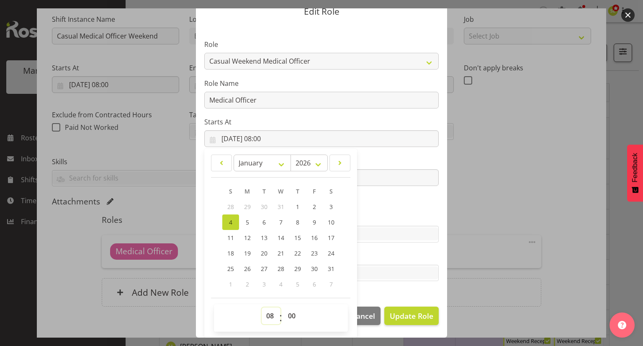
drag, startPoint x: 266, startPoint y: 312, endPoint x: 263, endPoint y: 307, distance: 5.5
click at [266, 312] on select "00 01 02 03 04 05 06 07 08 09 10 11 12 13 14 15 16 17 18 19 20 21 22 23" at bounding box center [271, 315] width 19 height 17
select select "20"
type input "[DATE] 20:00"
click at [412, 241] on section "Role Casual Registered Nurse Casual Weekday Medical Officer Casual Weekday Rece…" at bounding box center [321, 161] width 251 height 274
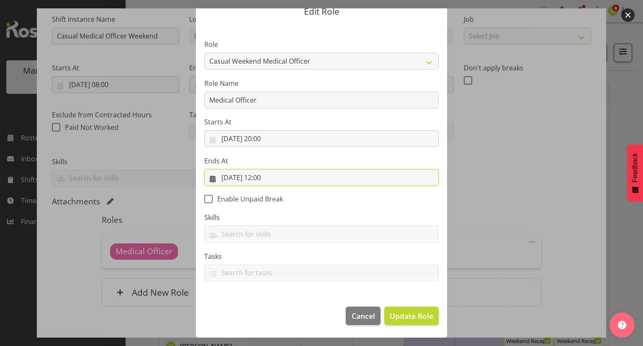
click at [260, 176] on input "[DATE] 12:00" at bounding box center [321, 177] width 234 height 17
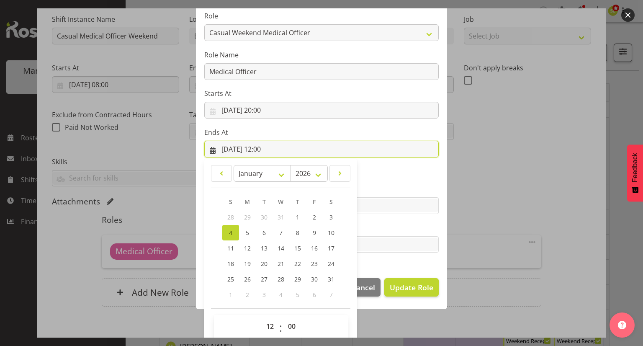
scroll to position [74, 0]
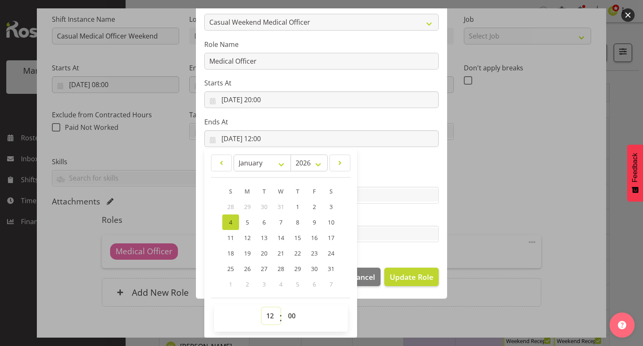
click at [268, 314] on select "00 01 02 03 04 05 06 07 08 09 10 11 12 13 14 15 16 17 18 19 20 21 22 23" at bounding box center [271, 315] width 19 height 17
select select "16"
click at [262, 307] on select "00 01 02 03 04 05 06 07 08 09 10 11 12 13 14 15 16 17 18 19 20 21 22 23" at bounding box center [271, 315] width 19 height 17
type input "[DATE] 16:00"
click at [410, 276] on span "Update Role" at bounding box center [412, 276] width 44 height 11
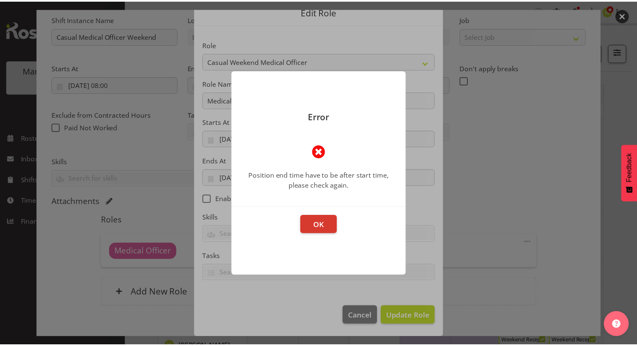
scroll to position [35, 0]
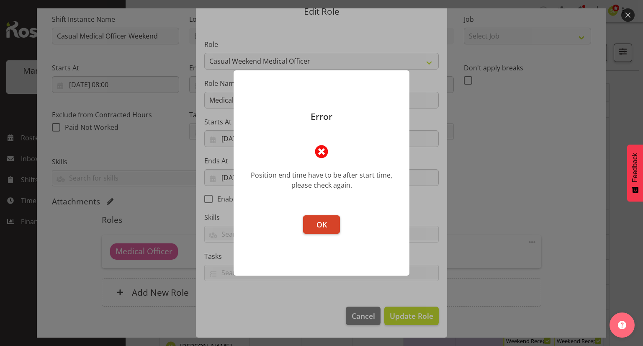
click at [325, 229] on button "OK" at bounding box center [321, 224] width 37 height 18
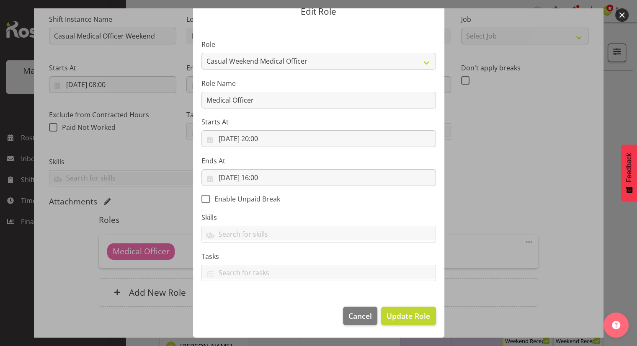
click at [339, 211] on section "Role Casual Registered Nurse Casual Weekday Medical Officer Casual Weekday Rece…" at bounding box center [318, 161] width 251 height 274
click at [288, 177] on input "[DATE] 16:00" at bounding box center [318, 177] width 234 height 17
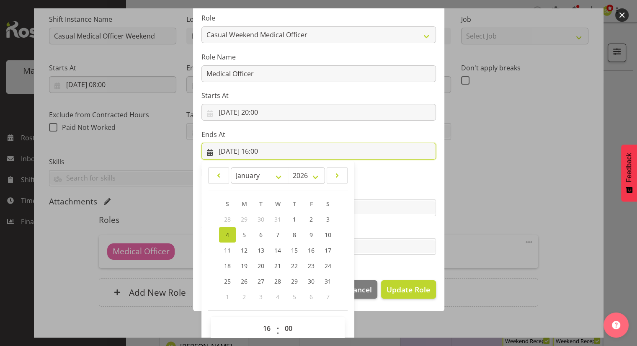
scroll to position [74, 0]
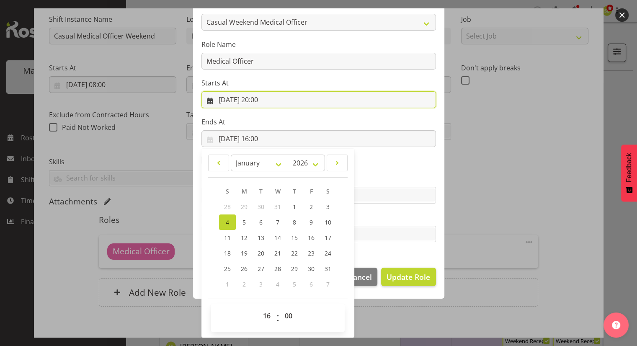
click at [281, 101] on input "[DATE] 20:00" at bounding box center [318, 99] width 234 height 17
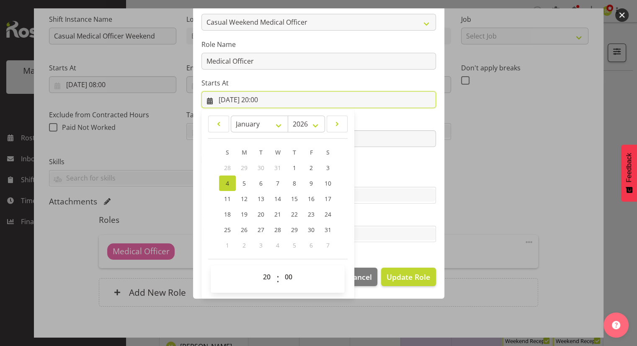
scroll to position [35, 0]
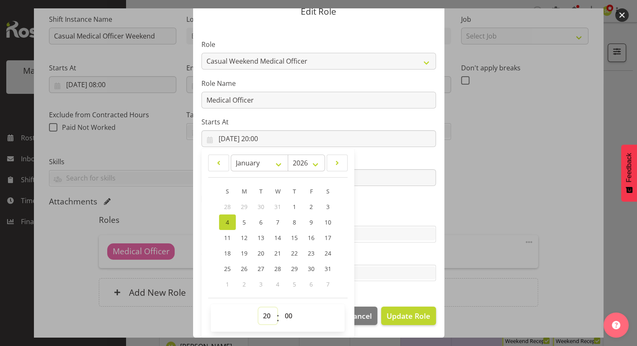
click at [264, 318] on select "00 01 02 03 04 05 06 07 08 09 10 11 12 13 14 15 16 17 18 19 20 21 22 23" at bounding box center [267, 315] width 19 height 17
select select "16"
click at [258, 307] on select "00 01 02 03 04 05 06 07 08 09 10 11 12 13 14 15 16 17 18 19 20 21 22 23" at bounding box center [267, 315] width 19 height 17
type input "[DATE] 16:00"
click at [391, 205] on section "Role Casual Registered Nurse Casual Weekday Medical Officer Casual Weekday Rece…" at bounding box center [318, 161] width 251 height 274
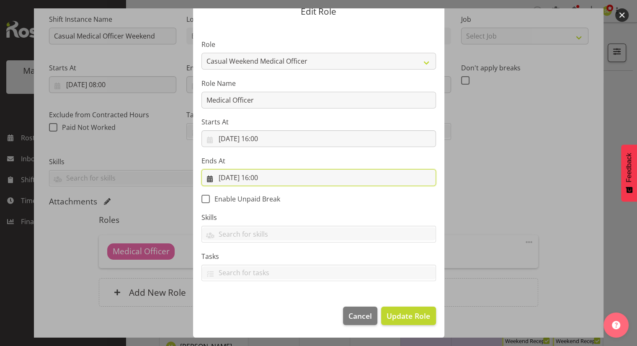
click at [269, 183] on input "[DATE] 16:00" at bounding box center [318, 177] width 234 height 17
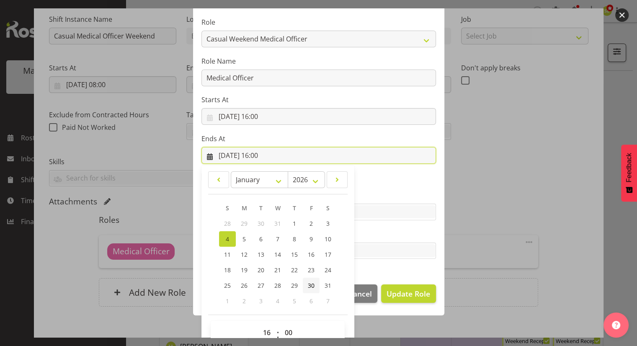
scroll to position [74, 0]
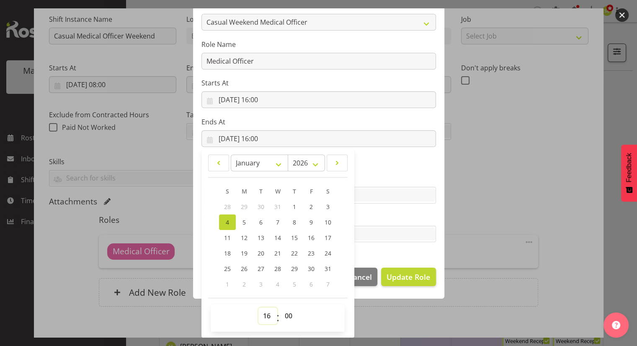
click at [265, 314] on select "00 01 02 03 04 05 06 07 08 09 10 11 12 13 14 15 16 17 18 19 20 21 22 23" at bounding box center [267, 315] width 19 height 17
select select "20"
type input "[DATE] 20:00"
click at [368, 195] on input "text" at bounding box center [319, 194] width 234 height 13
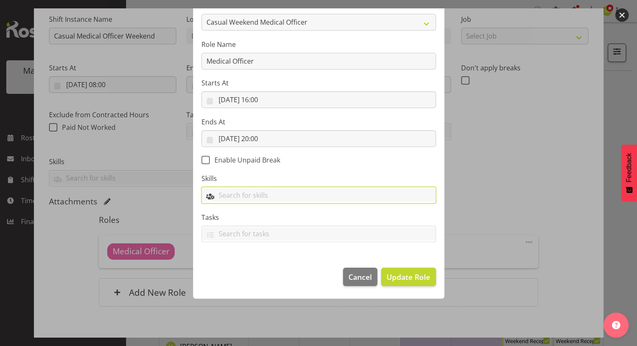
scroll to position [35, 0]
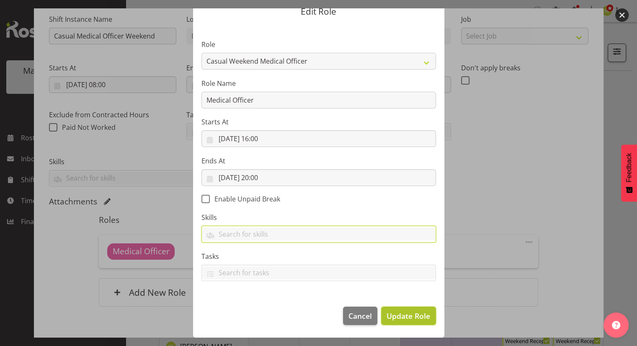
click at [402, 313] on span "Update Role" at bounding box center [408, 315] width 44 height 11
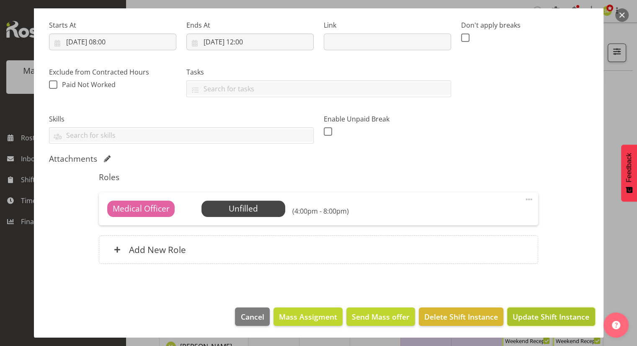
drag, startPoint x: 527, startPoint y: 312, endPoint x: 493, endPoint y: 303, distance: 34.5
click at [527, 311] on span "Update Shift Instance" at bounding box center [550, 316] width 77 height 11
